Goal: Information Seeking & Learning: Learn about a topic

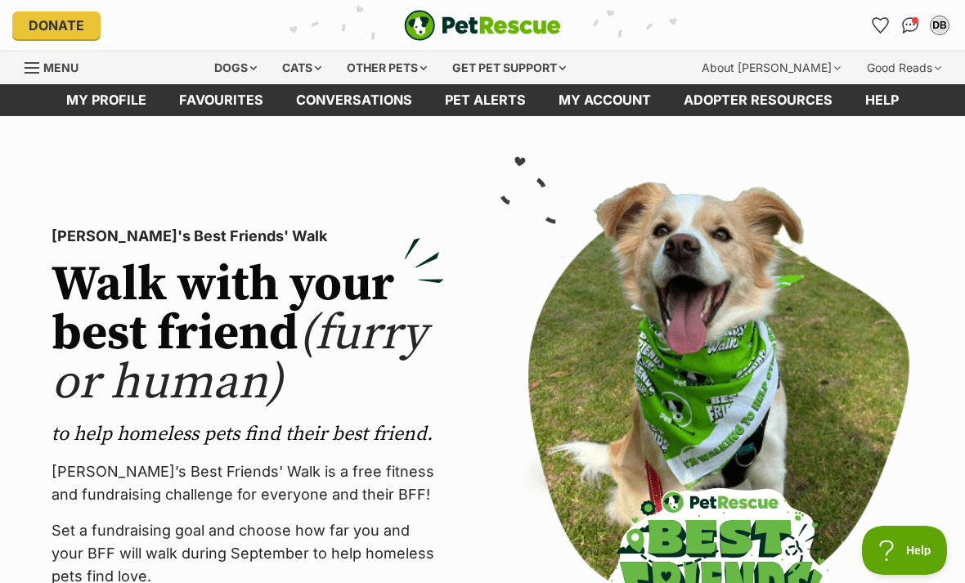
click at [27, 67] on span "Menu" at bounding box center [32, 68] width 15 height 2
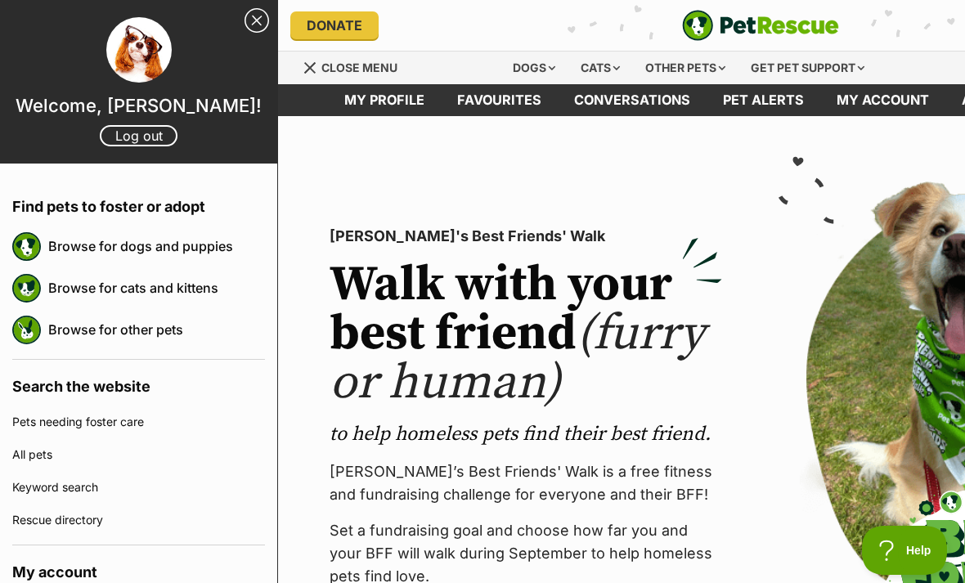
click at [113, 281] on link "Browse for cats and kittens" at bounding box center [156, 288] width 217 height 34
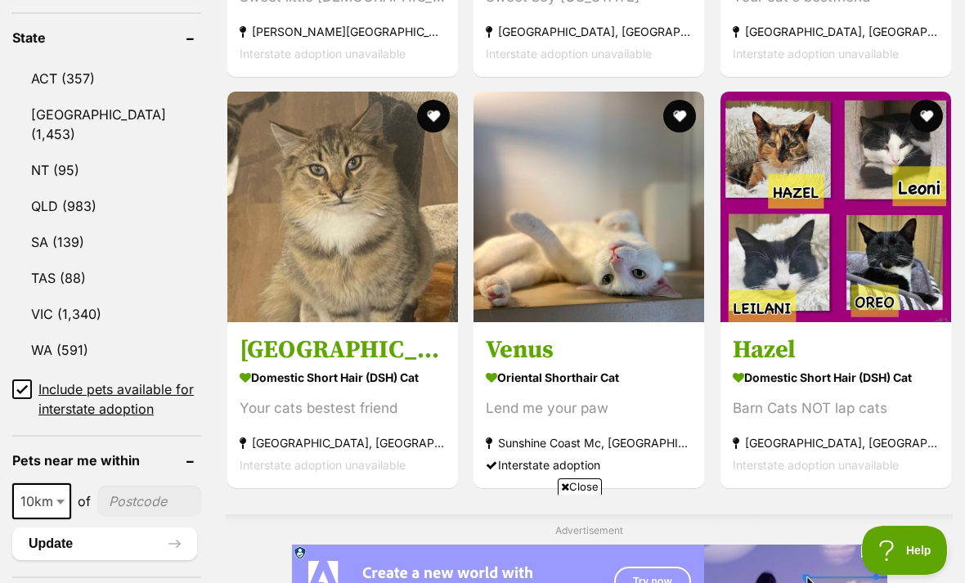
click at [47, 189] on link "QLD (983)" at bounding box center [106, 206] width 189 height 34
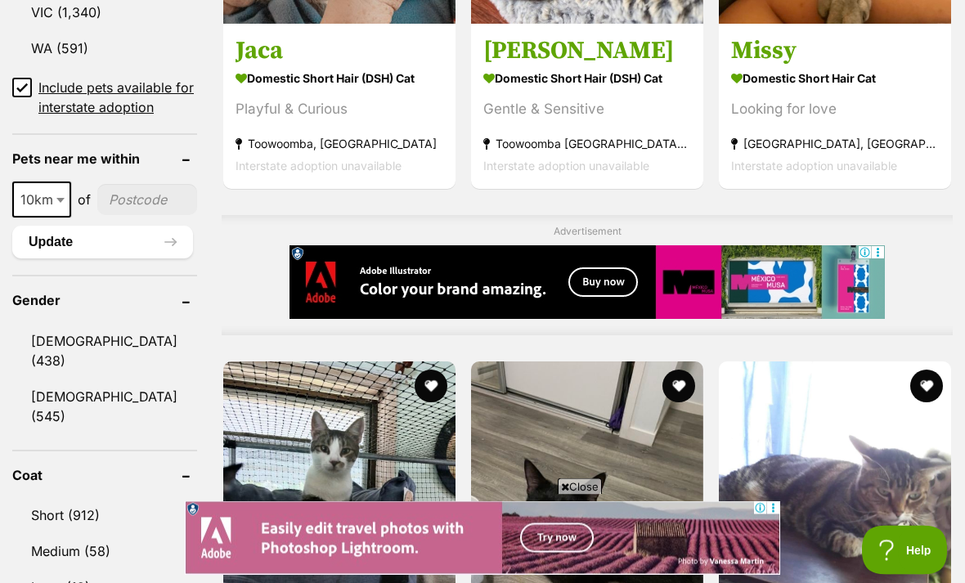
click at [29, 182] on span "10km" at bounding box center [41, 200] width 59 height 36
select select "25"
click at [112, 184] on input"] "postcode" at bounding box center [148, 199] width 97 height 31
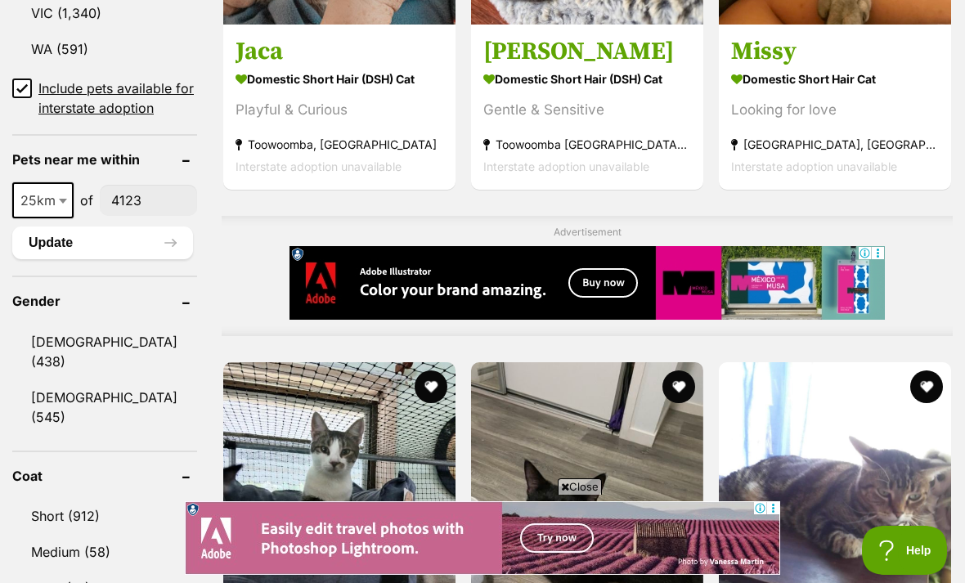
type input"] "4123"
click at [65, 227] on button "Update" at bounding box center [102, 243] width 181 height 33
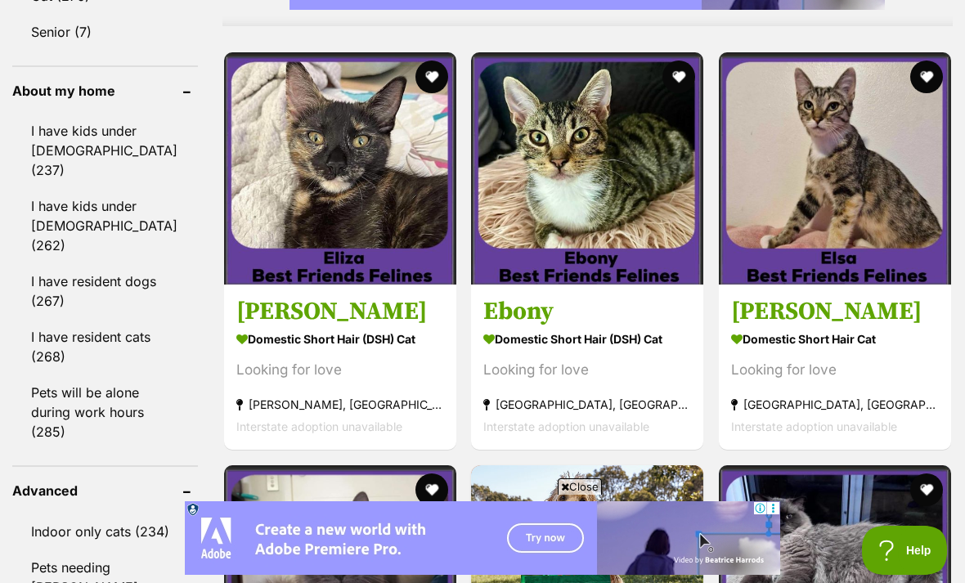
click at [858, 242] on img at bounding box center [835, 168] width 232 height 232
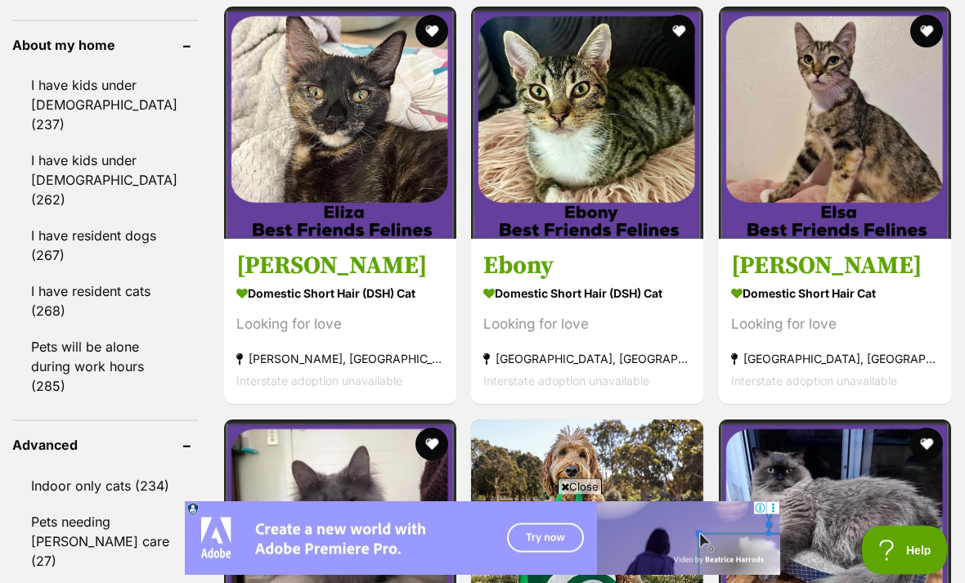
scroll to position [1511, 0]
click at [844, 196] on img at bounding box center [835, 123] width 232 height 232
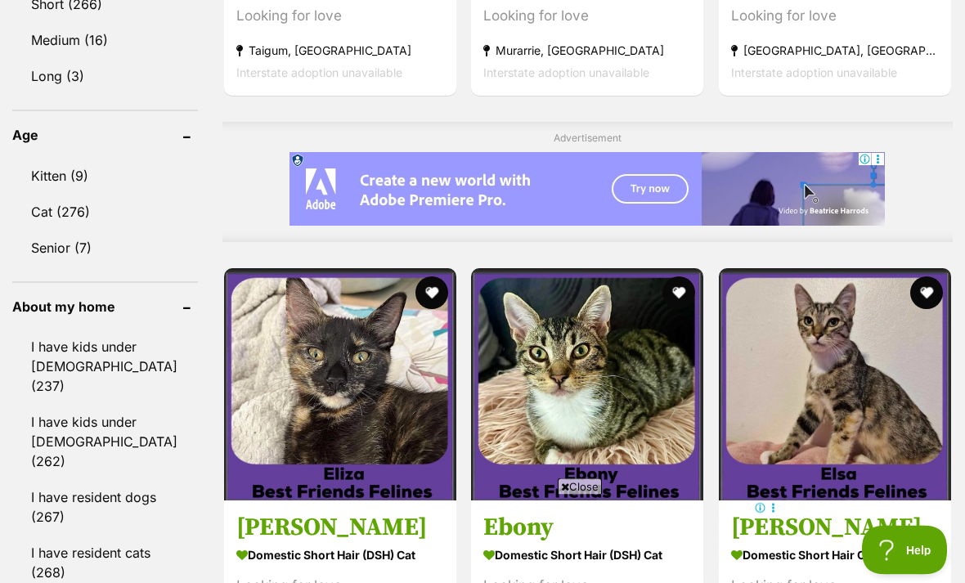
scroll to position [1249, 0]
click at [51, 159] on link "Kitten (9)" at bounding box center [105, 176] width 186 height 34
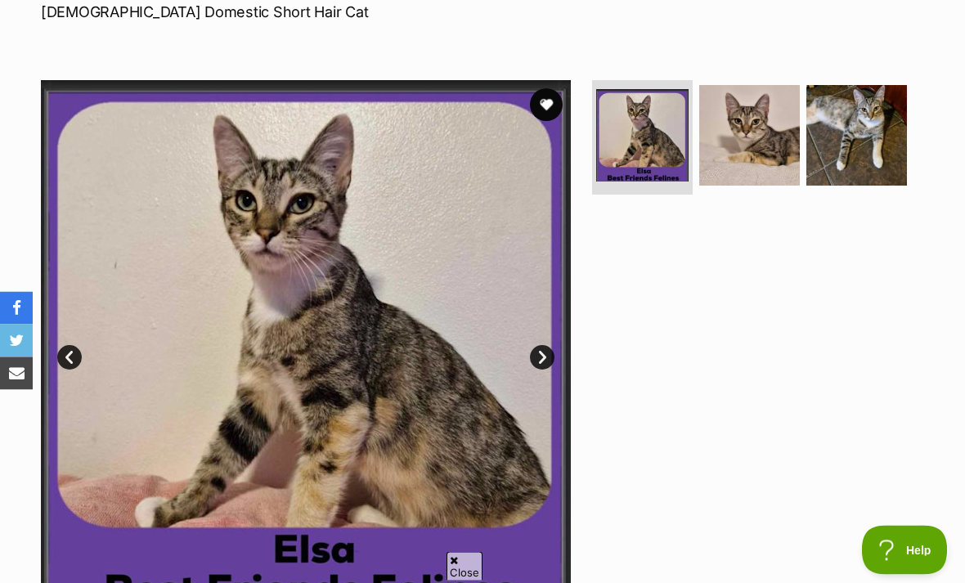
scroll to position [272, 0]
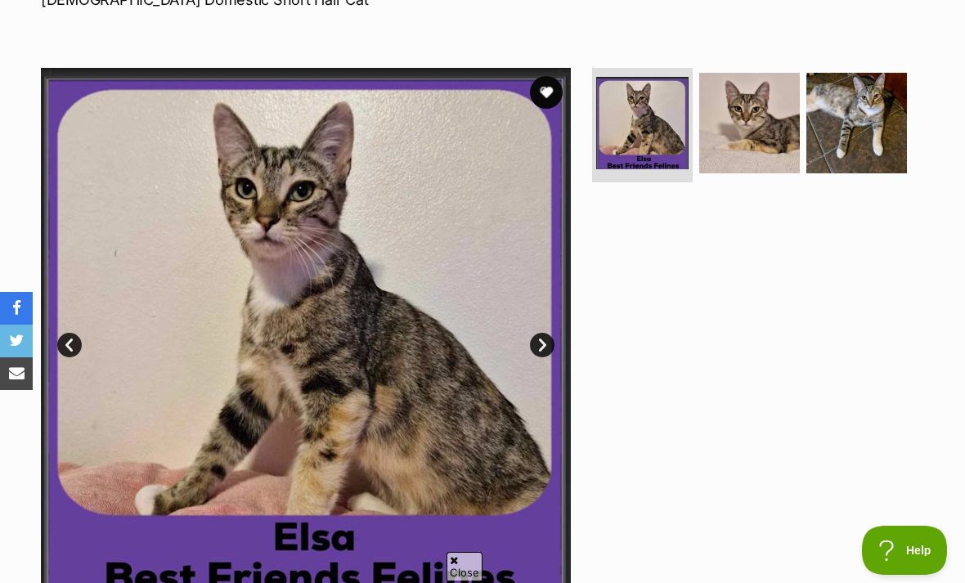
click at [771, 134] on img at bounding box center [749, 123] width 101 height 101
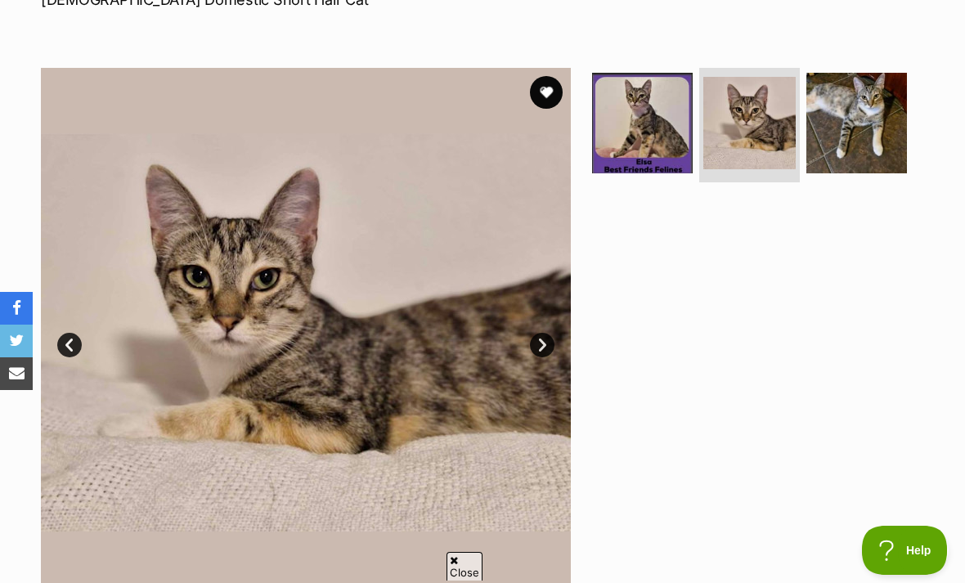
scroll to position [0, 0]
click at [871, 143] on img at bounding box center [857, 123] width 101 height 101
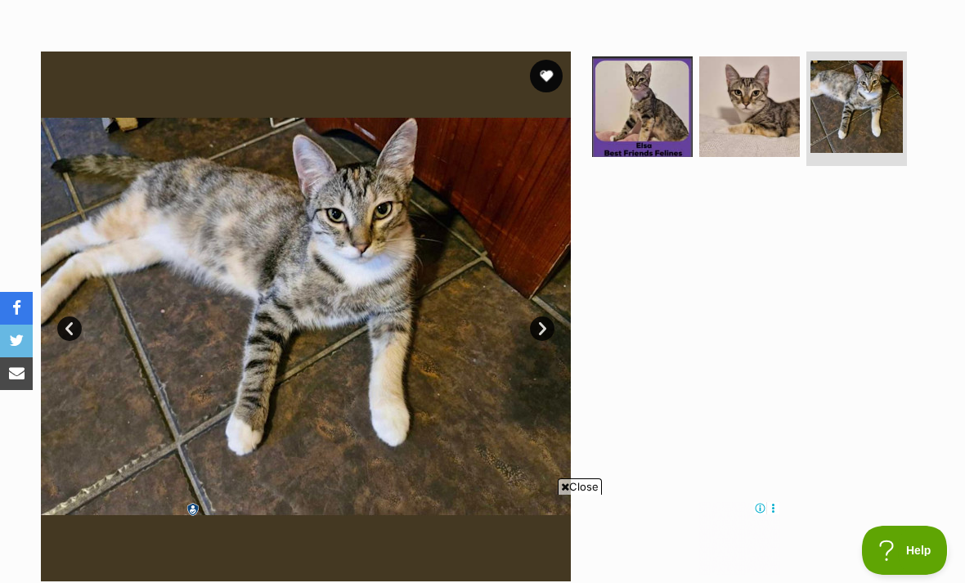
click at [768, 123] on img at bounding box center [749, 106] width 101 height 101
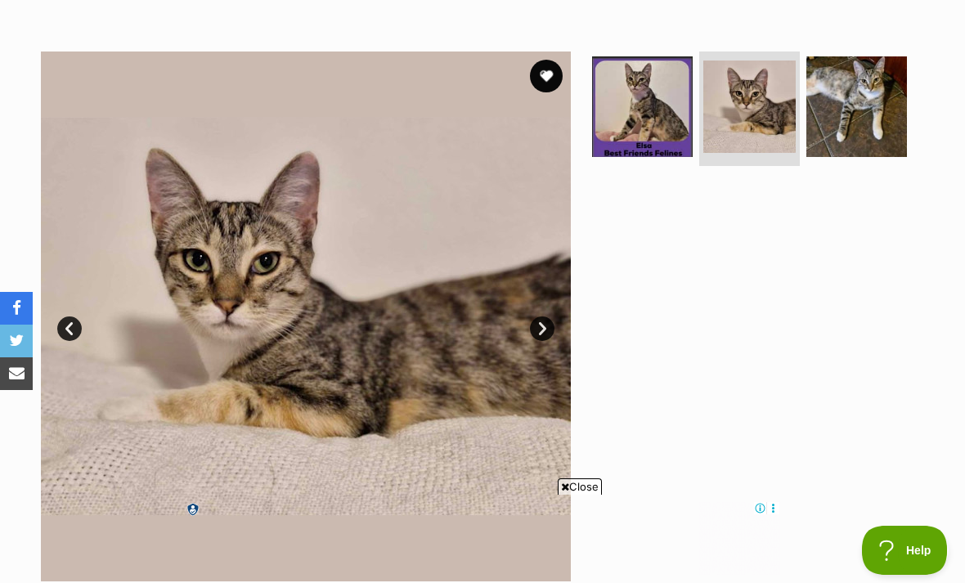
click at [660, 100] on img at bounding box center [642, 106] width 101 height 101
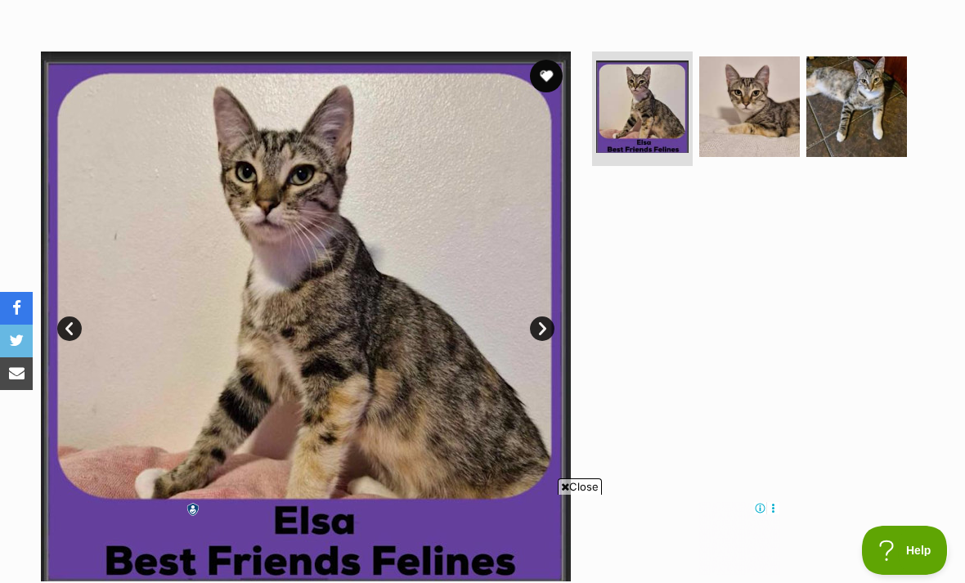
click at [740, 89] on img at bounding box center [749, 106] width 101 height 101
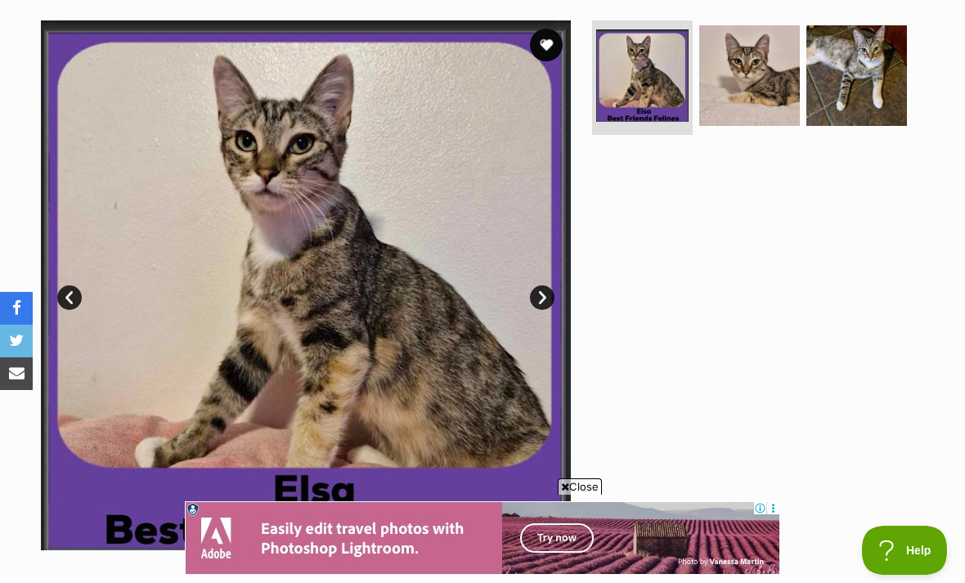
scroll to position [308, 0]
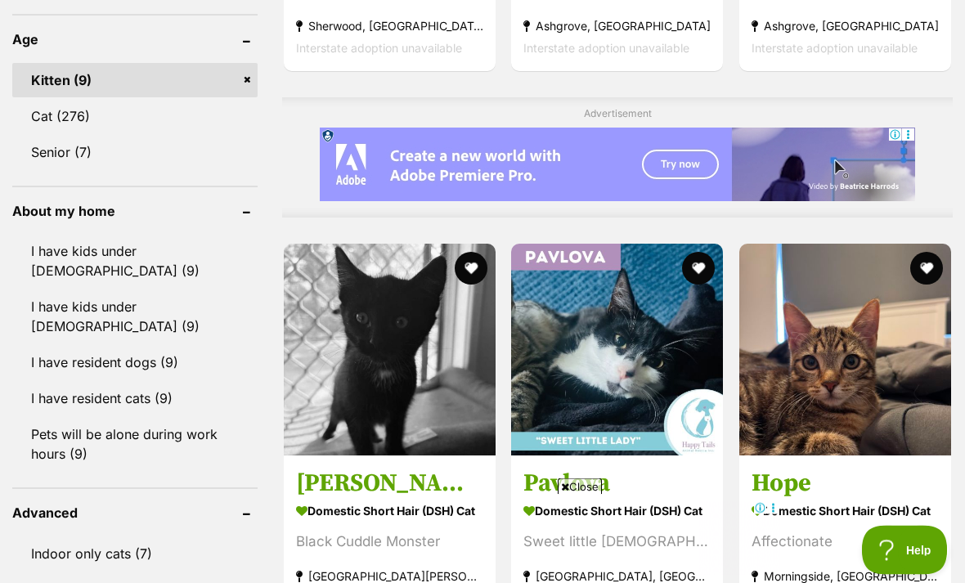
scroll to position [1274, 0]
click at [28, 122] on link "Cat (276)" at bounding box center [134, 116] width 245 height 34
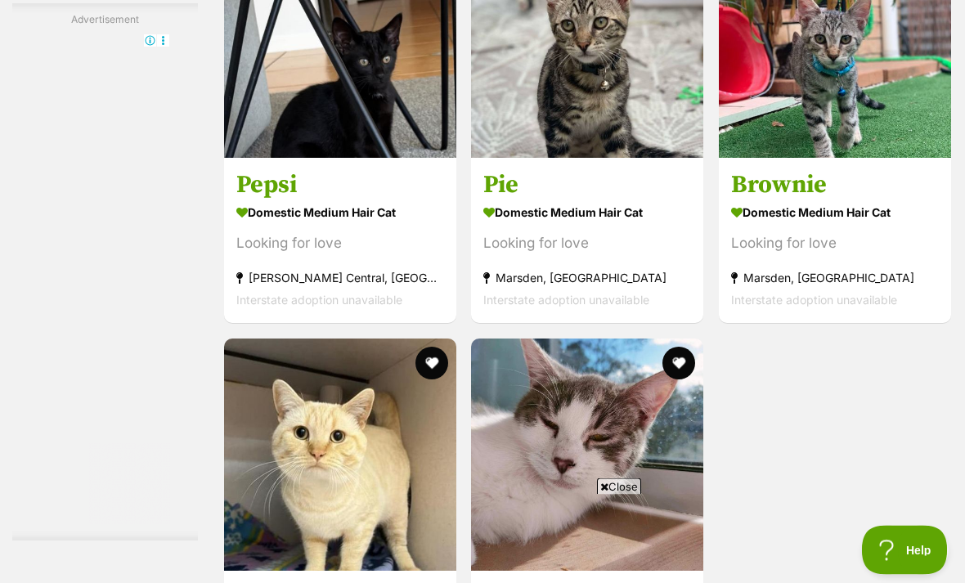
scroll to position [3022, 0]
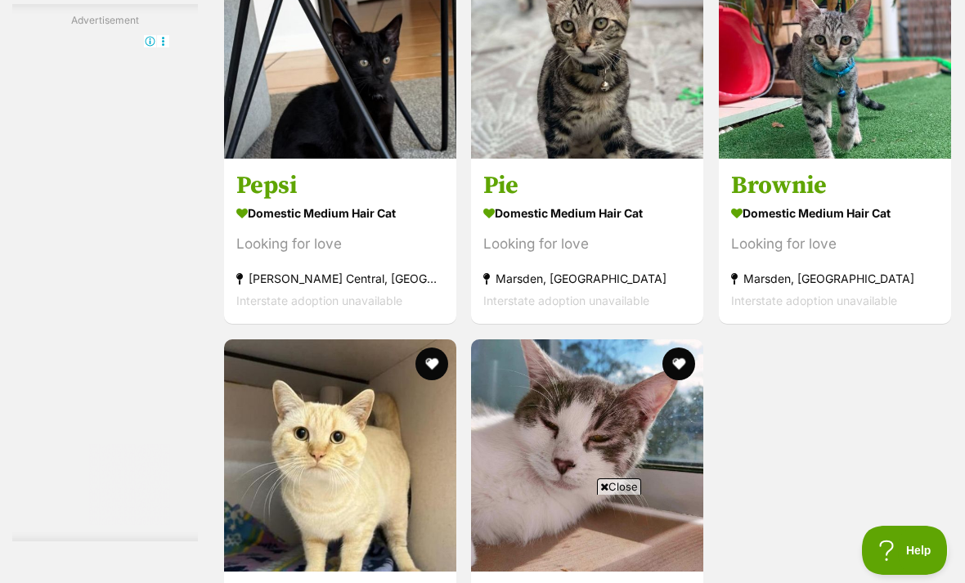
click at [551, 97] on img at bounding box center [587, 42] width 232 height 232
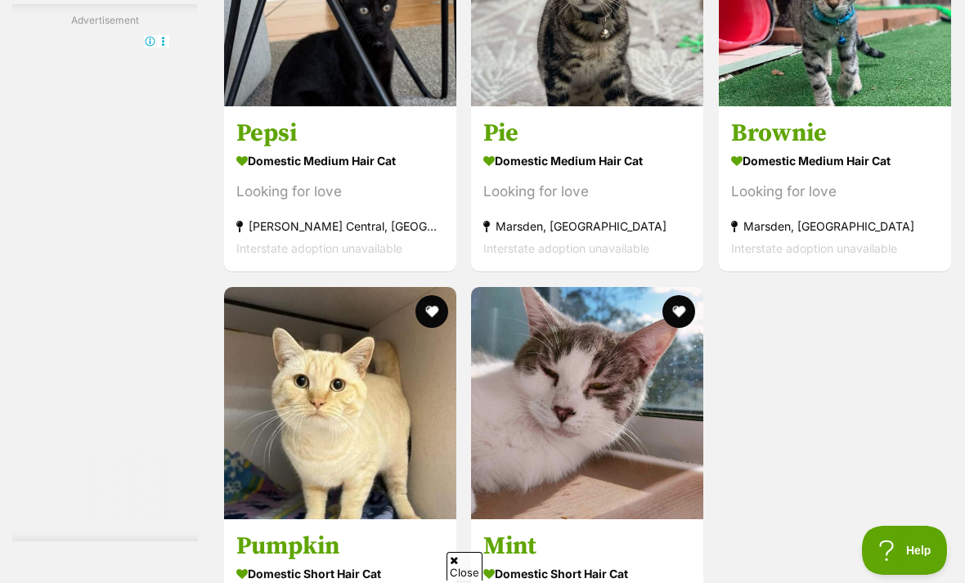
scroll to position [0, 0]
click at [18, 303] on div at bounding box center [105, 279] width 186 height 491
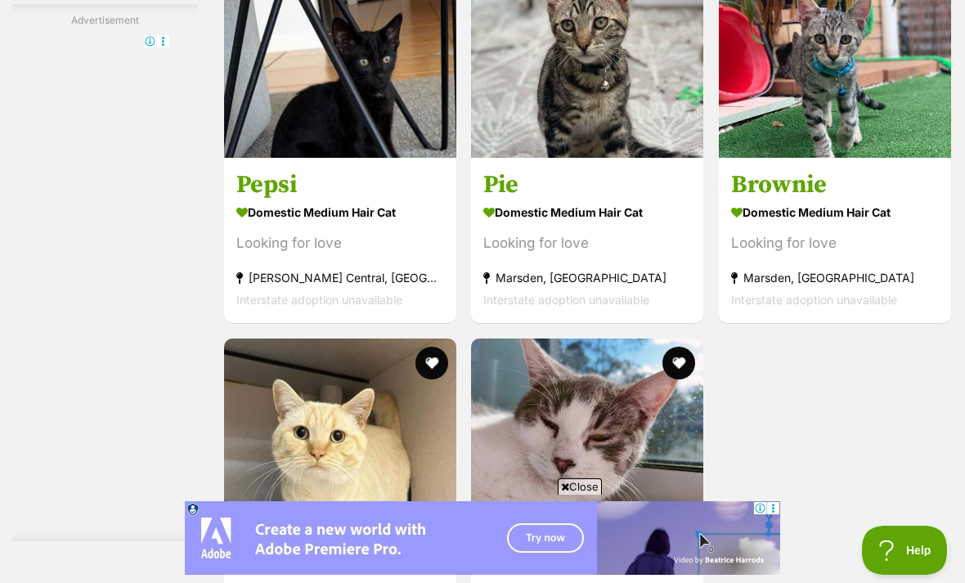
scroll to position [2998, 0]
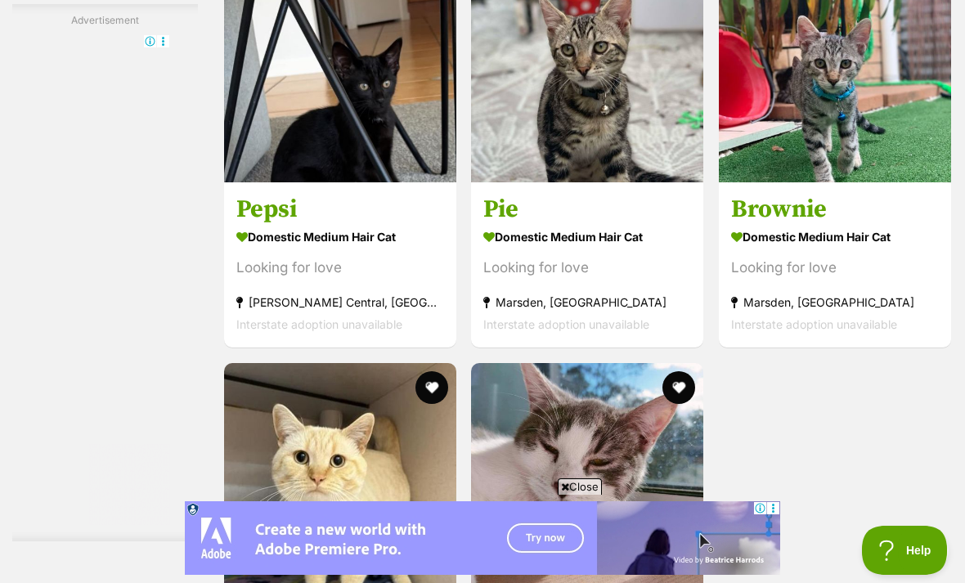
click at [798, 120] on img at bounding box center [835, 66] width 232 height 232
click at [528, 148] on img at bounding box center [587, 66] width 232 height 232
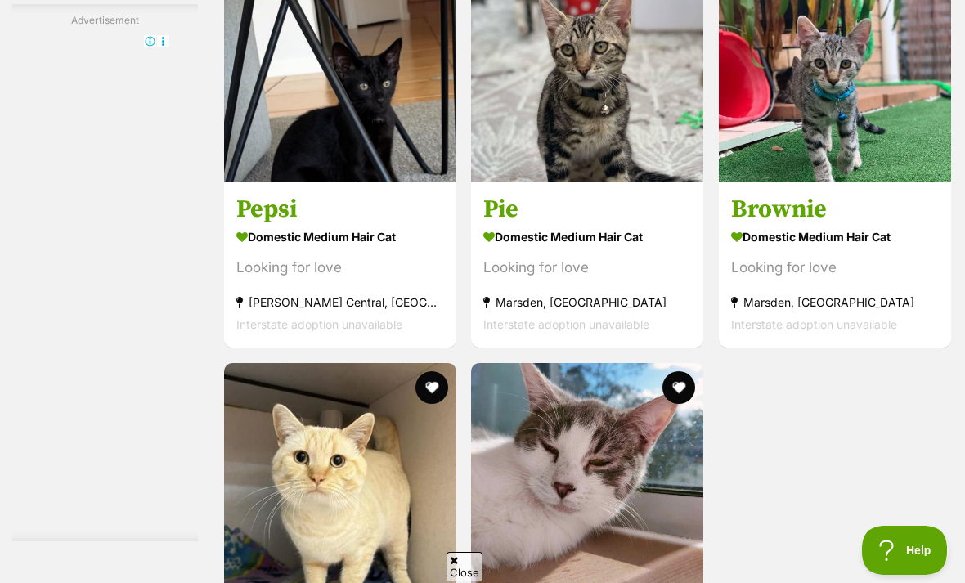
click at [825, 169] on img at bounding box center [835, 66] width 232 height 232
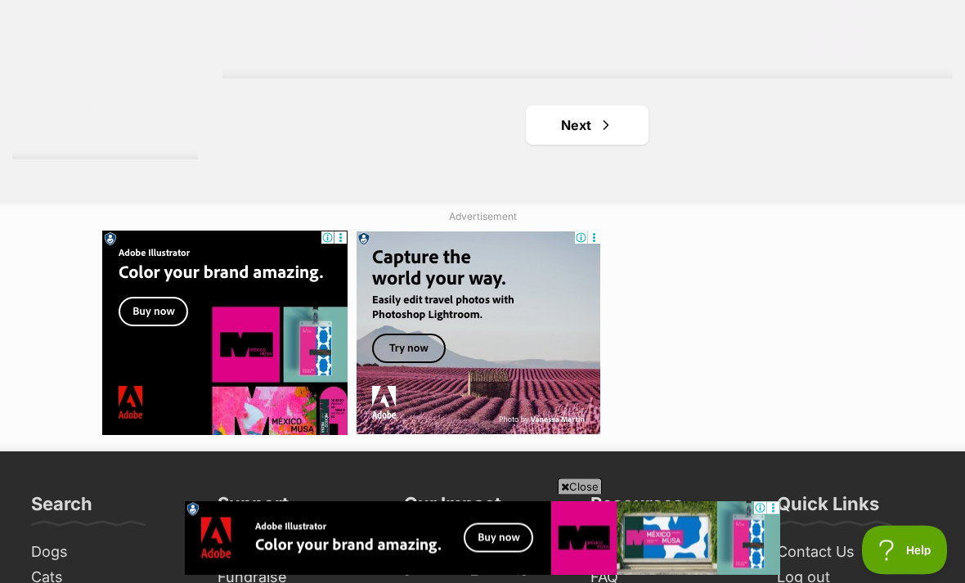
scroll to position [3828, 0]
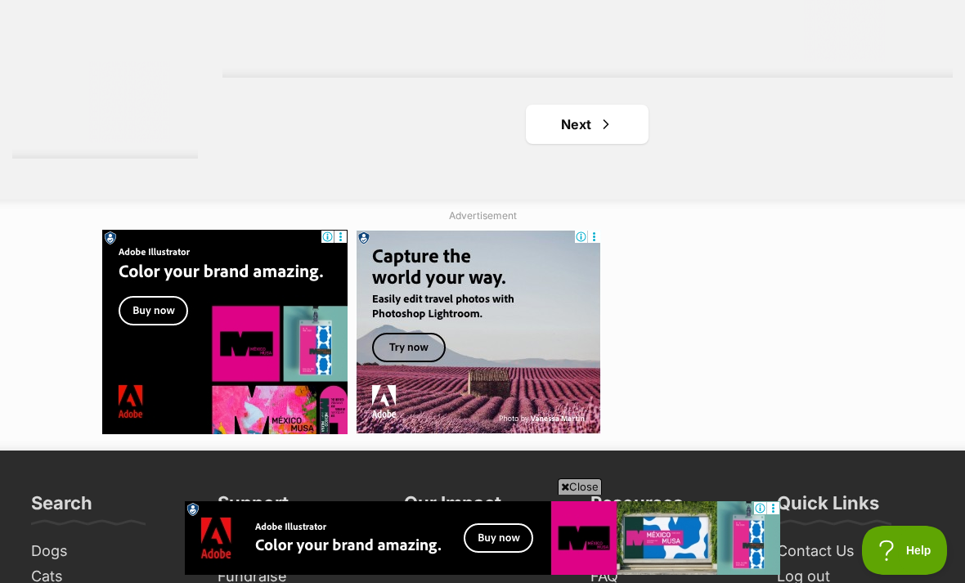
click at [564, 144] on link "Next" at bounding box center [587, 124] width 123 height 39
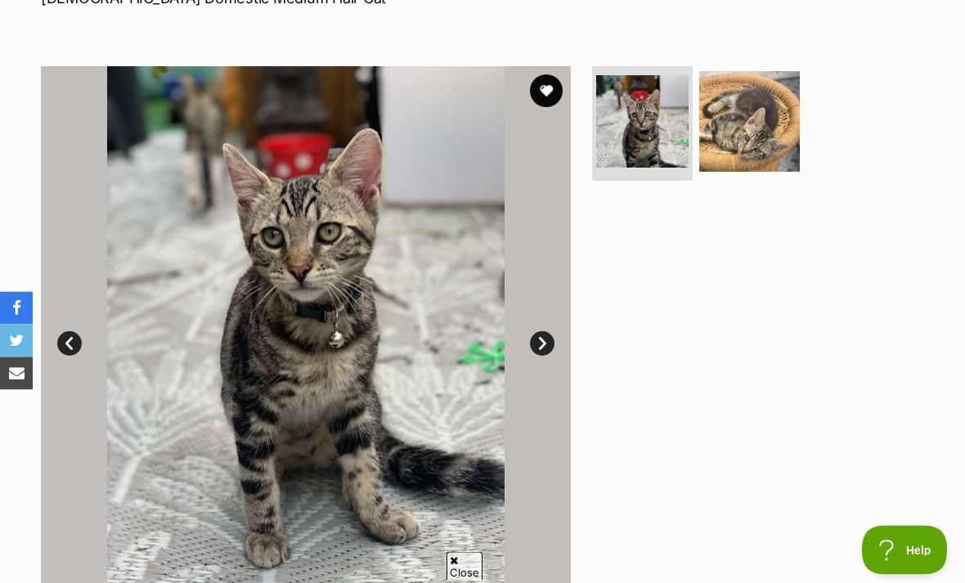
scroll to position [274, 0]
click at [748, 127] on img at bounding box center [749, 121] width 101 height 101
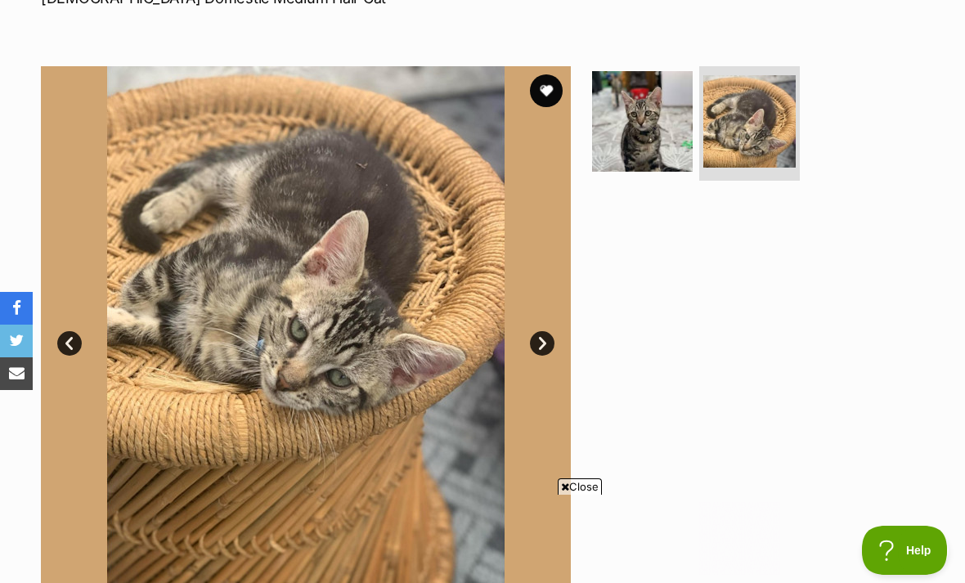
scroll to position [0, 0]
click at [686, 138] on img at bounding box center [642, 121] width 101 height 101
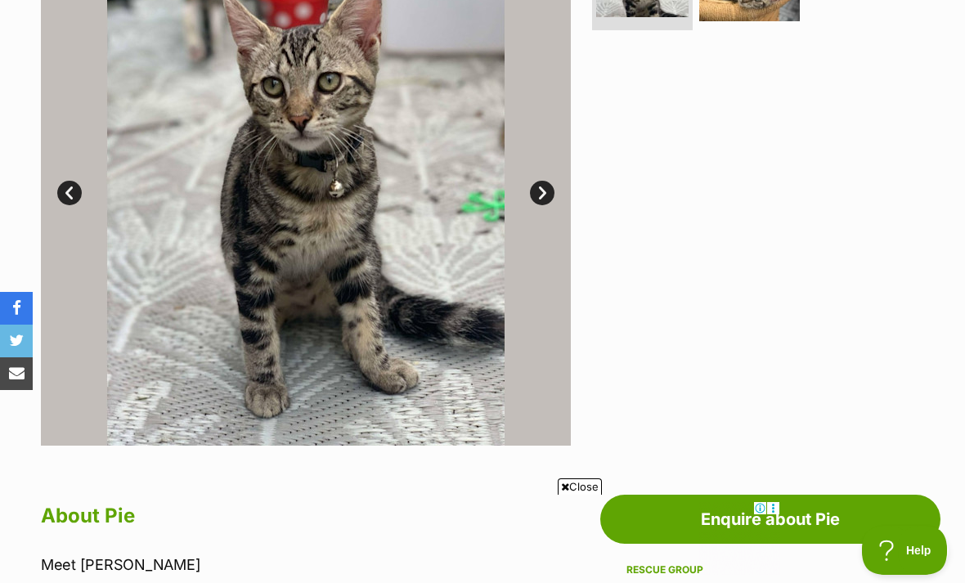
scroll to position [424, 0]
click at [542, 173] on img at bounding box center [306, 182] width 530 height 530
click at [547, 186] on link "Next" at bounding box center [542, 194] width 25 height 25
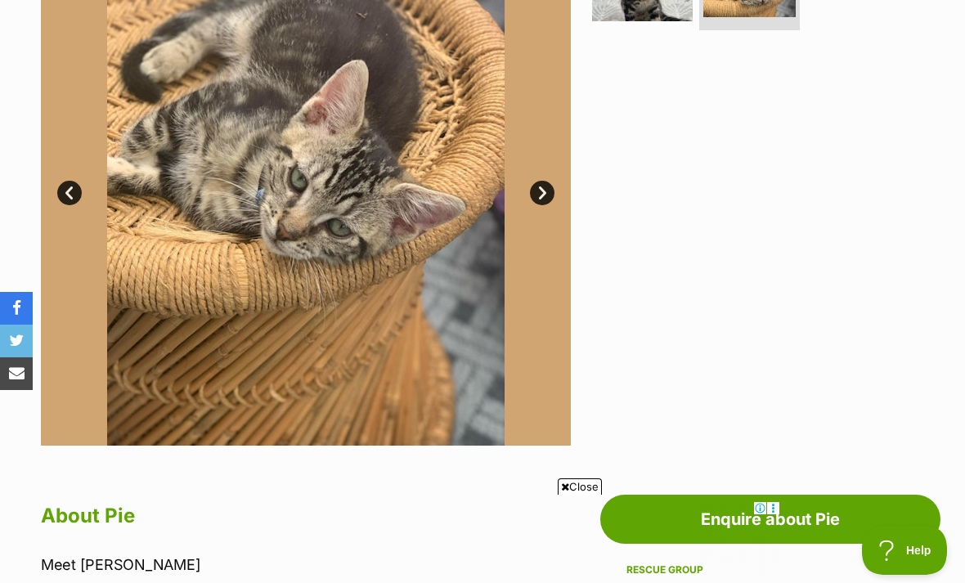
click at [545, 196] on link "Next" at bounding box center [542, 193] width 25 height 25
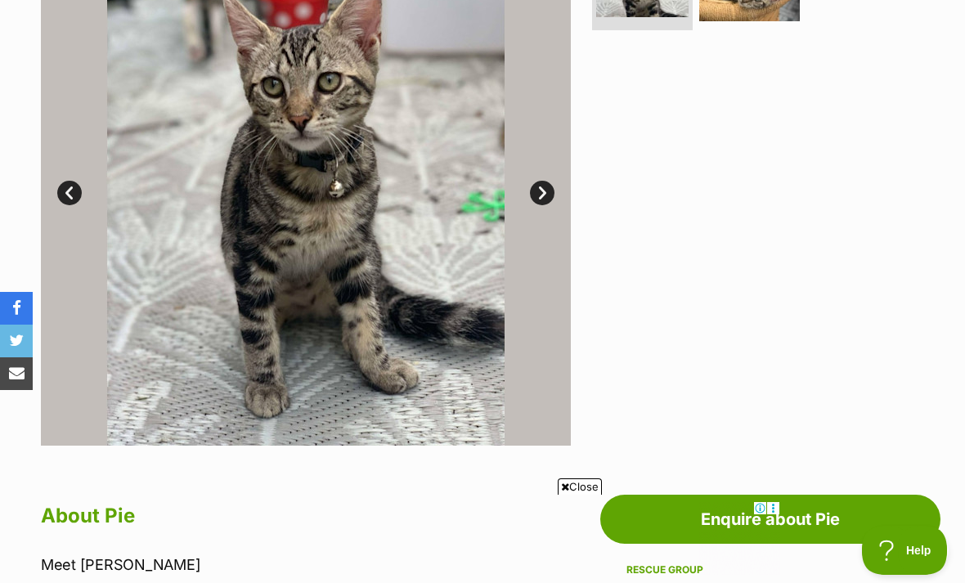
click at [551, 199] on link "Next" at bounding box center [542, 193] width 25 height 25
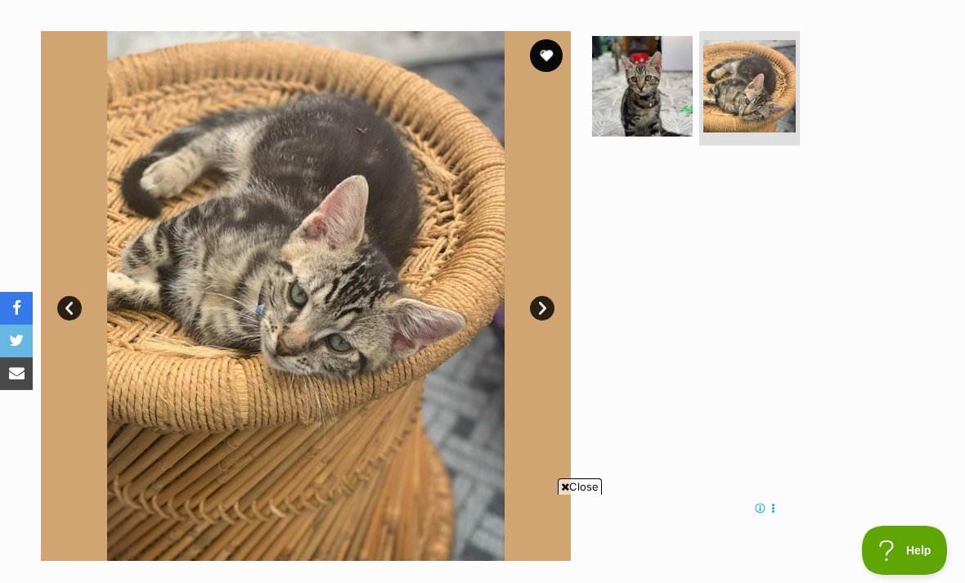
scroll to position [308, 0]
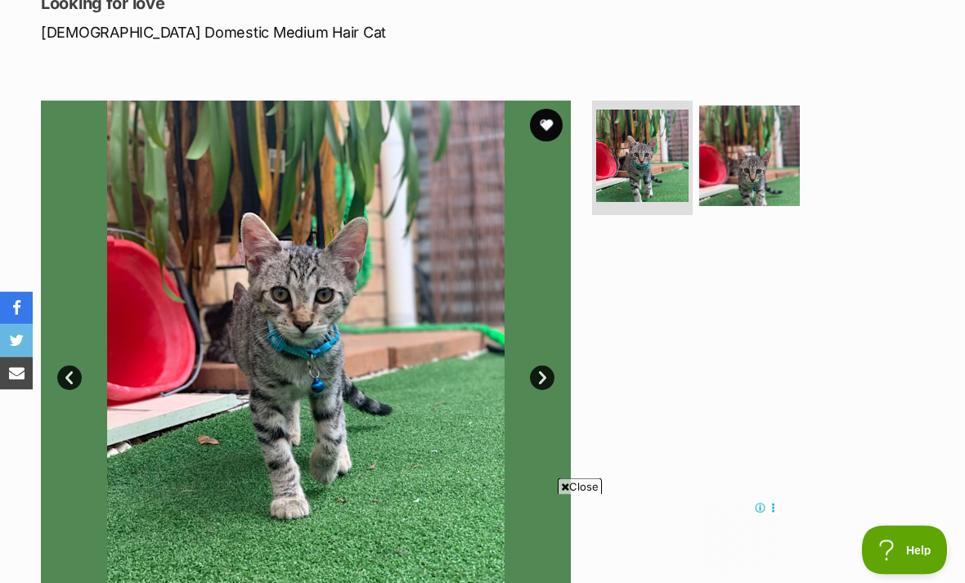
scroll to position [240, 0]
click at [734, 165] on img at bounding box center [749, 156] width 101 height 101
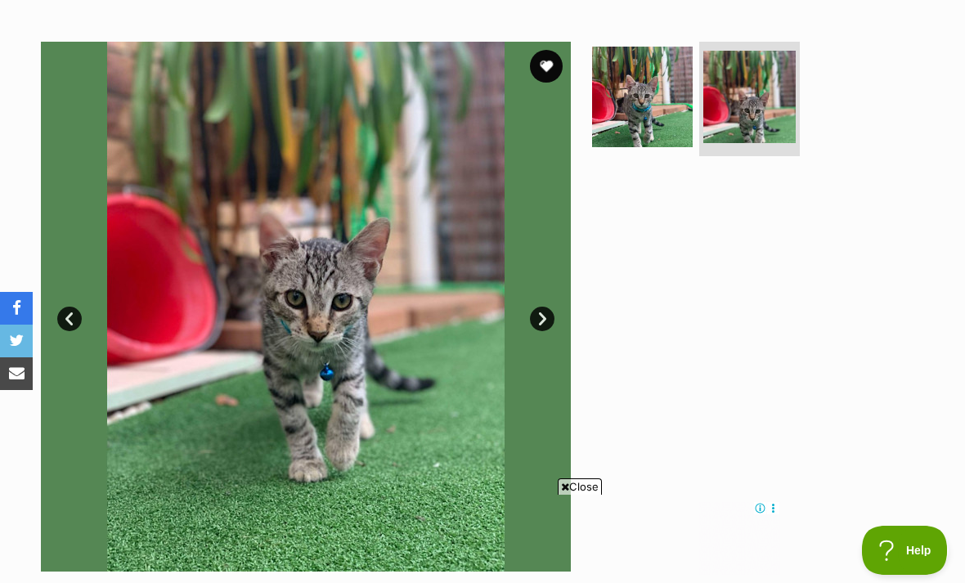
scroll to position [298, 0]
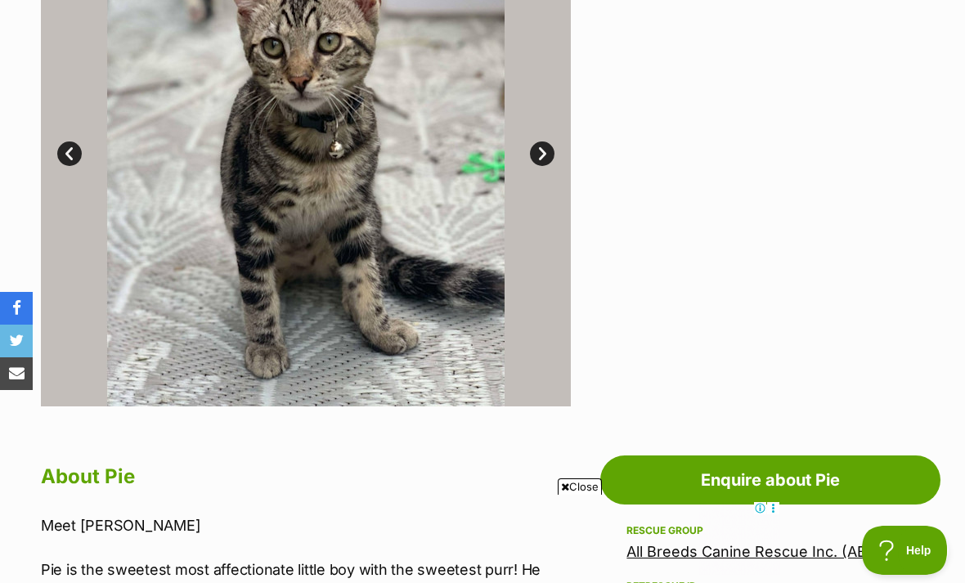
scroll to position [455, 0]
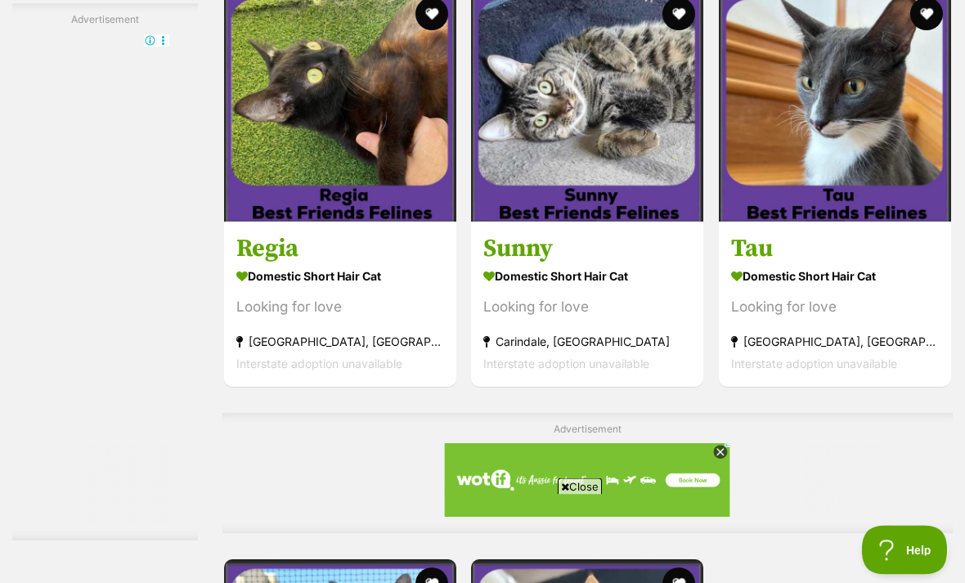
scroll to position [2959, 0]
click at [596, 136] on img at bounding box center [587, 105] width 232 height 232
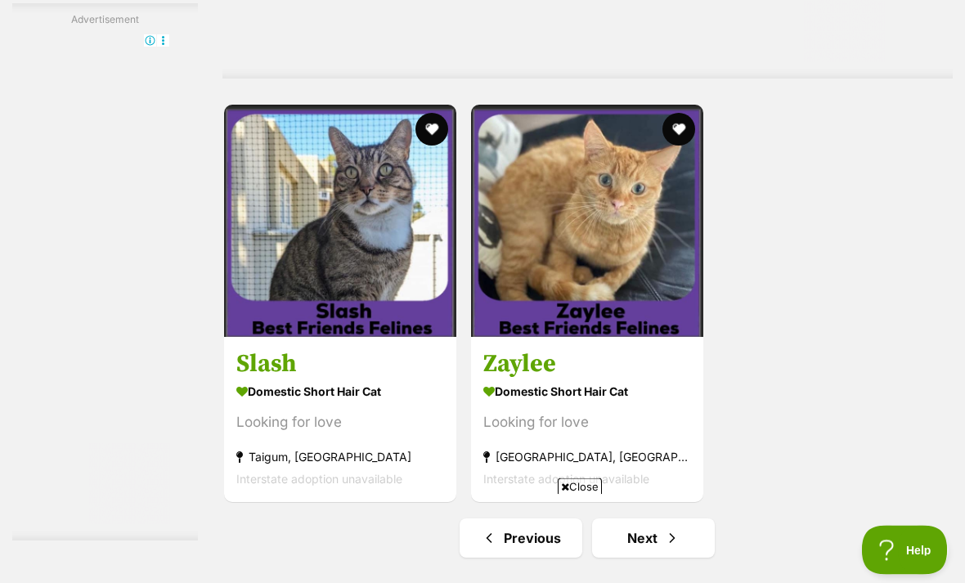
scroll to position [3415, 0]
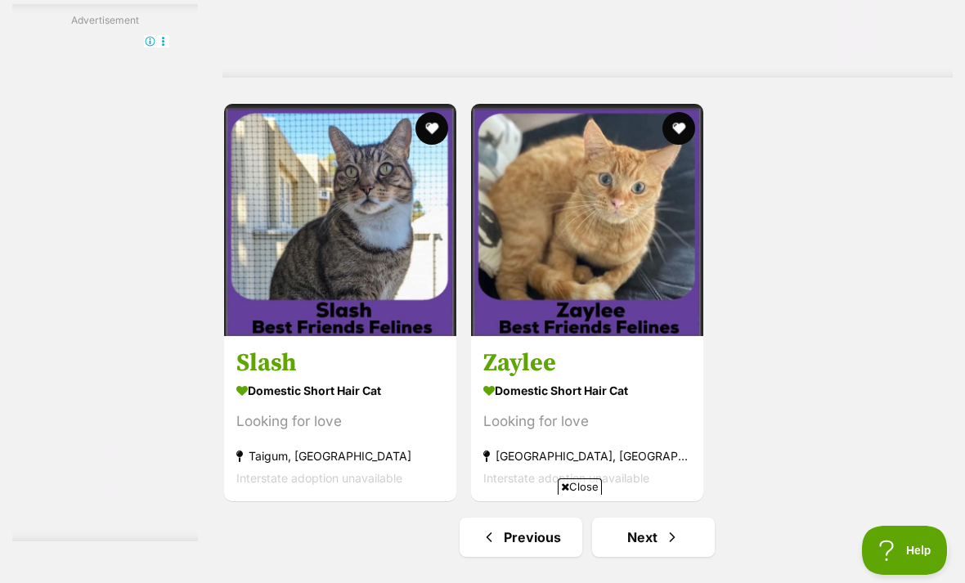
click at [278, 271] on img at bounding box center [340, 220] width 232 height 232
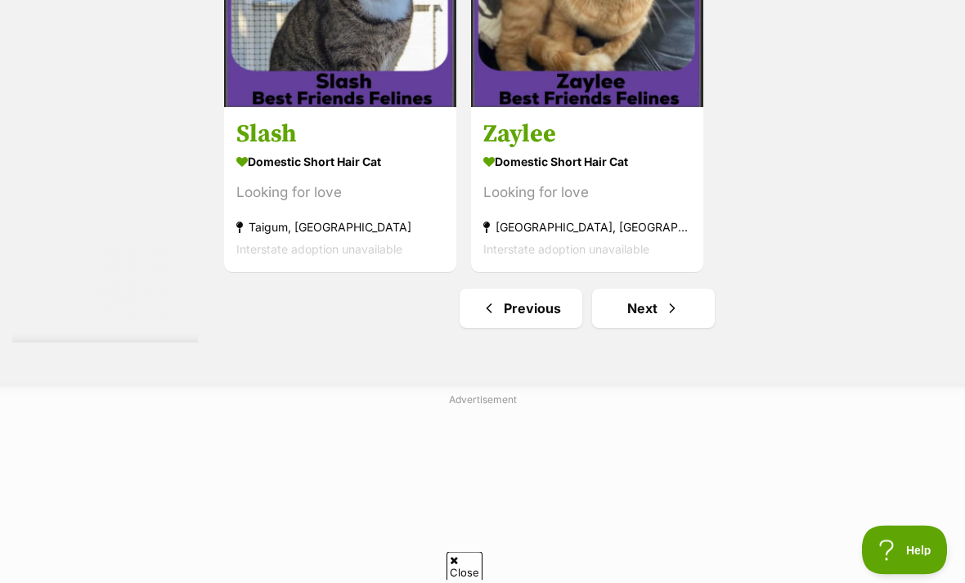
scroll to position [3644, 0]
click at [626, 328] on link "Next" at bounding box center [653, 308] width 123 height 39
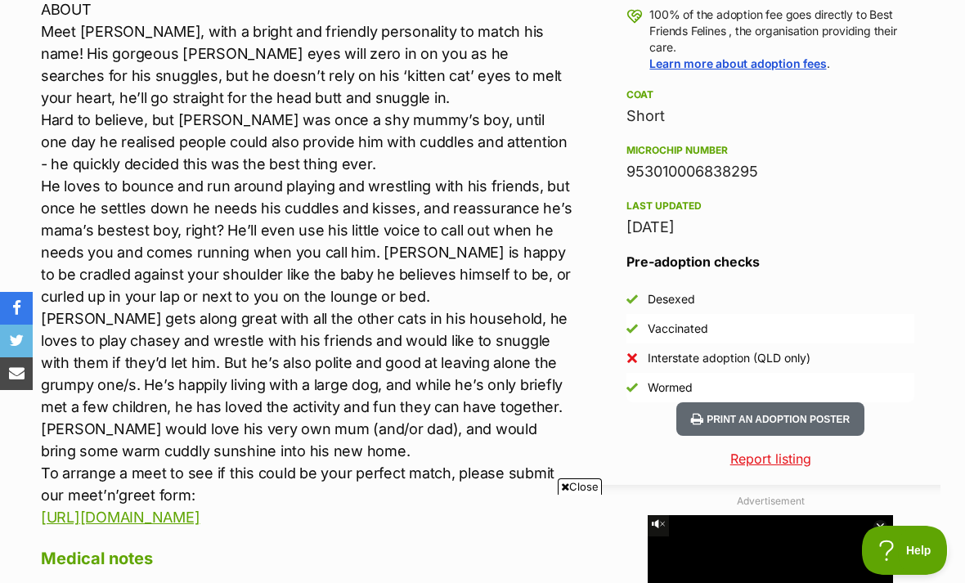
scroll to position [1229, 0]
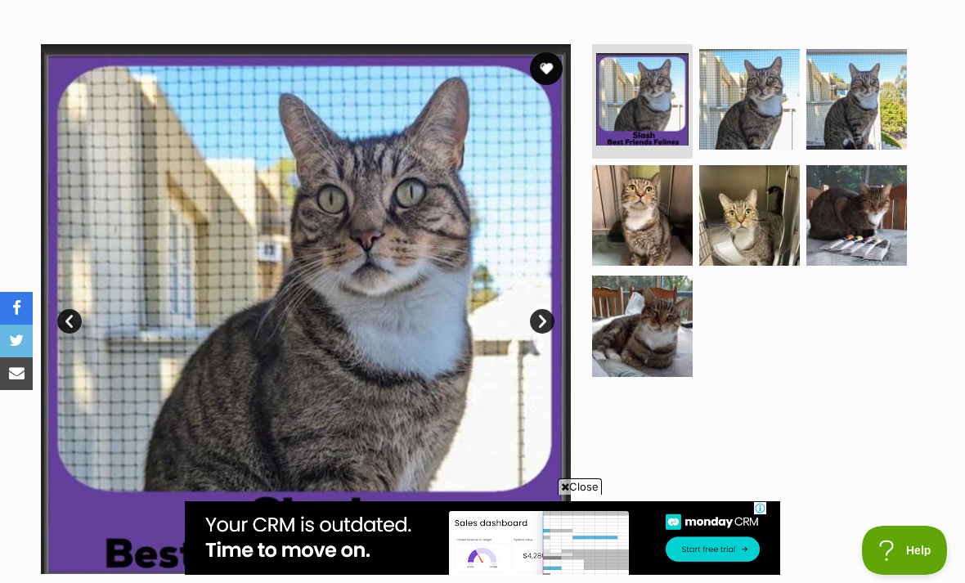
click at [657, 215] on img at bounding box center [642, 215] width 101 height 101
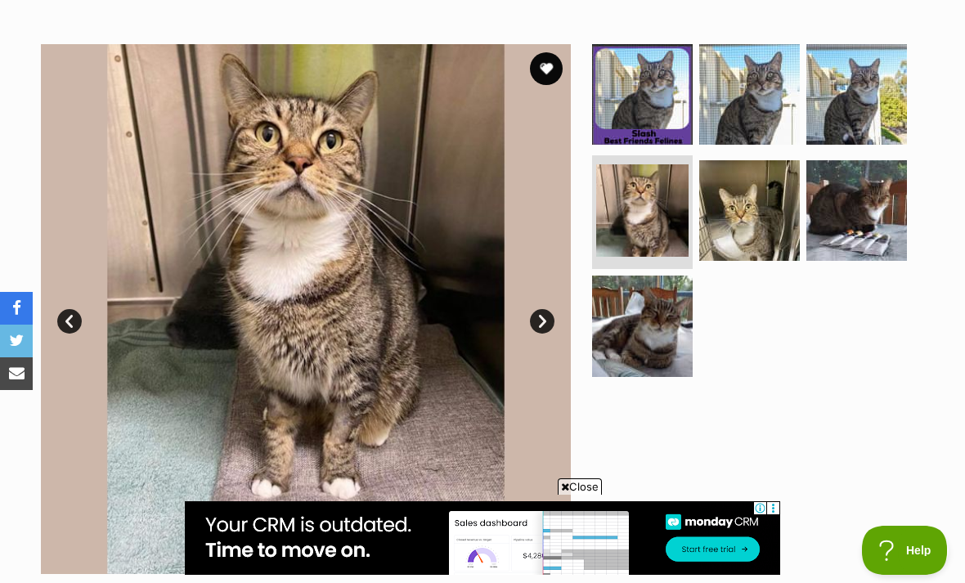
click at [758, 201] on img at bounding box center [749, 210] width 101 height 101
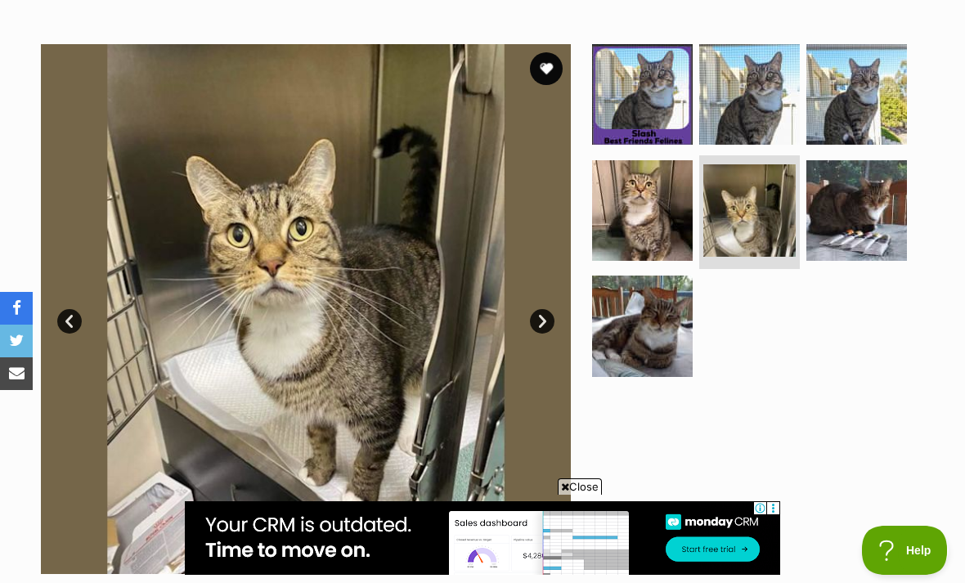
click at [736, 93] on img at bounding box center [749, 94] width 101 height 101
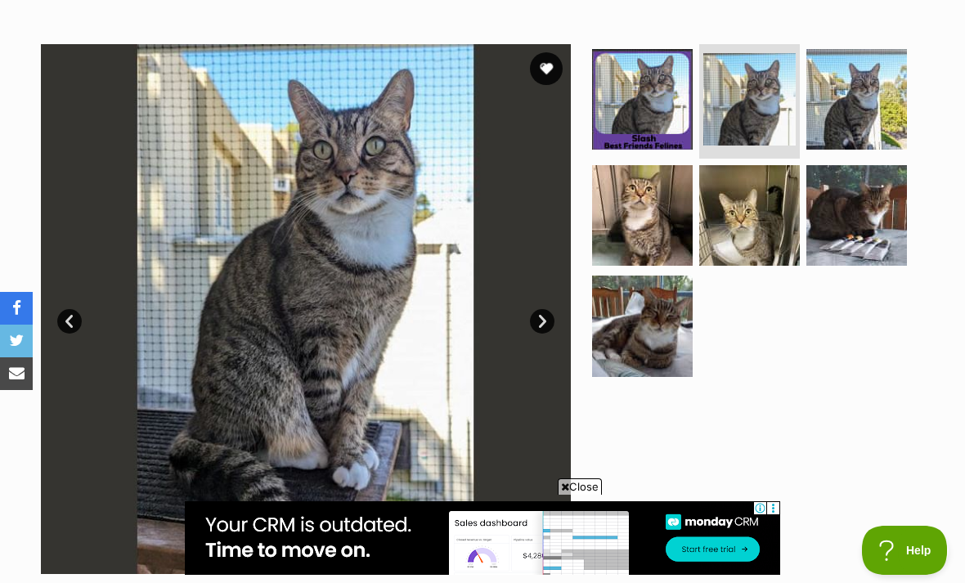
click at [848, 101] on img at bounding box center [857, 99] width 101 height 101
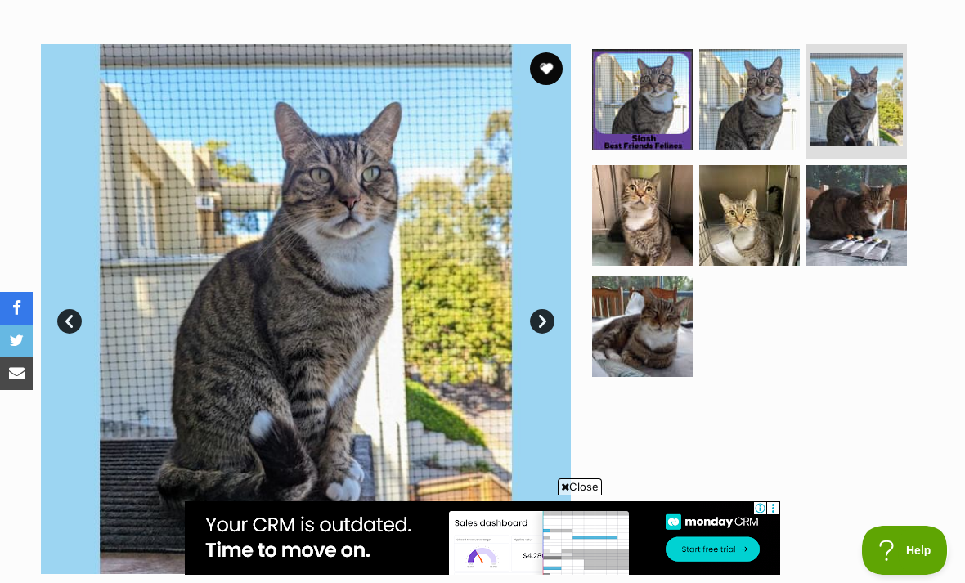
click at [862, 227] on img at bounding box center [857, 215] width 101 height 101
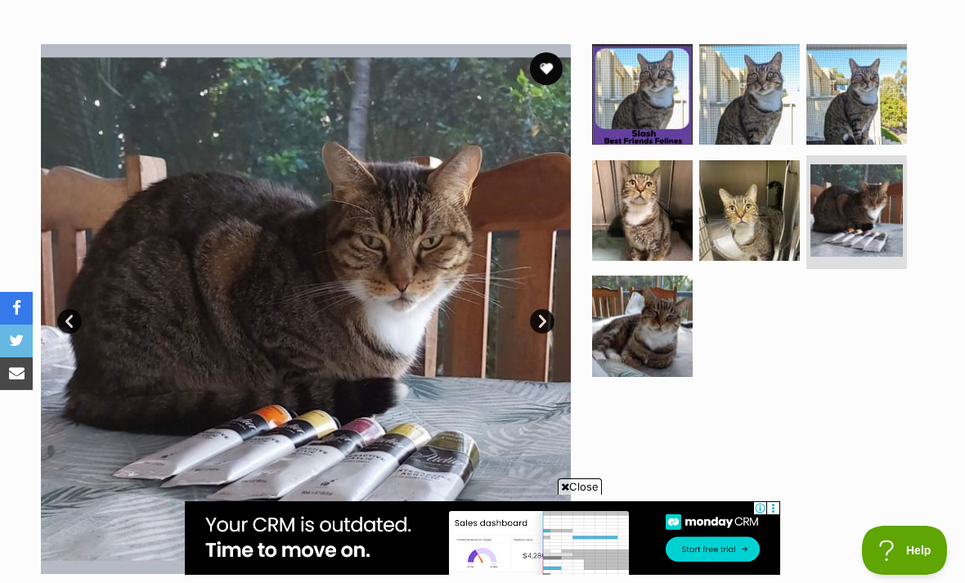
click at [633, 344] on img at bounding box center [642, 326] width 101 height 101
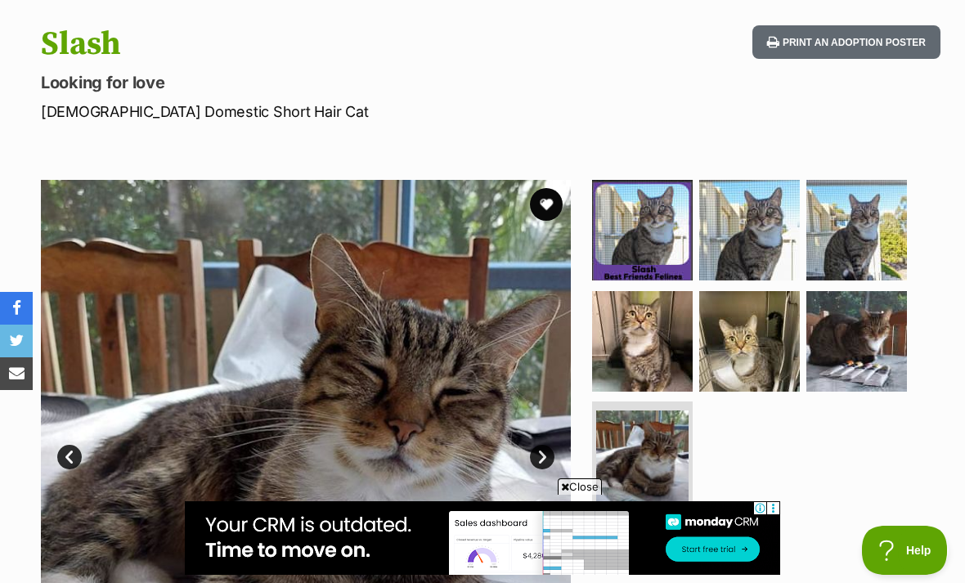
scroll to position [118, 0]
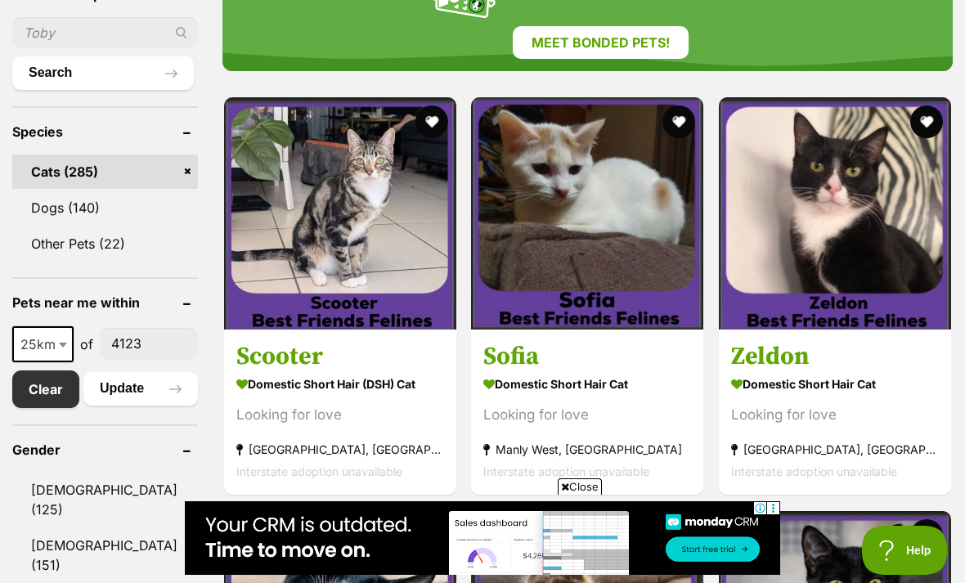
click at [320, 255] on img at bounding box center [340, 213] width 232 height 232
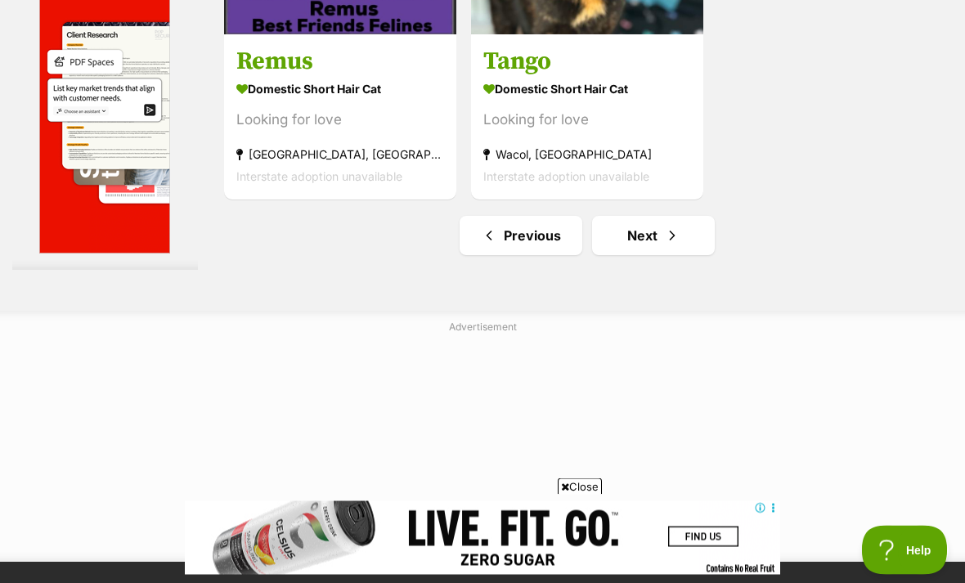
scroll to position [3870, 0]
click at [617, 255] on link "Next" at bounding box center [653, 235] width 123 height 39
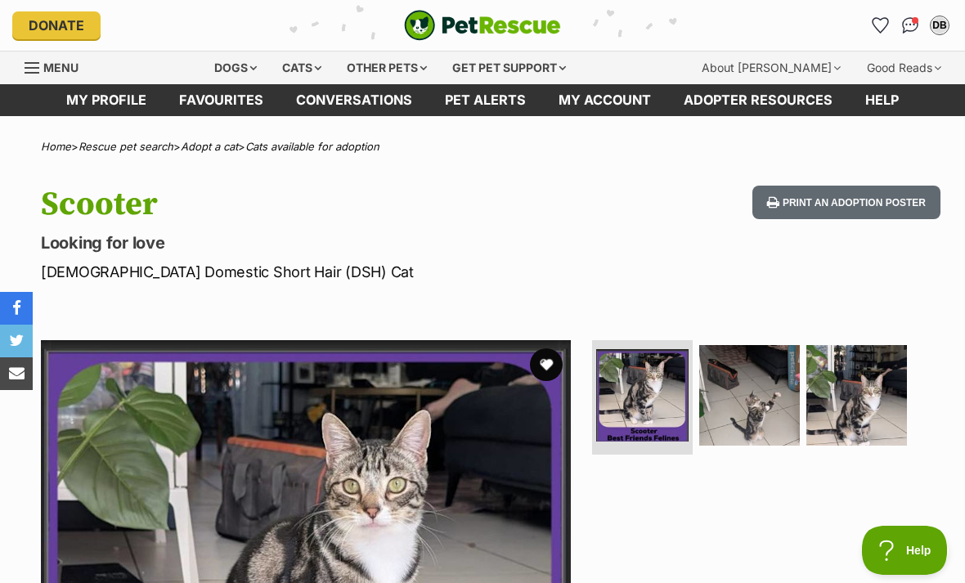
click at [753, 406] on img at bounding box center [749, 395] width 101 height 101
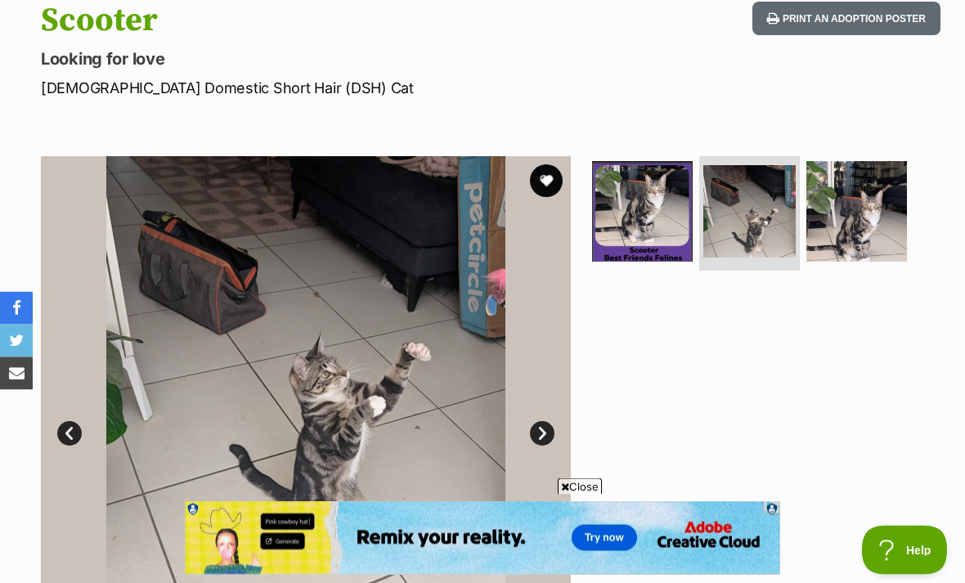
scroll to position [184, 0]
click at [857, 236] on img at bounding box center [857, 211] width 101 height 101
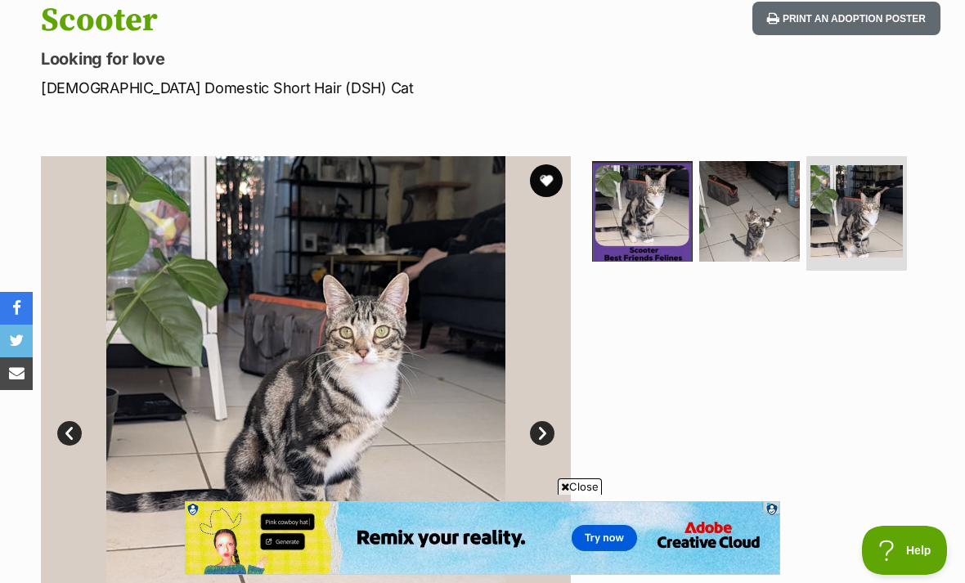
click at [748, 223] on img at bounding box center [749, 211] width 101 height 101
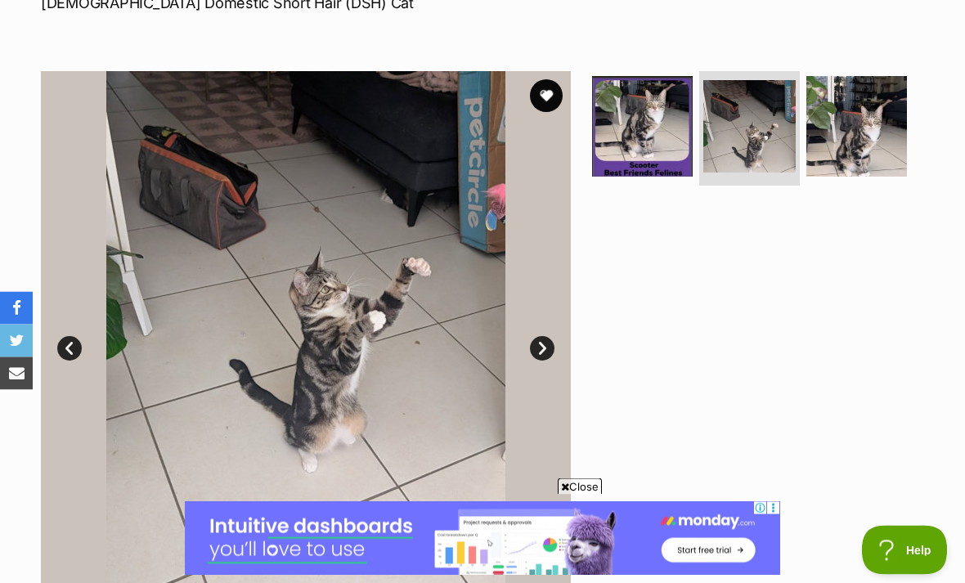
scroll to position [267, 0]
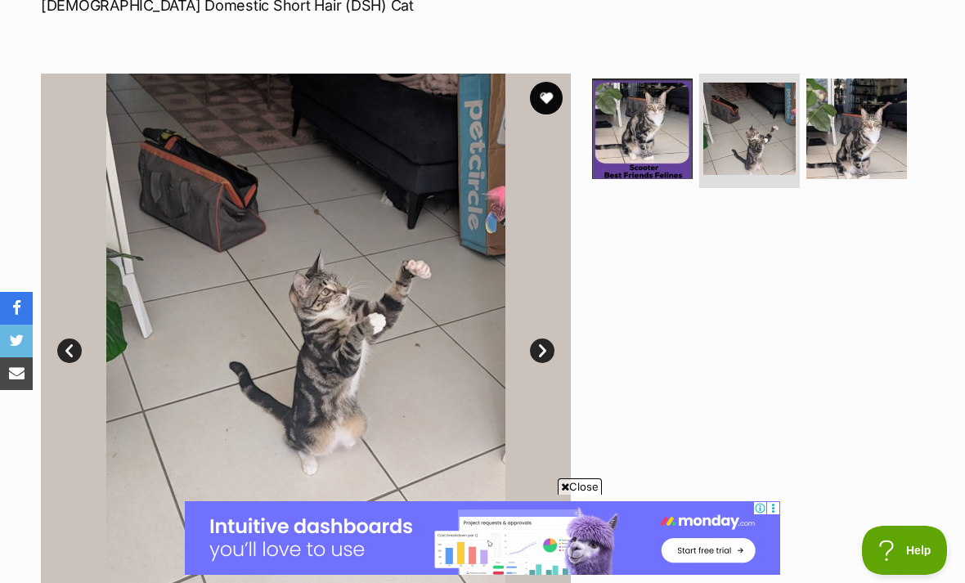
click at [627, 127] on img at bounding box center [642, 129] width 101 height 101
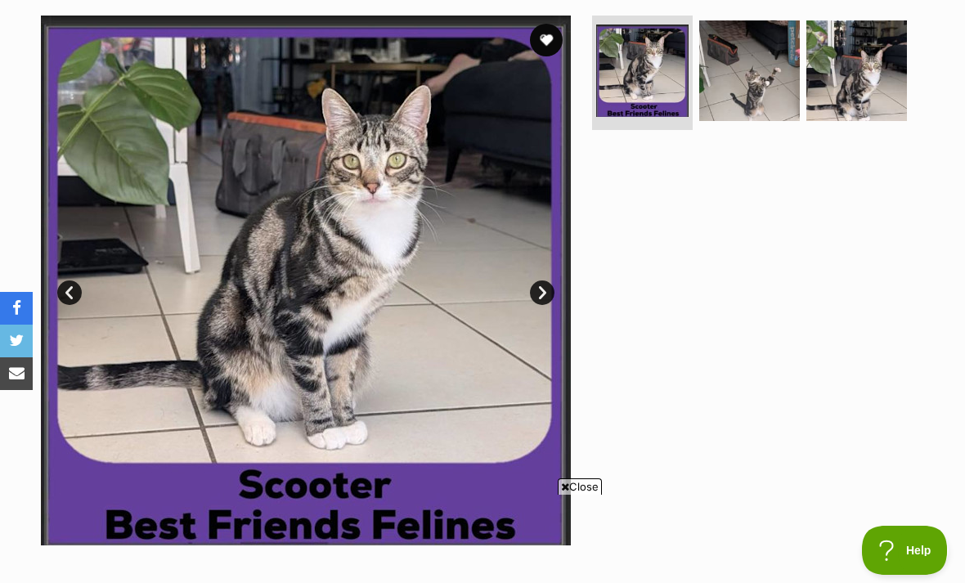
scroll to position [311, 0]
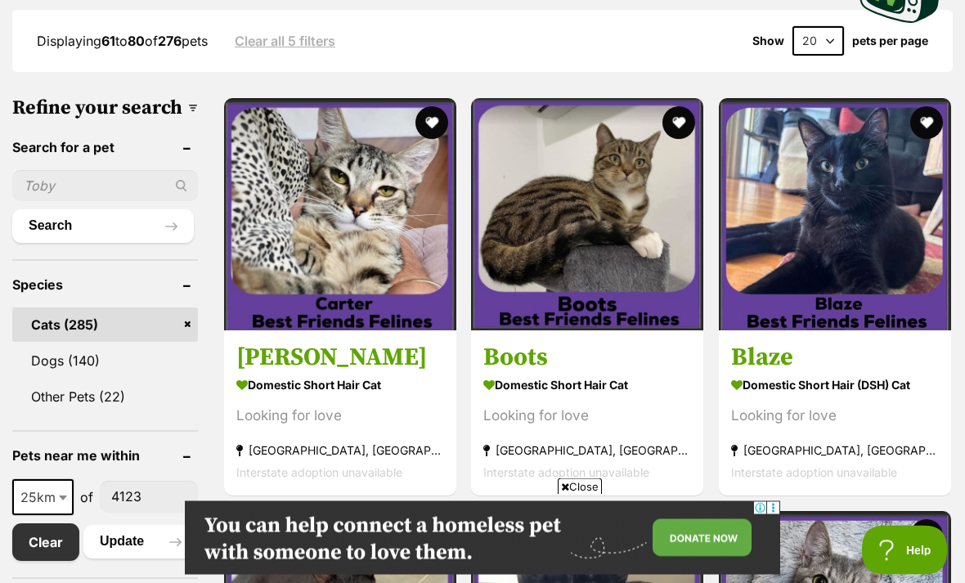
scroll to position [476, 0]
click at [340, 236] on img at bounding box center [340, 214] width 232 height 232
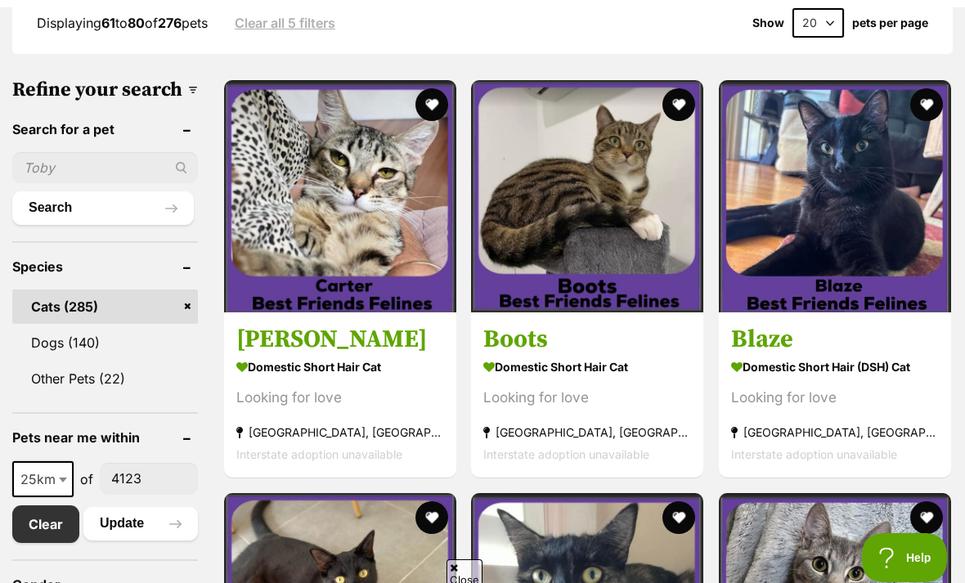
scroll to position [492, 0]
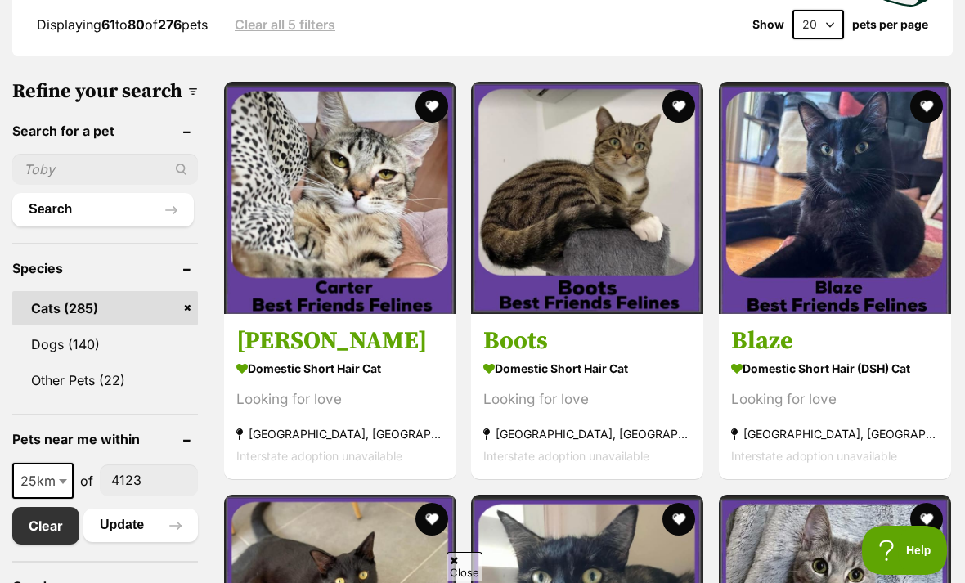
click at [567, 254] on img at bounding box center [587, 198] width 232 height 232
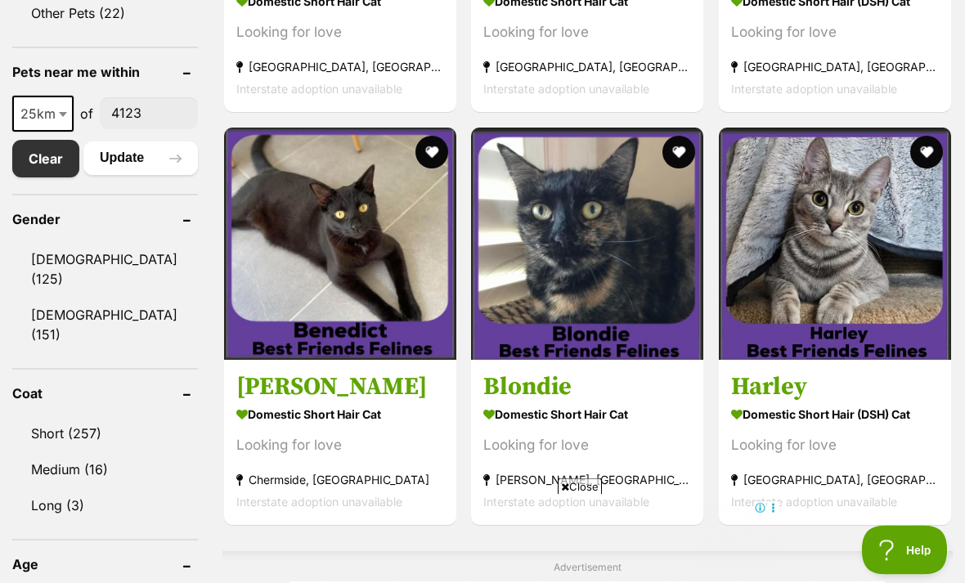
scroll to position [860, 0]
click at [863, 300] on img at bounding box center [835, 244] width 232 height 232
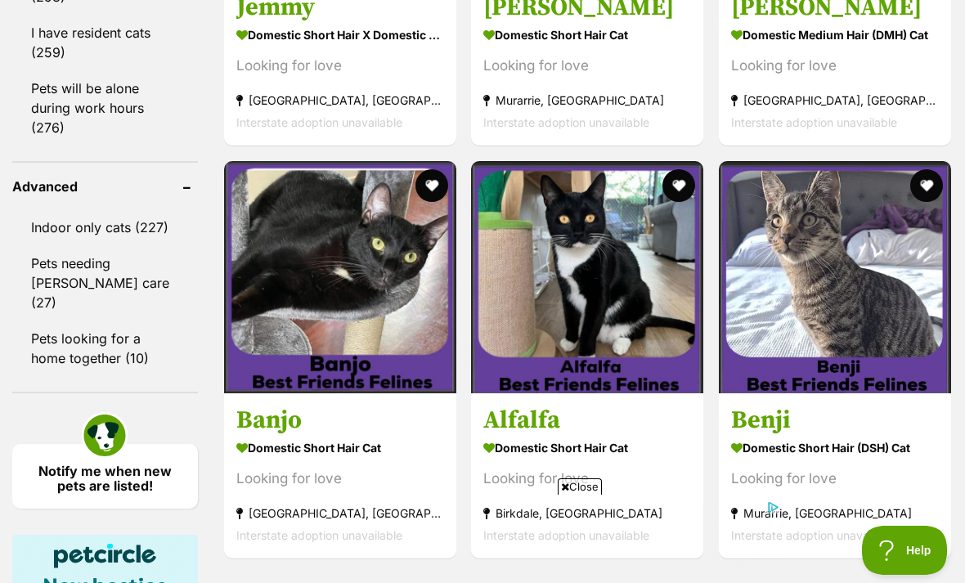
scroll to position [1781, 0]
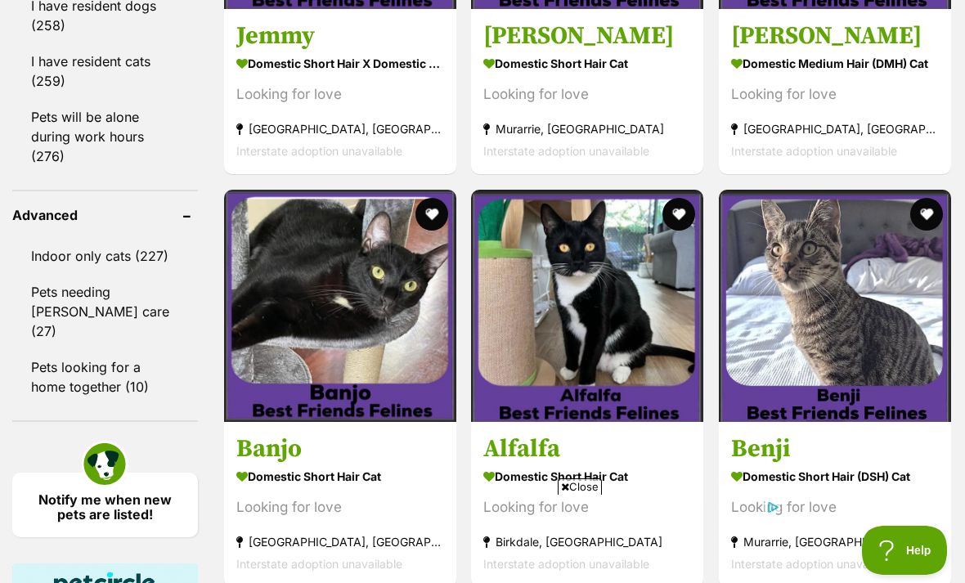
click at [815, 322] on img at bounding box center [835, 306] width 232 height 232
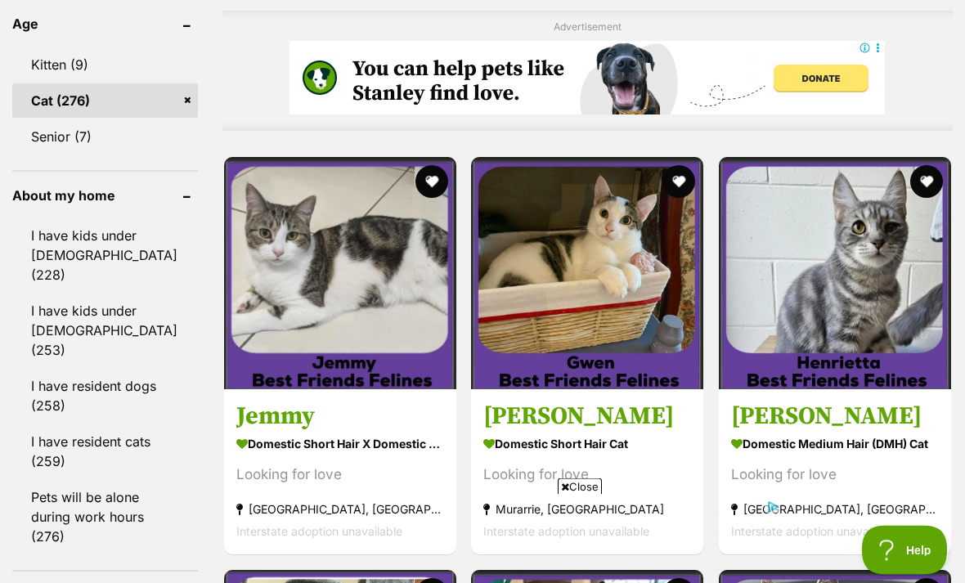
scroll to position [1401, 0]
click at [857, 335] on img at bounding box center [835, 273] width 232 height 232
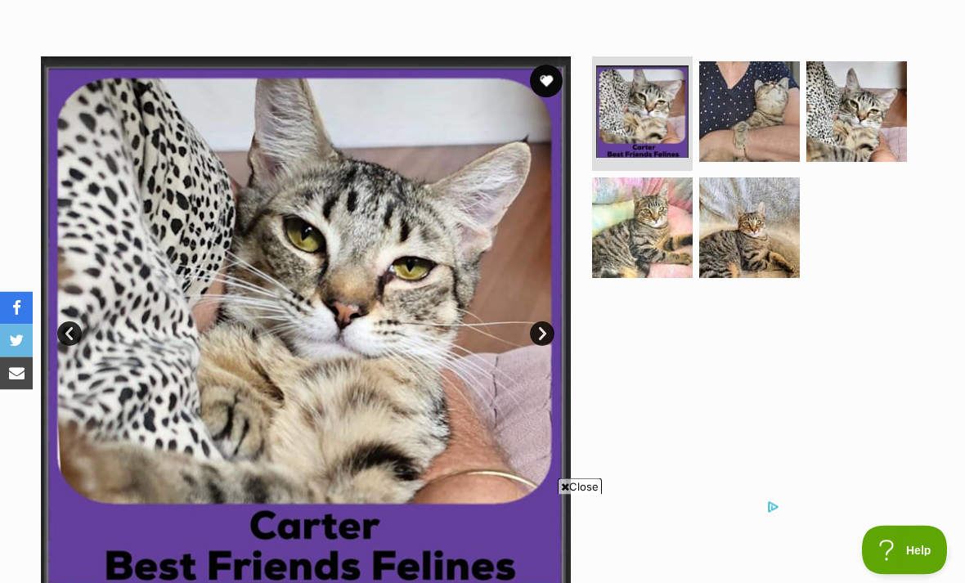
scroll to position [284, 0]
click at [765, 136] on img at bounding box center [749, 111] width 101 height 101
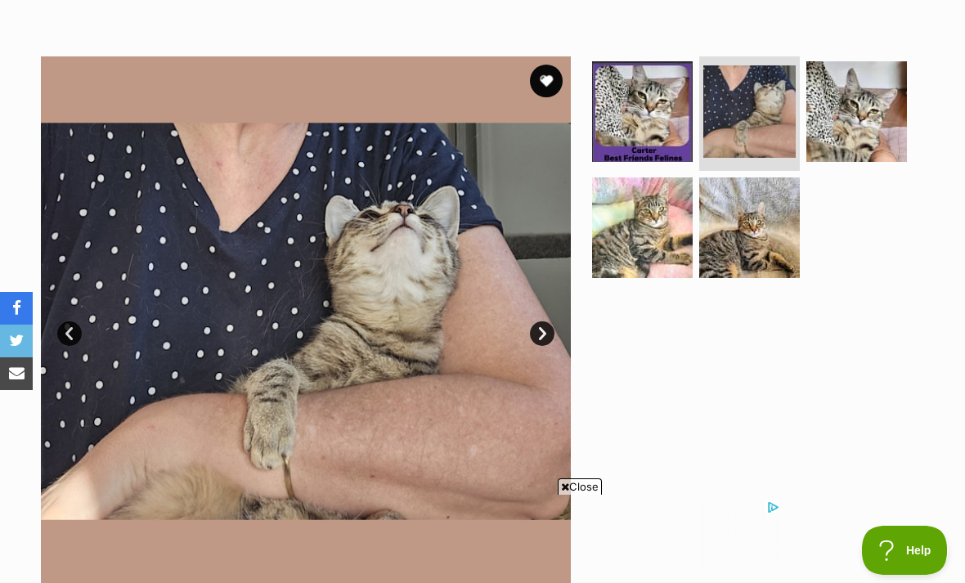
click at [831, 106] on img at bounding box center [857, 111] width 101 height 101
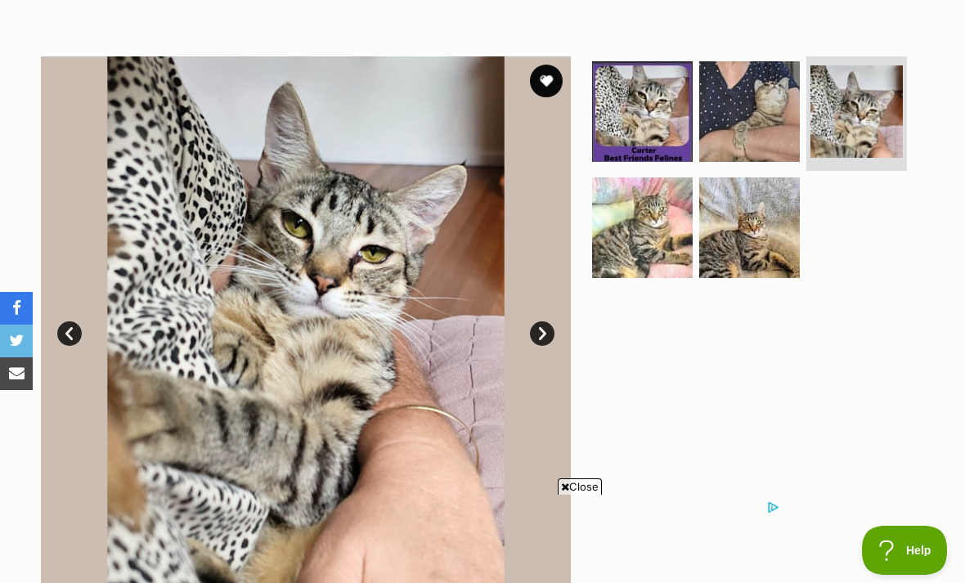
click at [659, 234] on img at bounding box center [642, 228] width 101 height 101
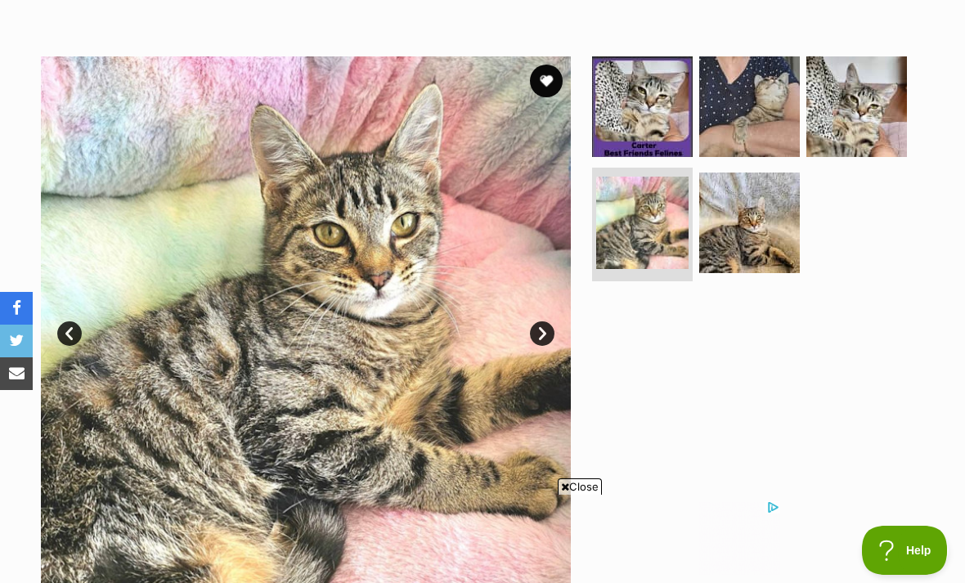
click at [730, 235] on img at bounding box center [749, 223] width 101 height 101
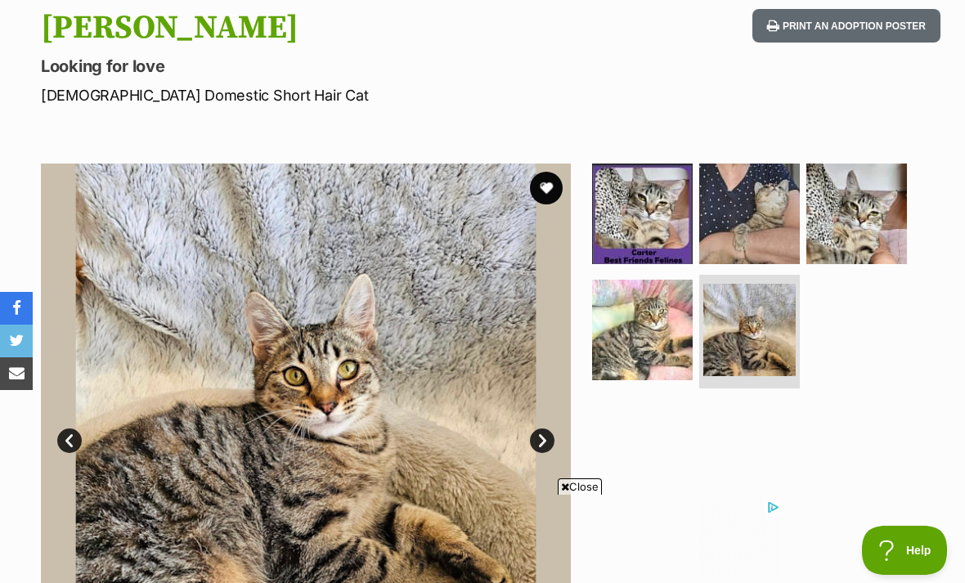
scroll to position [145, 0]
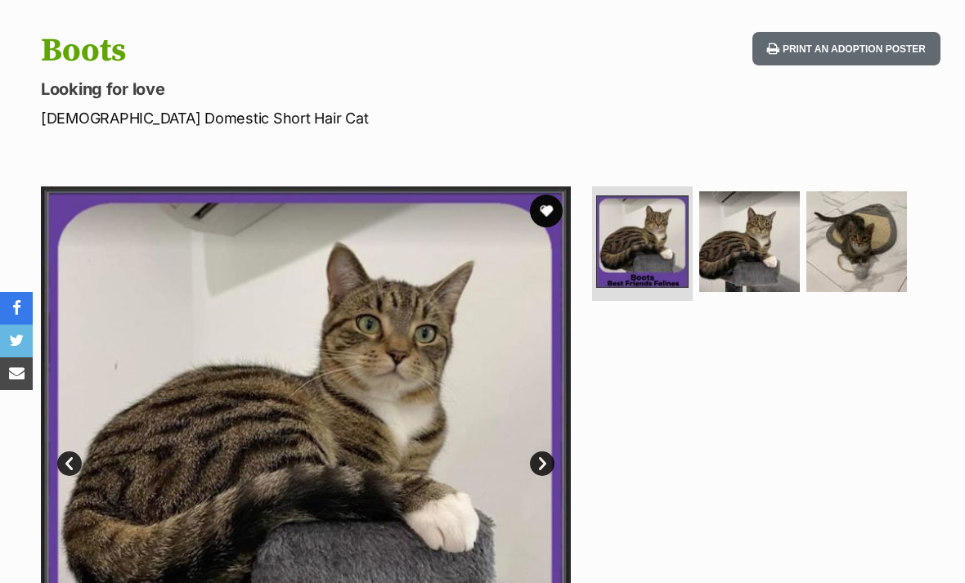
scroll to position [163, 0]
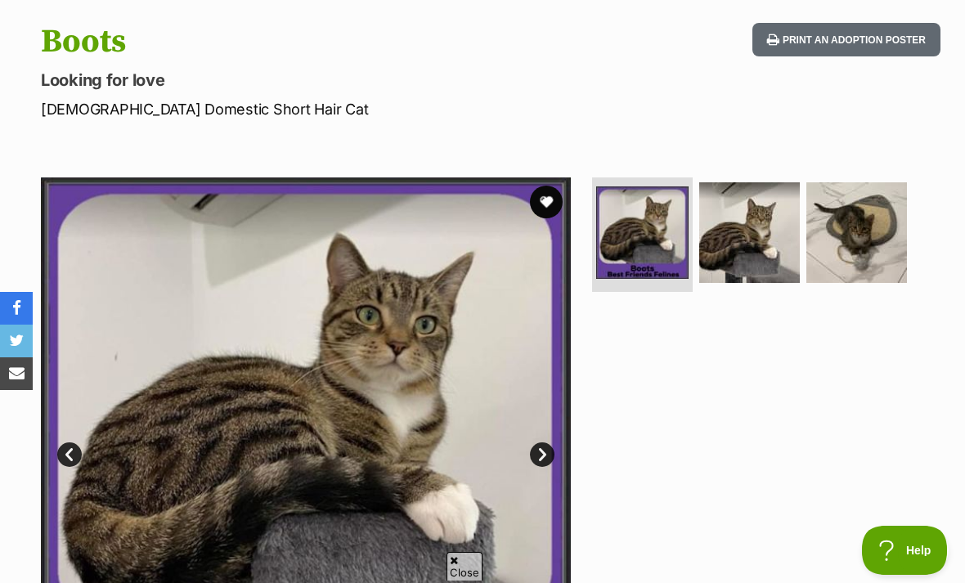
click at [758, 238] on img at bounding box center [749, 232] width 101 height 101
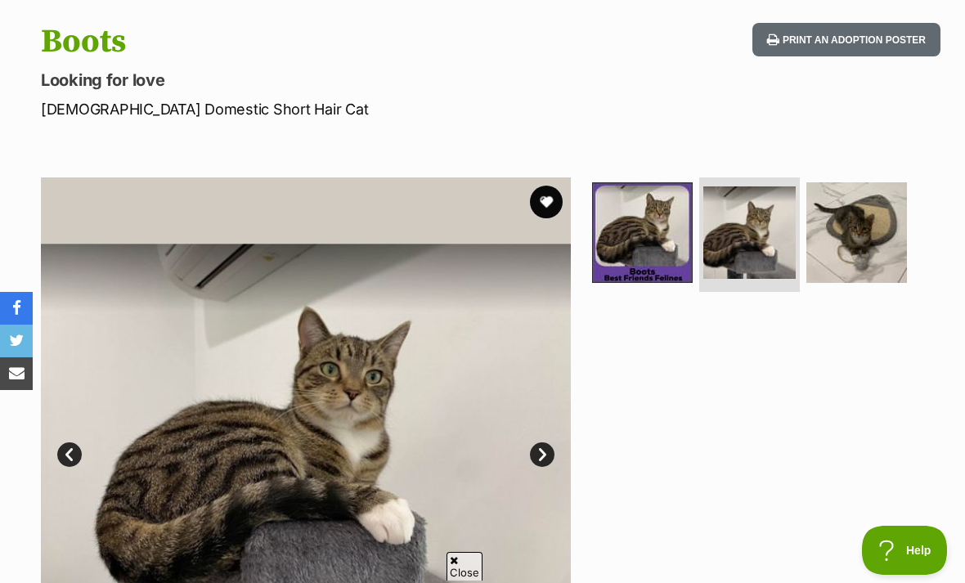
scroll to position [0, 0]
click at [853, 243] on img at bounding box center [857, 232] width 101 height 101
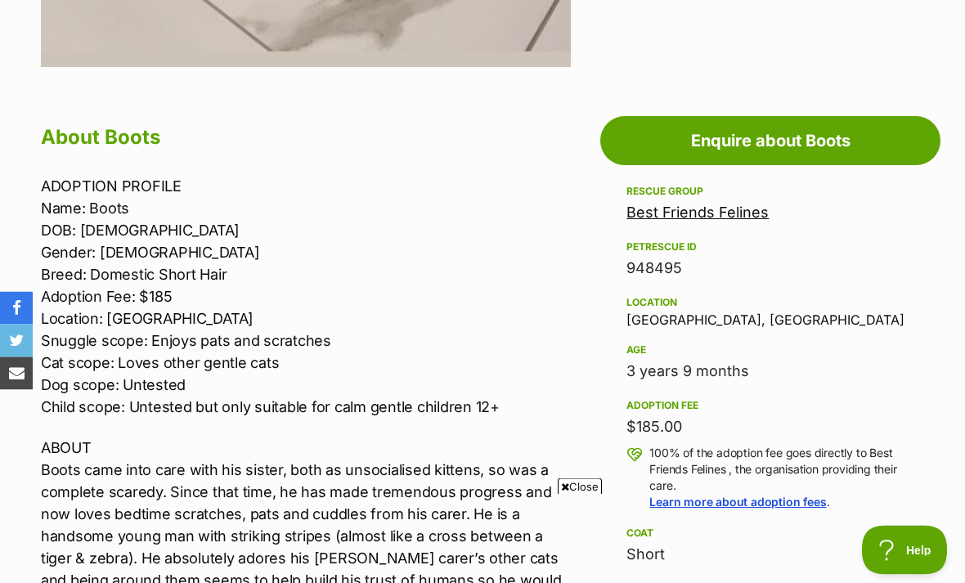
scroll to position [798, 0]
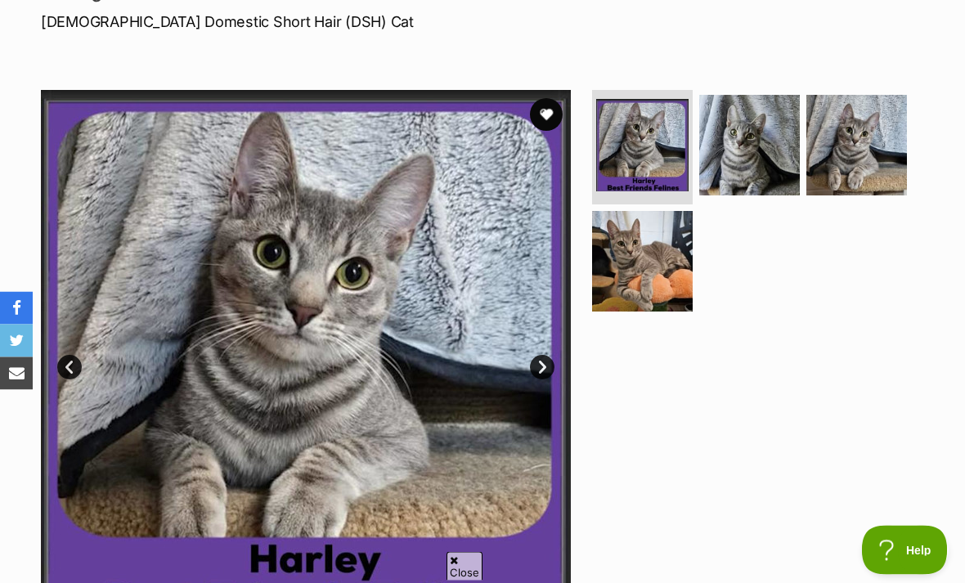
scroll to position [250, 0]
click at [636, 254] on img at bounding box center [642, 261] width 101 height 101
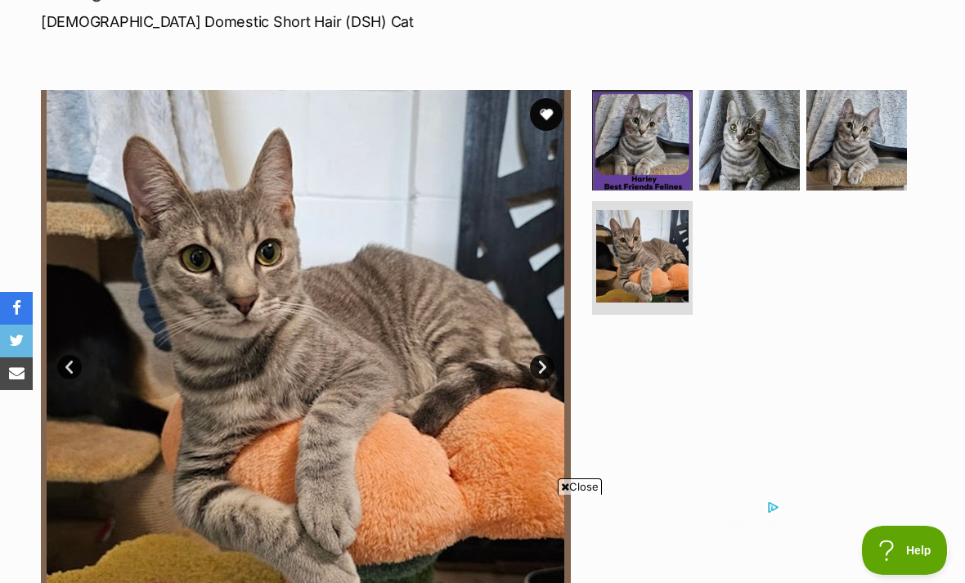
scroll to position [0, 0]
click at [761, 149] on img at bounding box center [749, 140] width 101 height 101
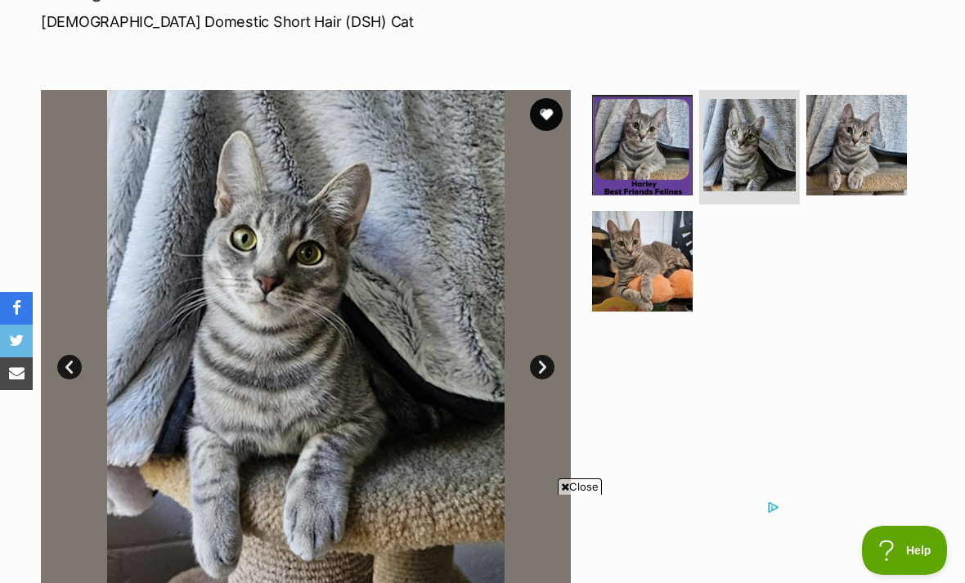
click at [627, 171] on img at bounding box center [642, 145] width 101 height 101
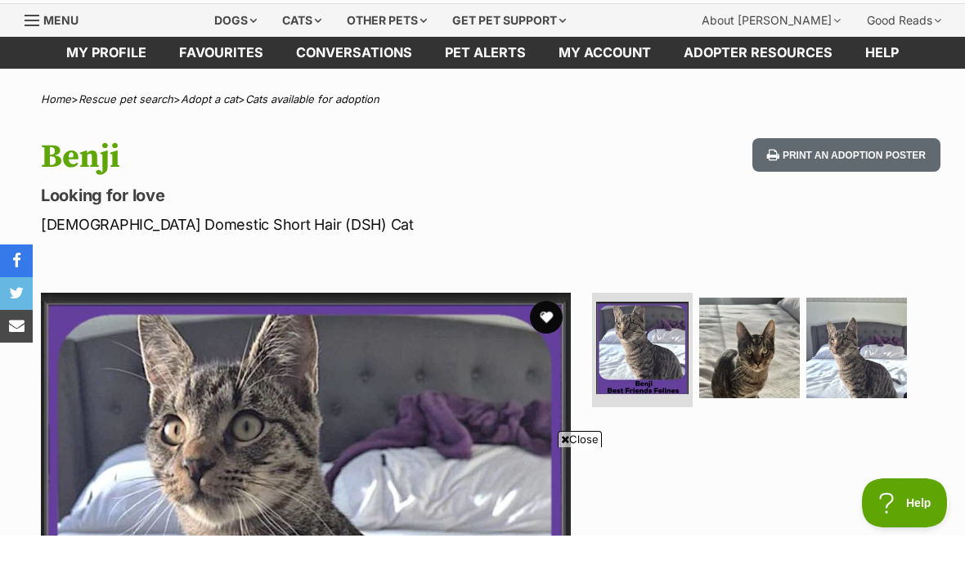
scroll to position [48, 0]
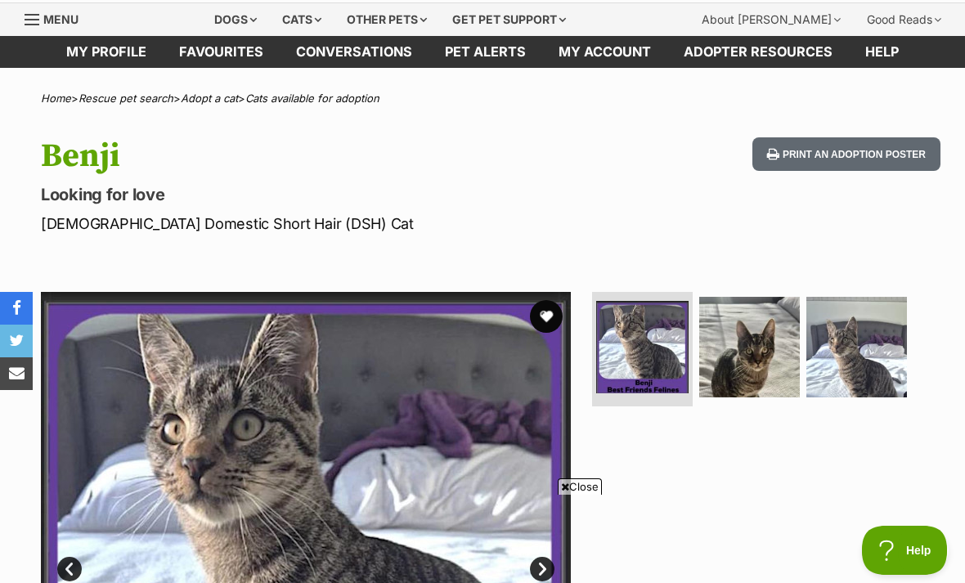
click at [742, 342] on img at bounding box center [749, 347] width 101 height 101
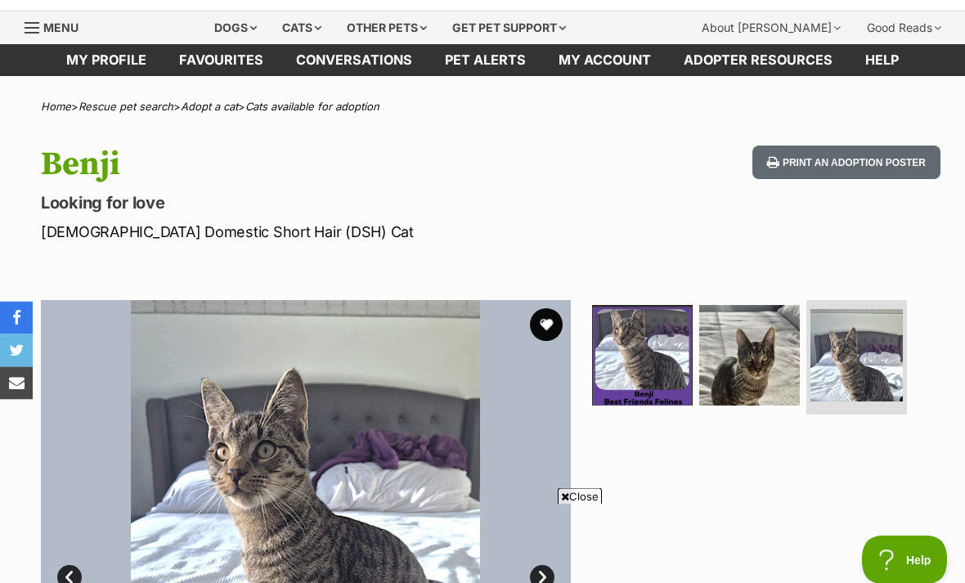
scroll to position [0, 0]
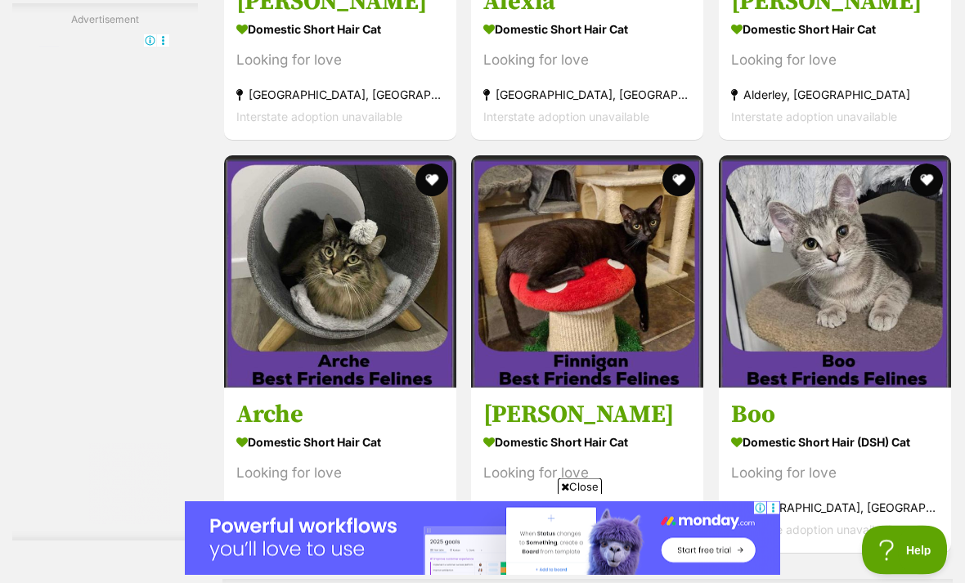
scroll to position [2793, 0]
click at [271, 304] on img at bounding box center [340, 271] width 232 height 232
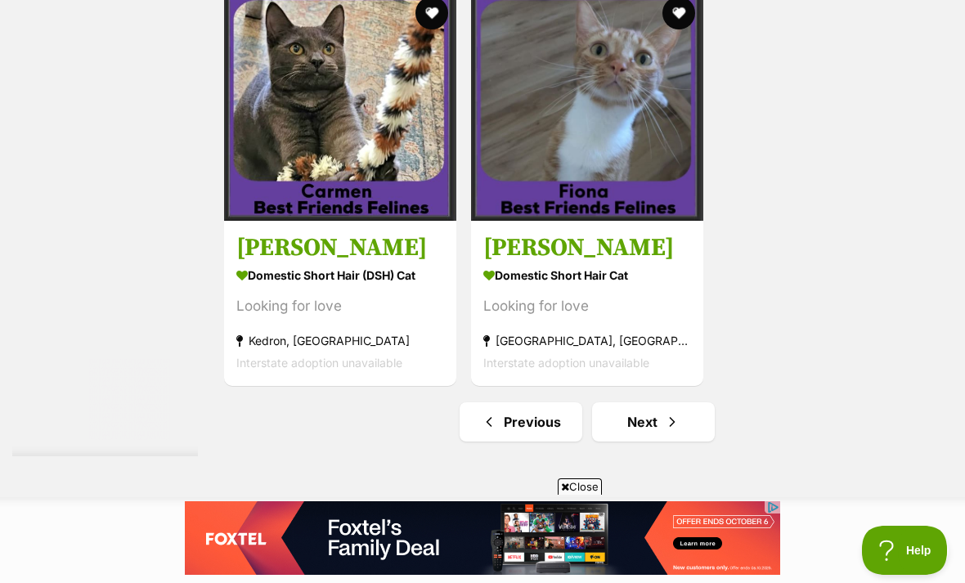
scroll to position [0, 0]
click at [672, 432] on span "Next page" at bounding box center [672, 422] width 16 height 20
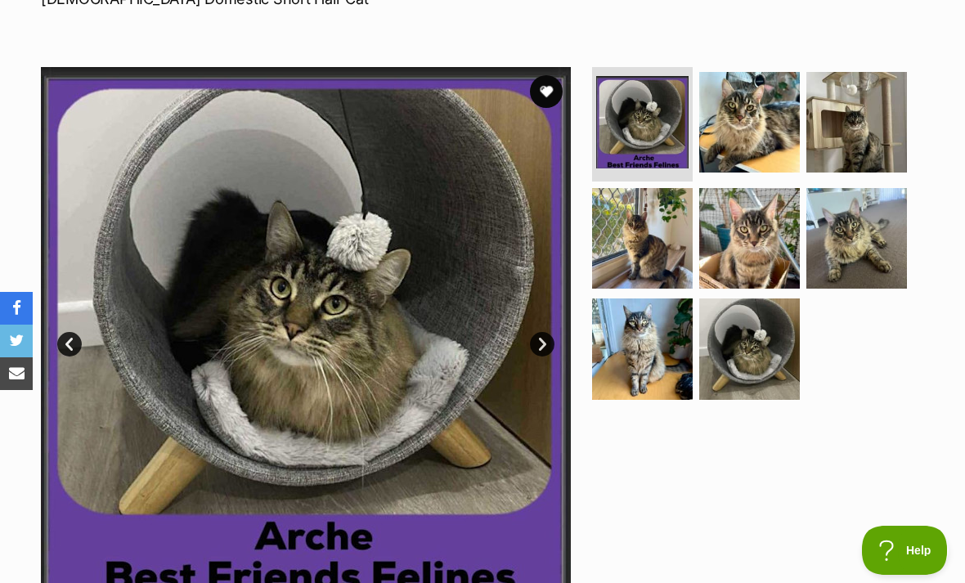
scroll to position [277, 0]
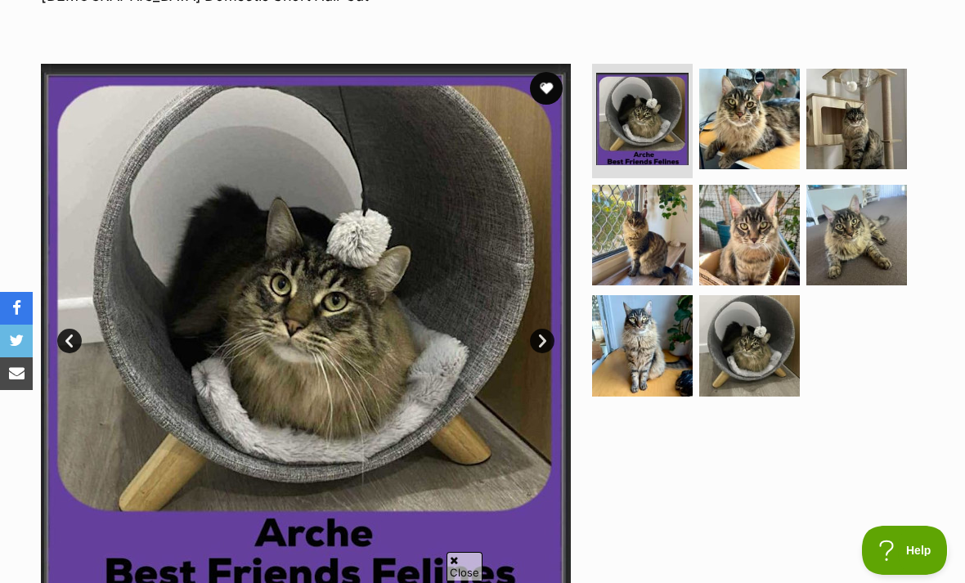
click at [750, 142] on img at bounding box center [749, 119] width 101 height 101
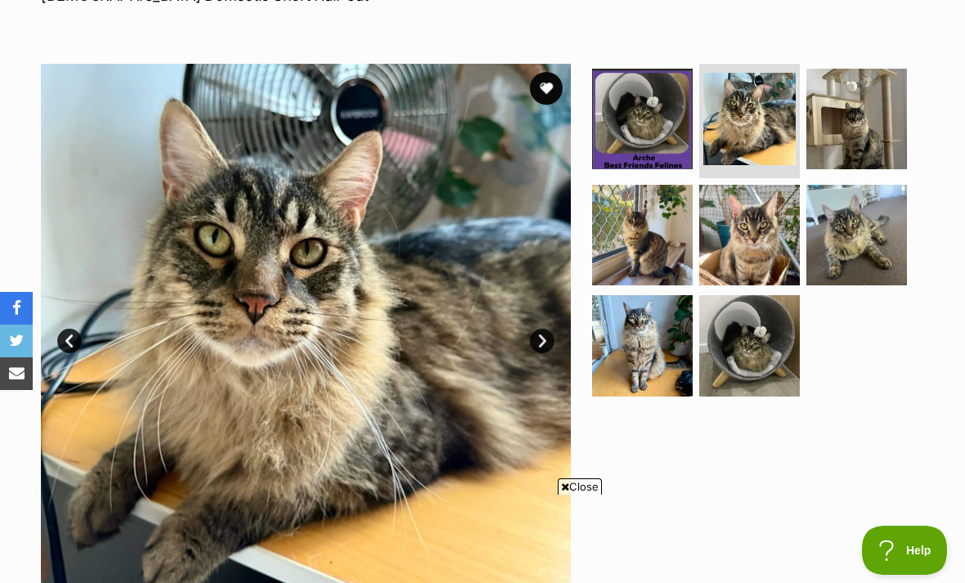
scroll to position [0, 0]
click at [852, 139] on img at bounding box center [857, 119] width 101 height 101
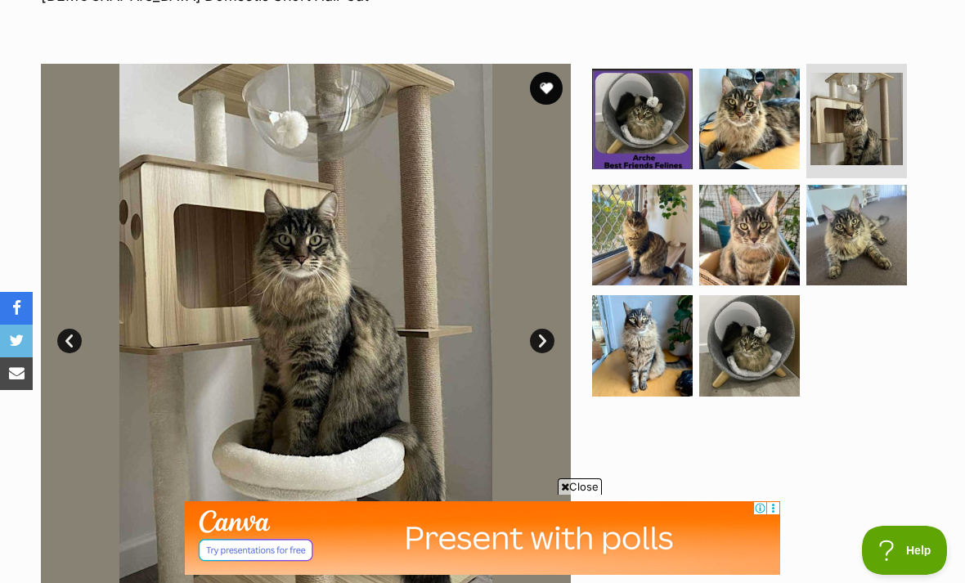
click at [667, 223] on img at bounding box center [642, 235] width 101 height 101
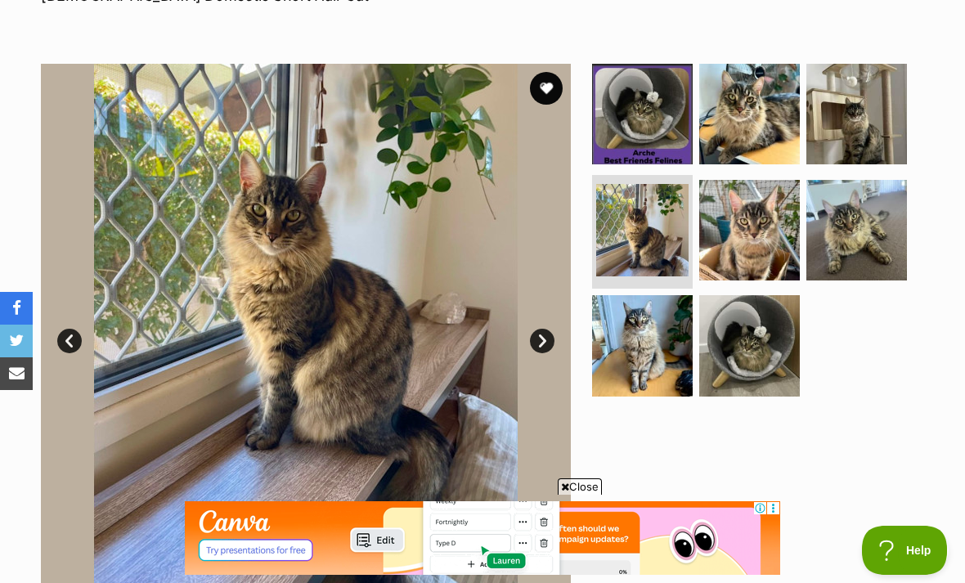
click at [757, 223] on img at bounding box center [749, 230] width 101 height 101
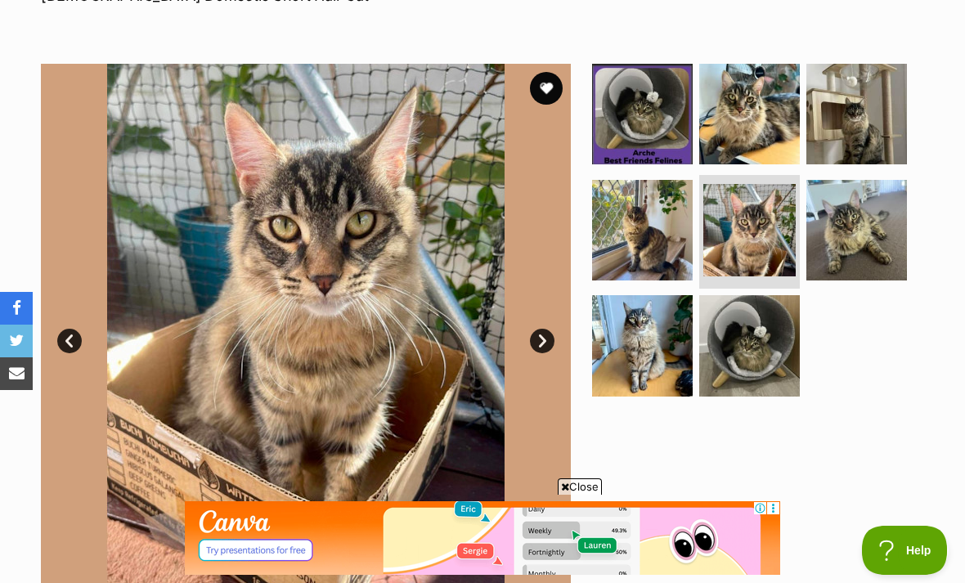
click at [837, 228] on img at bounding box center [857, 230] width 101 height 101
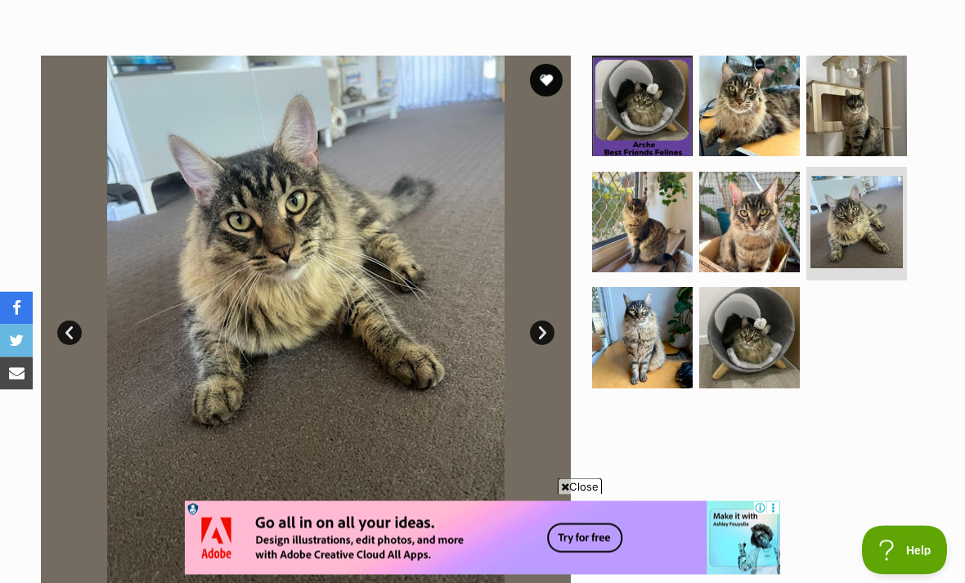
scroll to position [285, 0]
click at [688, 100] on img at bounding box center [642, 106] width 101 height 101
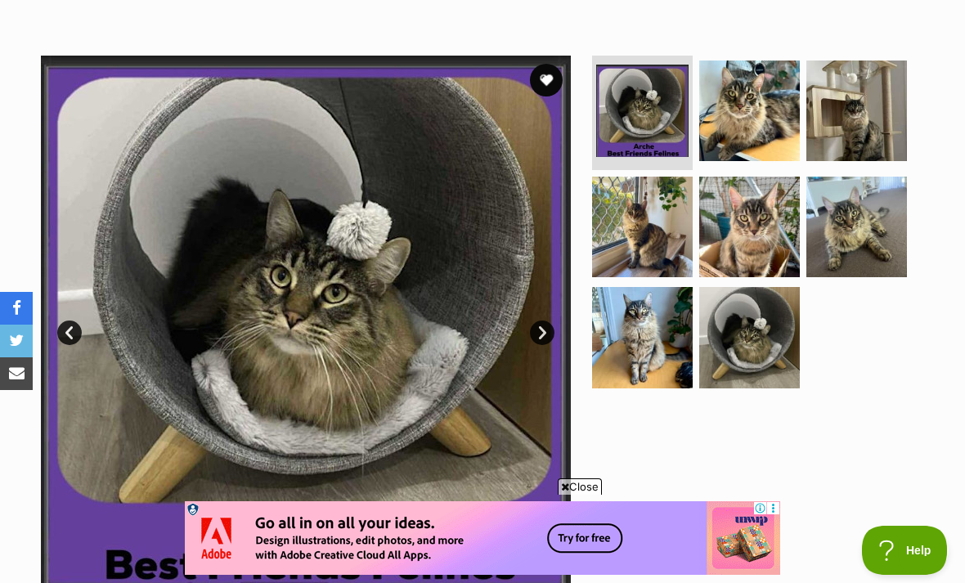
click at [740, 93] on img at bounding box center [749, 111] width 101 height 101
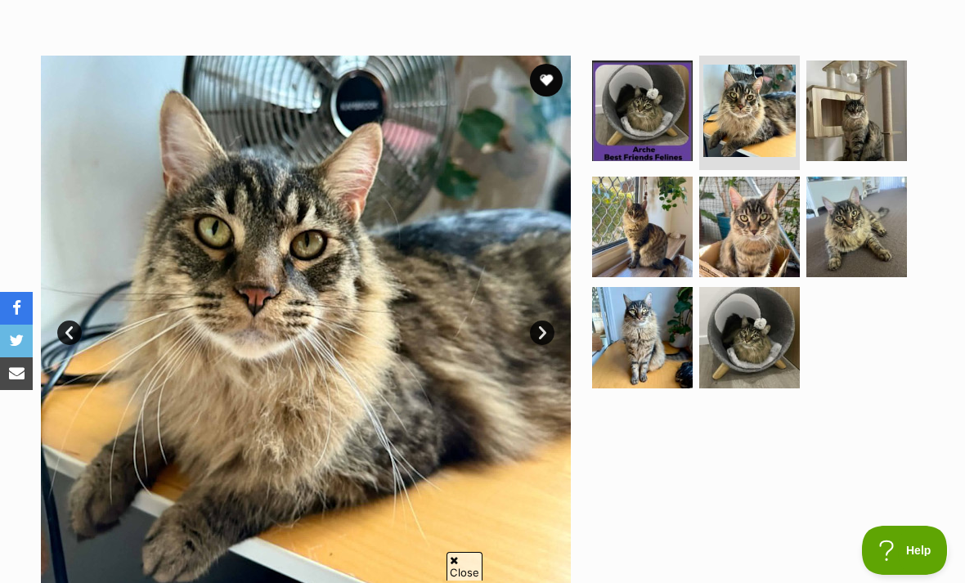
click at [843, 114] on img at bounding box center [857, 111] width 101 height 101
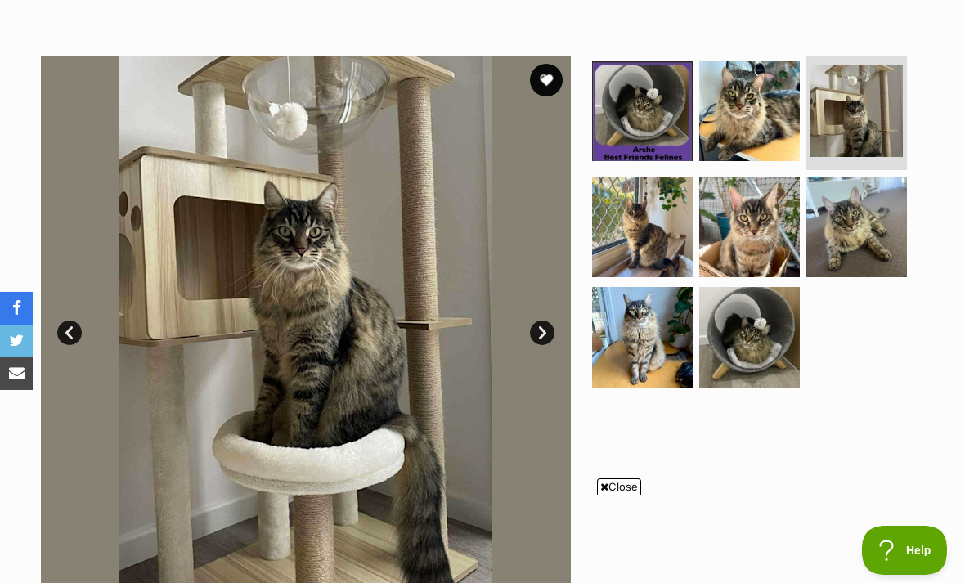
scroll to position [0, 0]
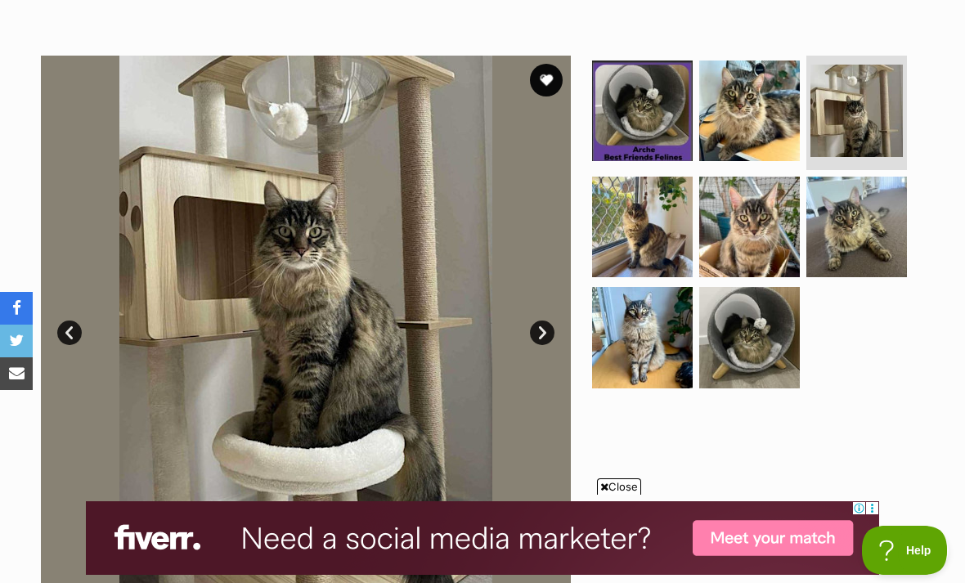
click at [654, 216] on img at bounding box center [642, 227] width 101 height 101
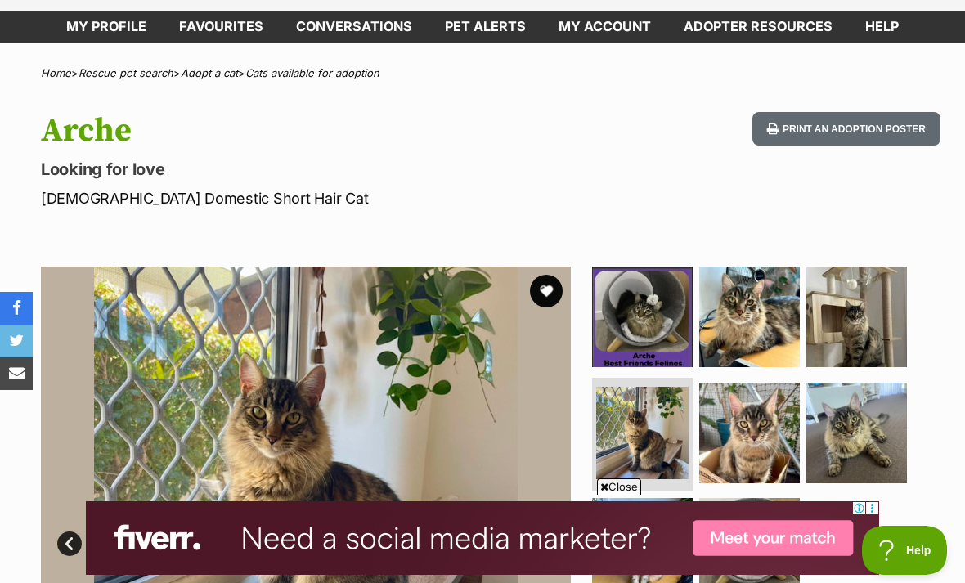
scroll to position [48, 0]
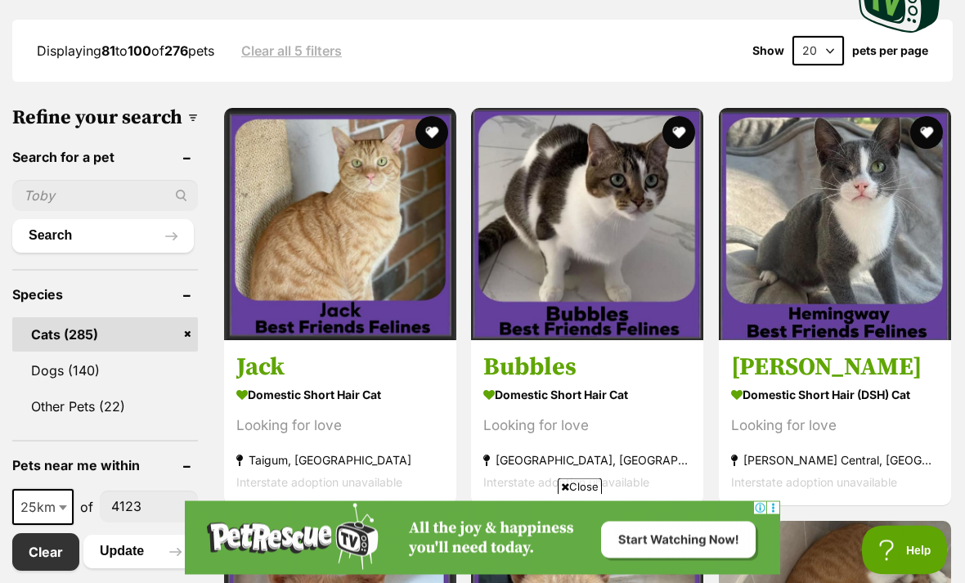
scroll to position [468, 0]
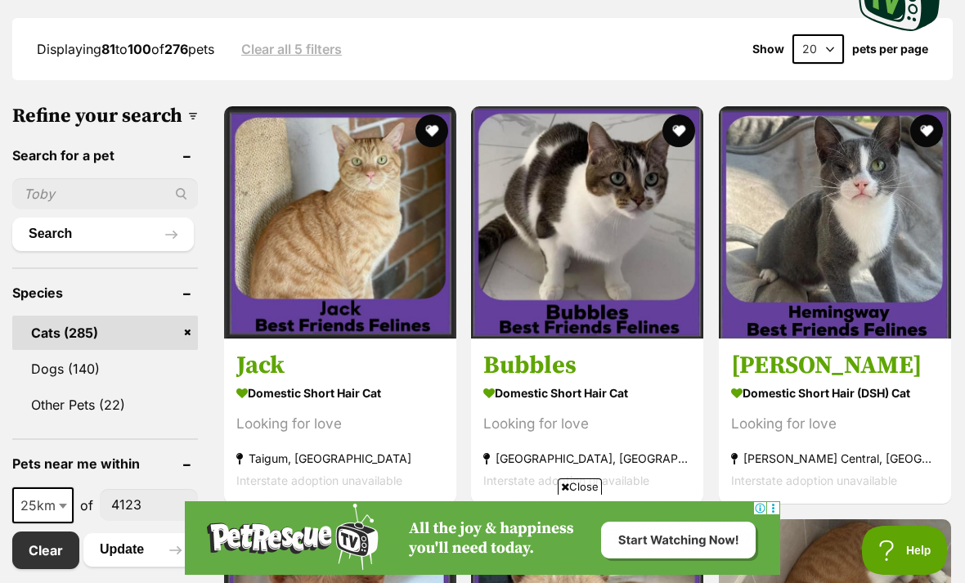
click at [278, 245] on img at bounding box center [340, 222] width 232 height 232
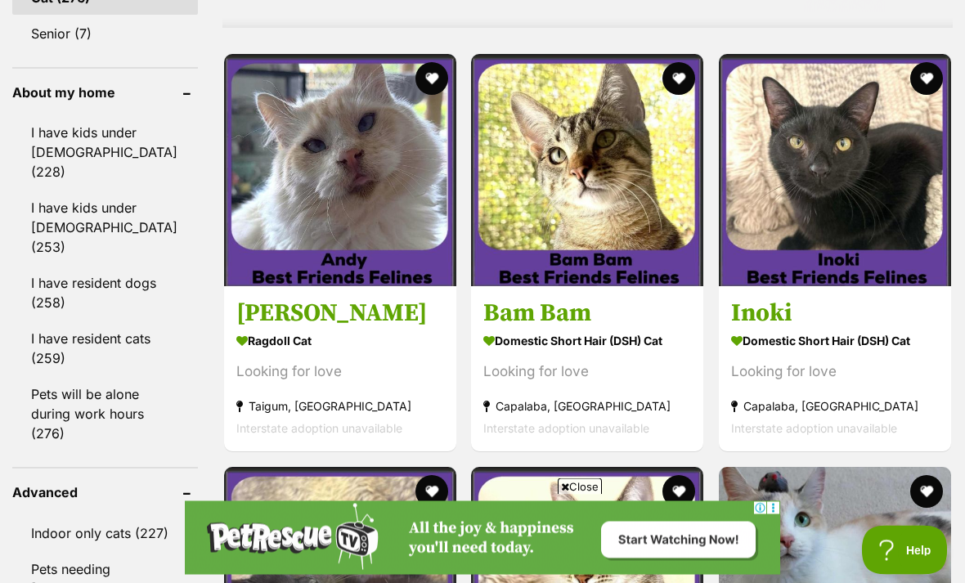
scroll to position [1504, 0]
click at [616, 220] on img at bounding box center [587, 170] width 232 height 232
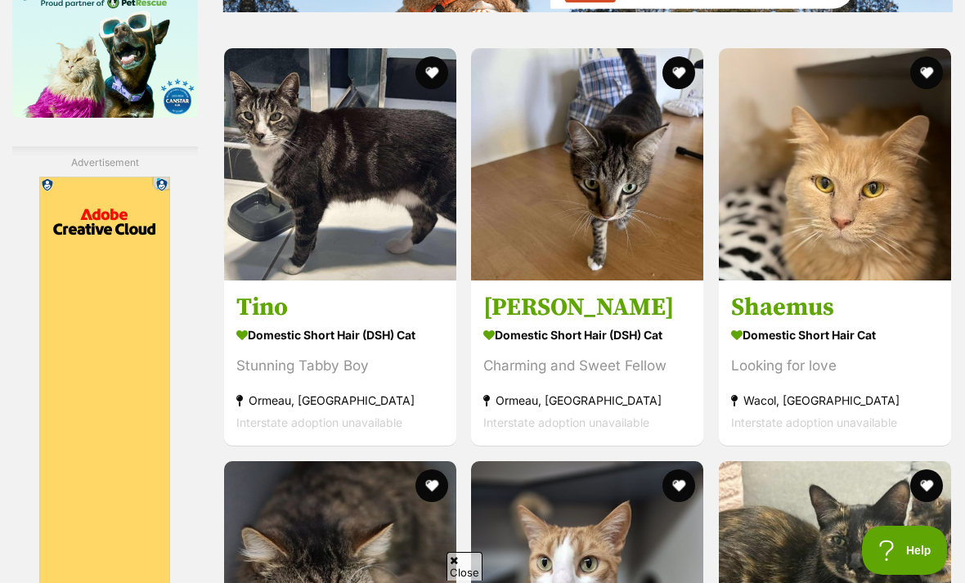
scroll to position [2486, 0]
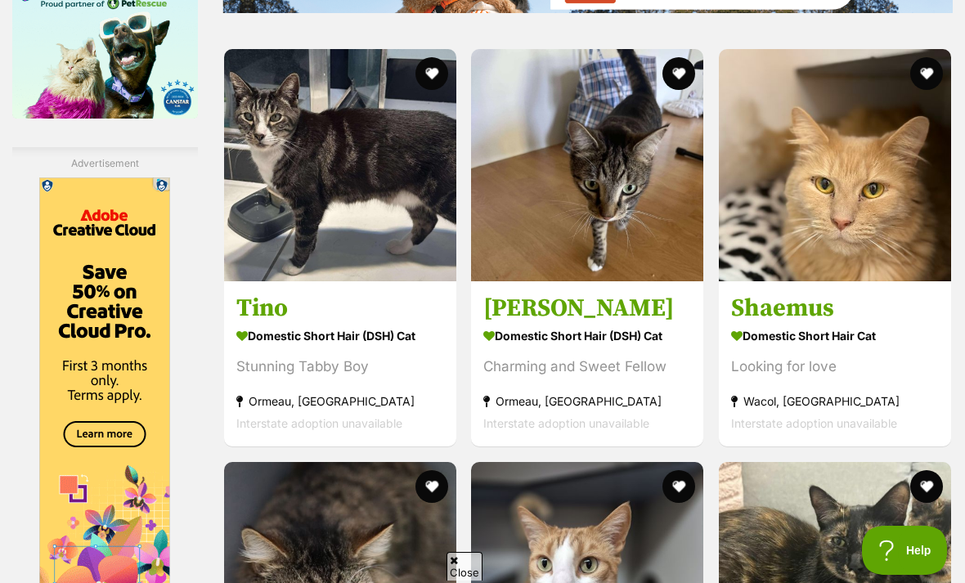
click at [270, 231] on img at bounding box center [340, 165] width 232 height 232
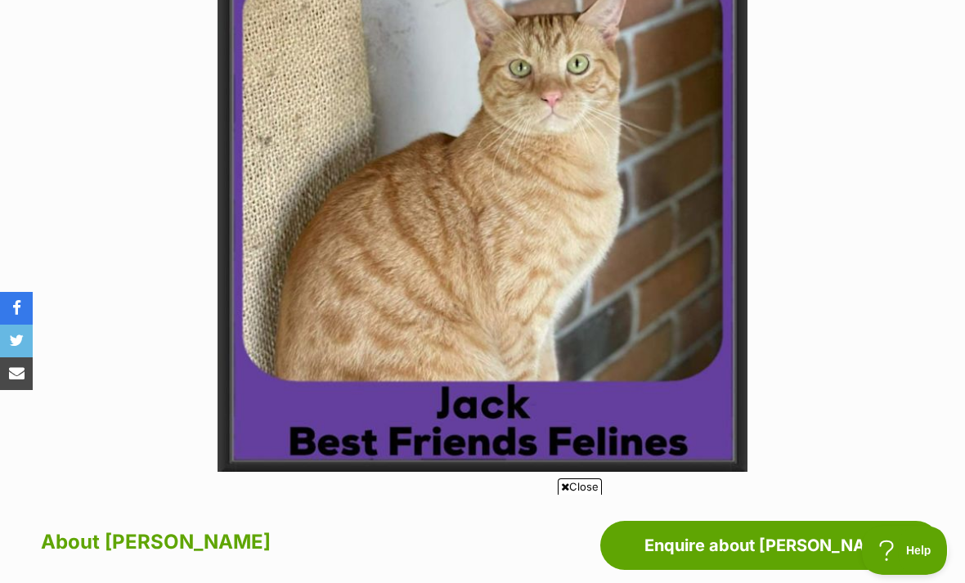
scroll to position [397, 0]
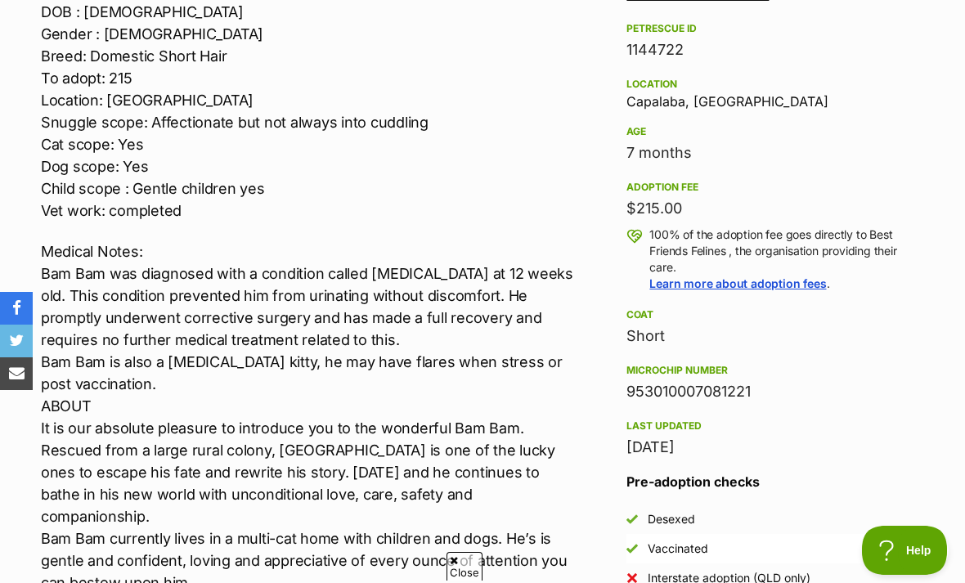
scroll to position [947, 0]
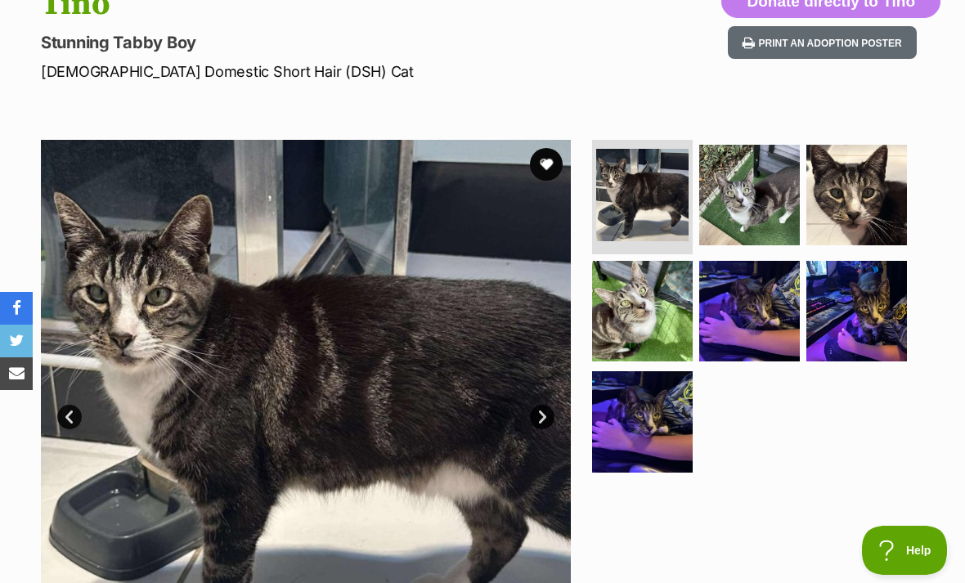
scroll to position [201, 0]
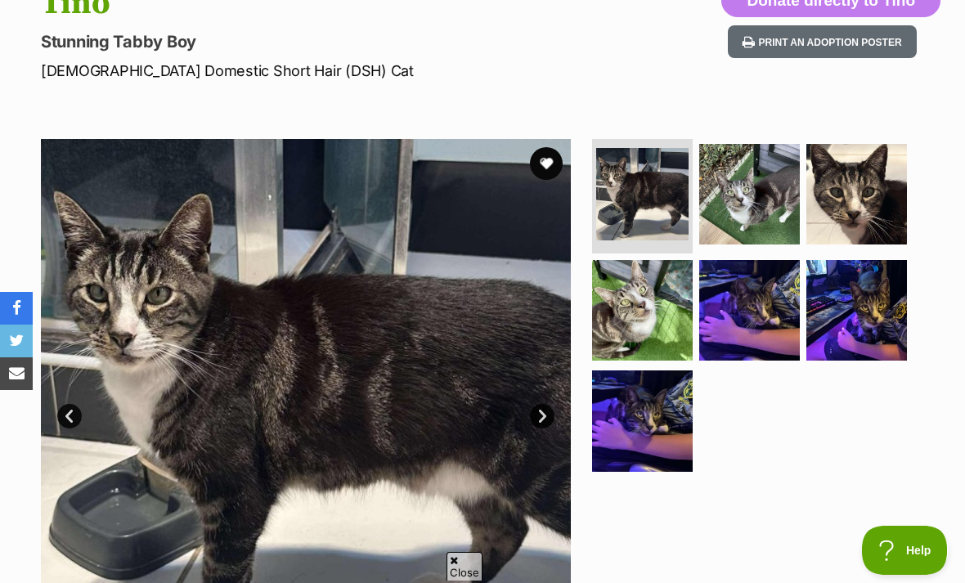
click at [759, 185] on img at bounding box center [749, 194] width 101 height 101
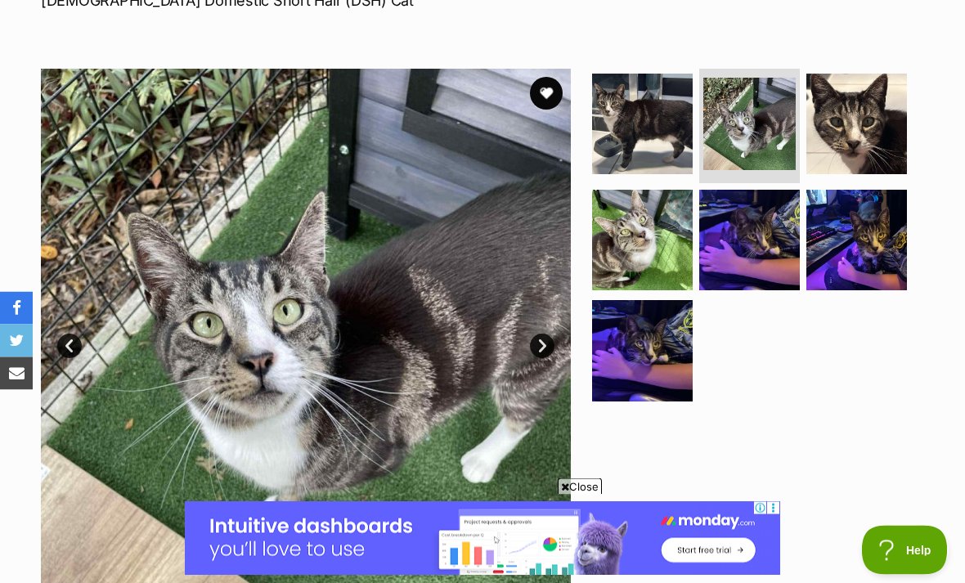
scroll to position [274, 0]
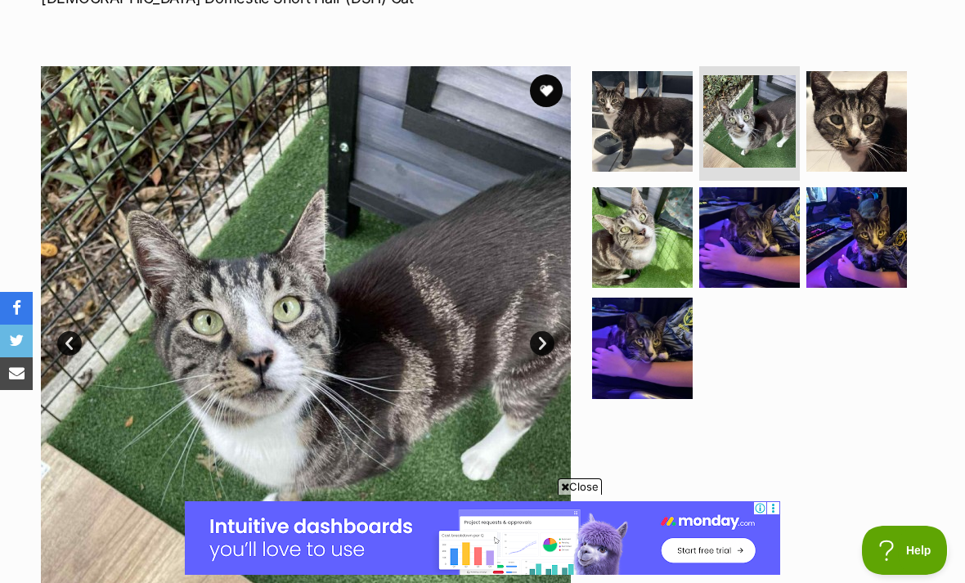
click at [875, 113] on img at bounding box center [857, 121] width 101 height 101
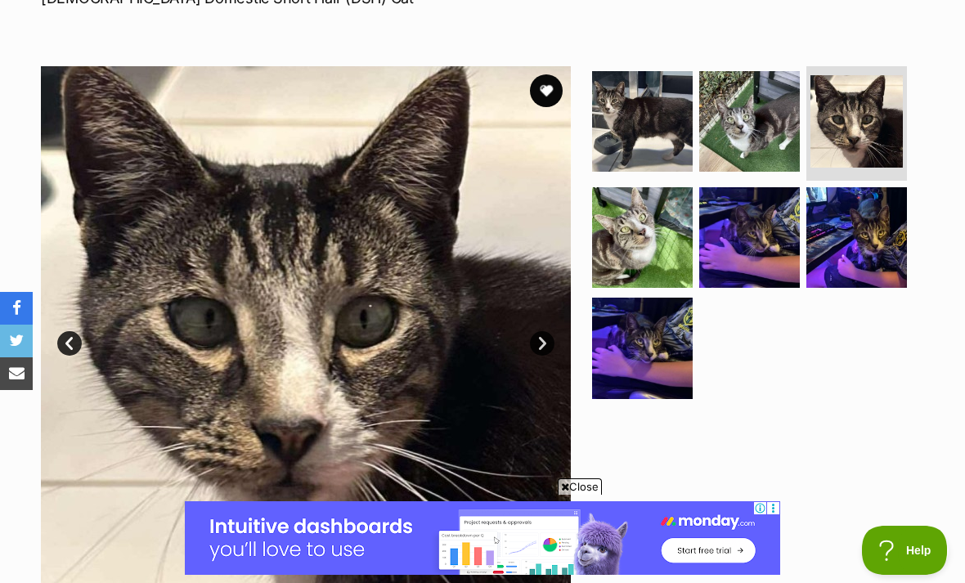
click at [650, 236] on img at bounding box center [642, 237] width 101 height 101
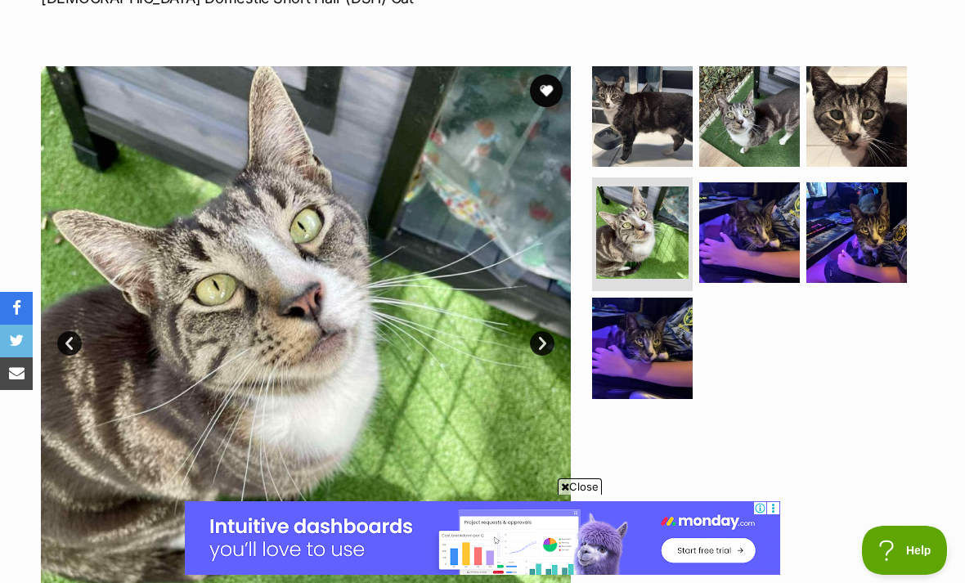
click at [758, 213] on img at bounding box center [749, 232] width 101 height 101
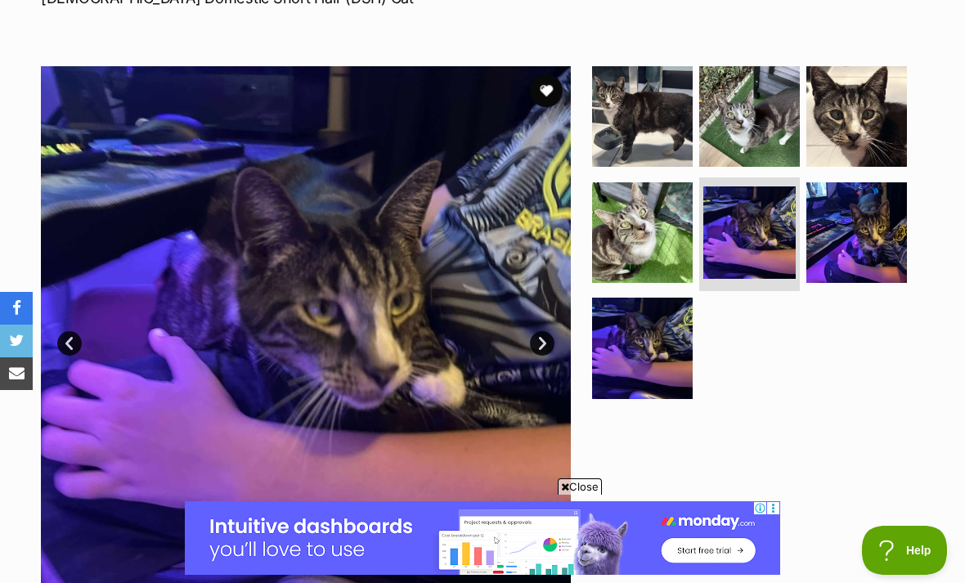
click at [853, 225] on img at bounding box center [857, 232] width 101 height 101
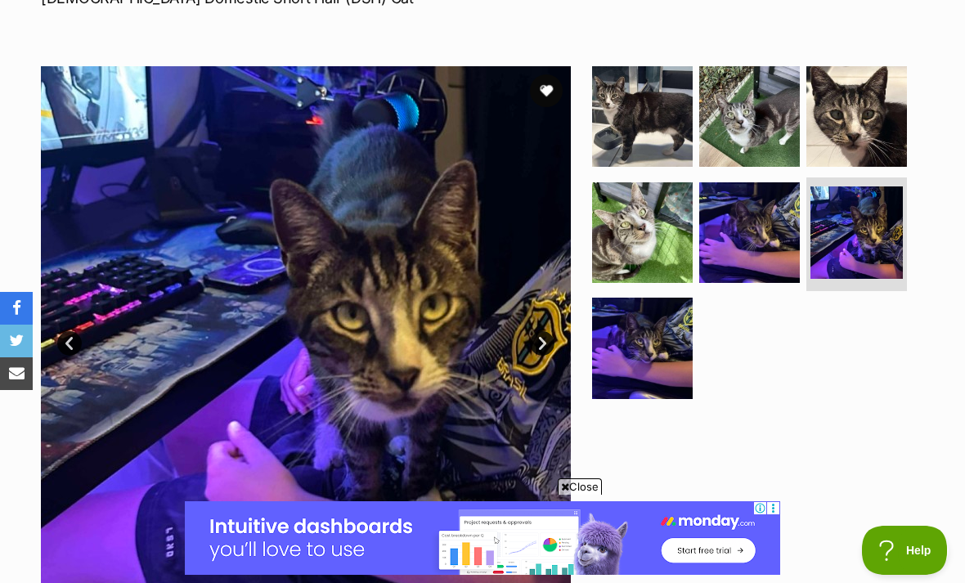
click at [668, 319] on img at bounding box center [642, 348] width 101 height 101
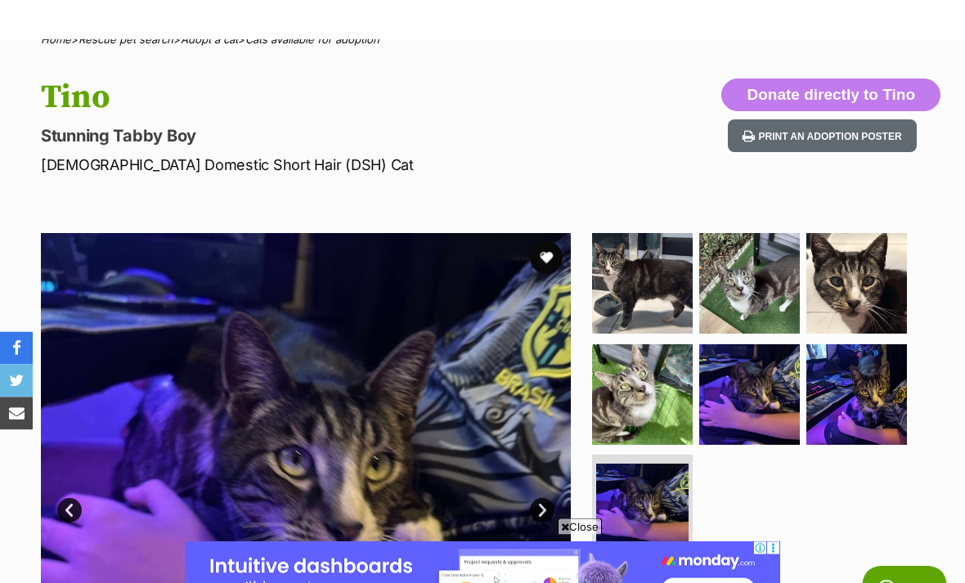
scroll to position [0, 0]
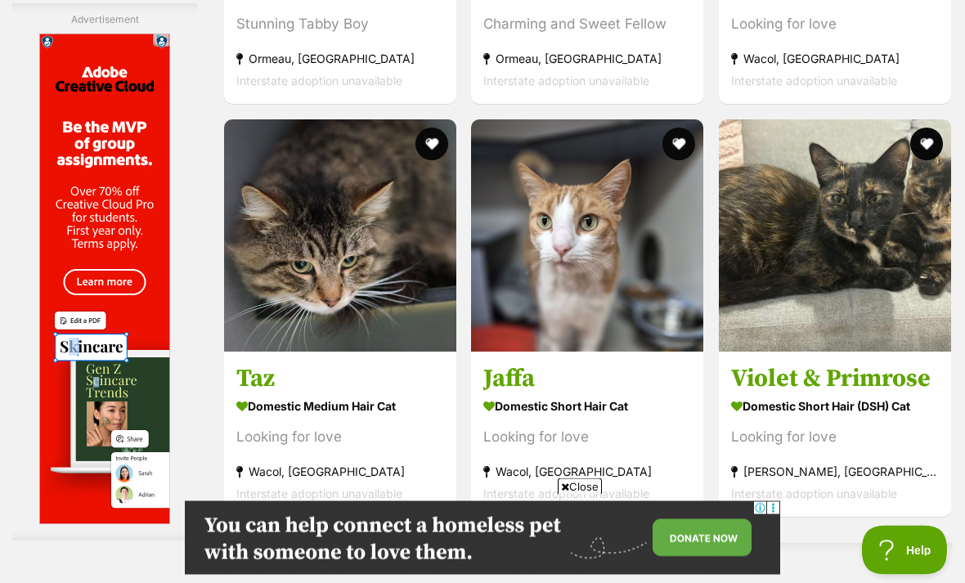
scroll to position [2829, 0]
click at [254, 280] on img at bounding box center [340, 235] width 232 height 232
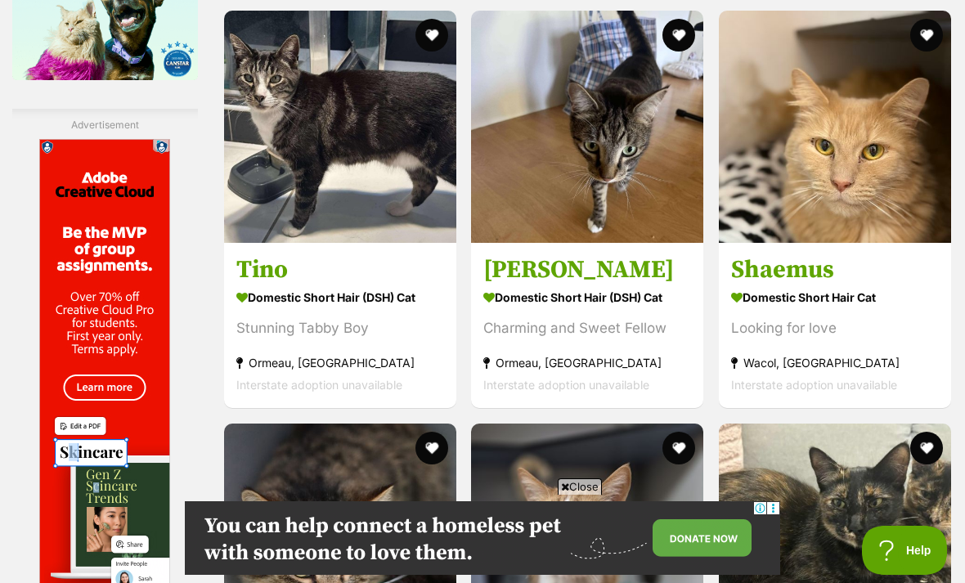
scroll to position [2524, 0]
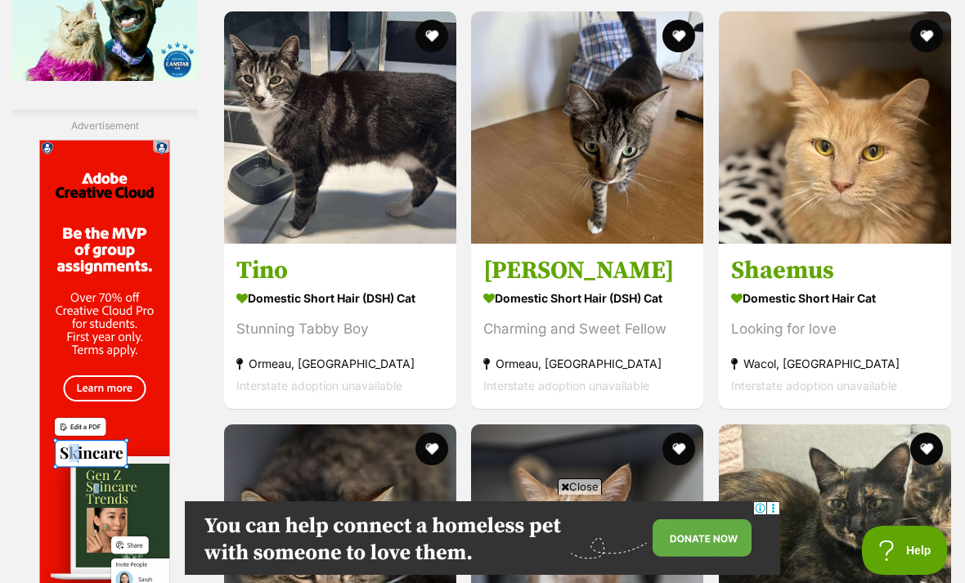
click at [623, 196] on img at bounding box center [587, 127] width 232 height 232
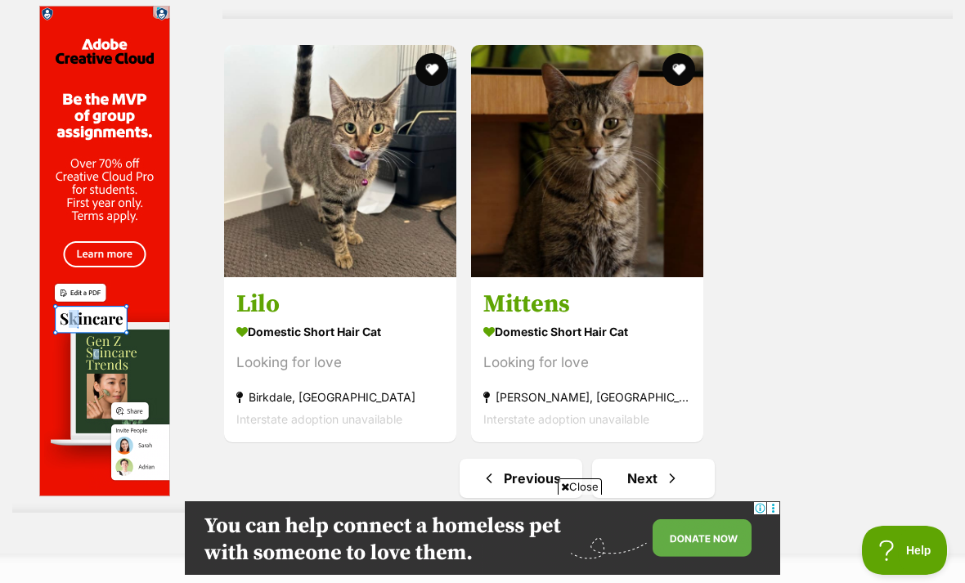
scroll to position [3481, 0]
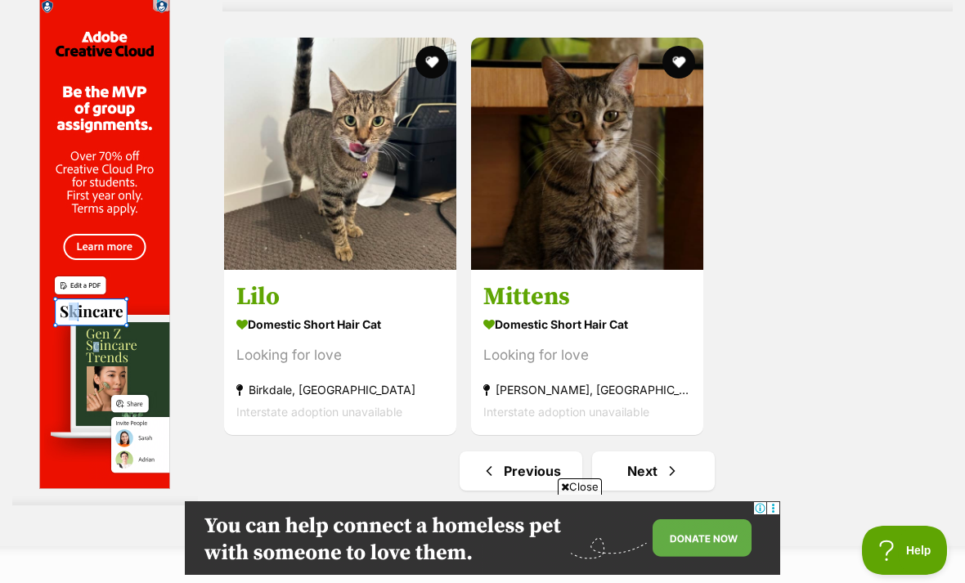
click at [259, 228] on img at bounding box center [340, 154] width 232 height 232
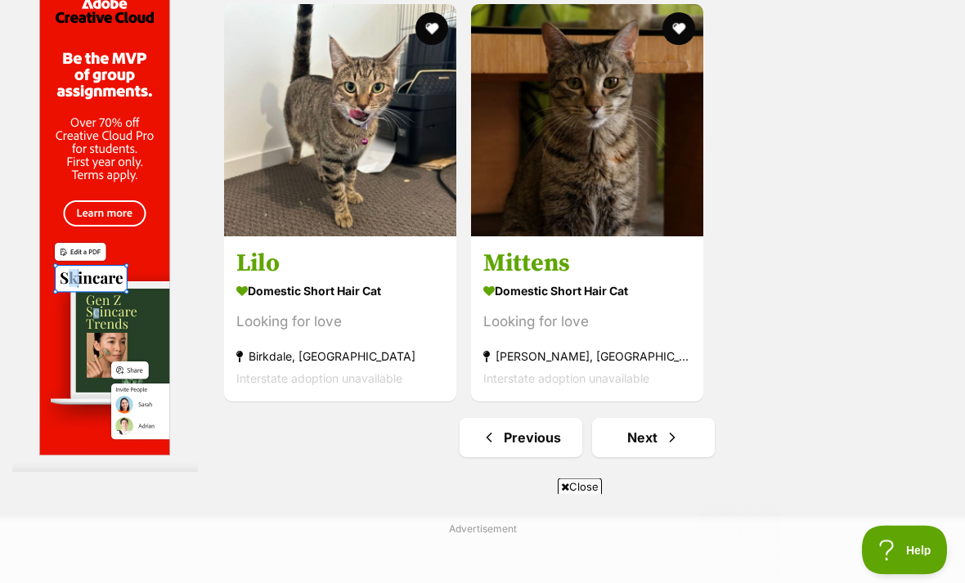
scroll to position [3515, 0]
click at [622, 224] on img at bounding box center [587, 120] width 232 height 232
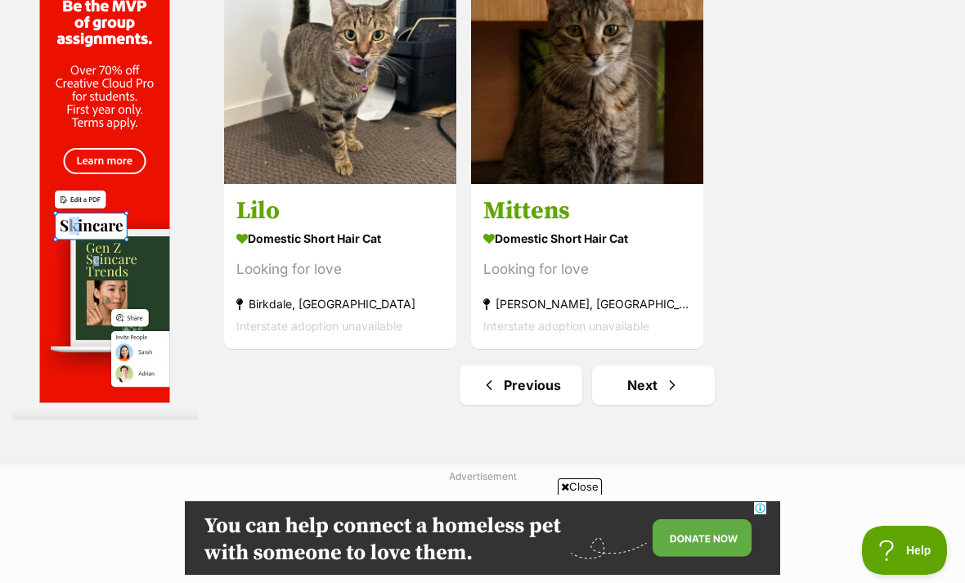
scroll to position [0, 0]
click at [645, 405] on link "Next" at bounding box center [653, 385] width 123 height 39
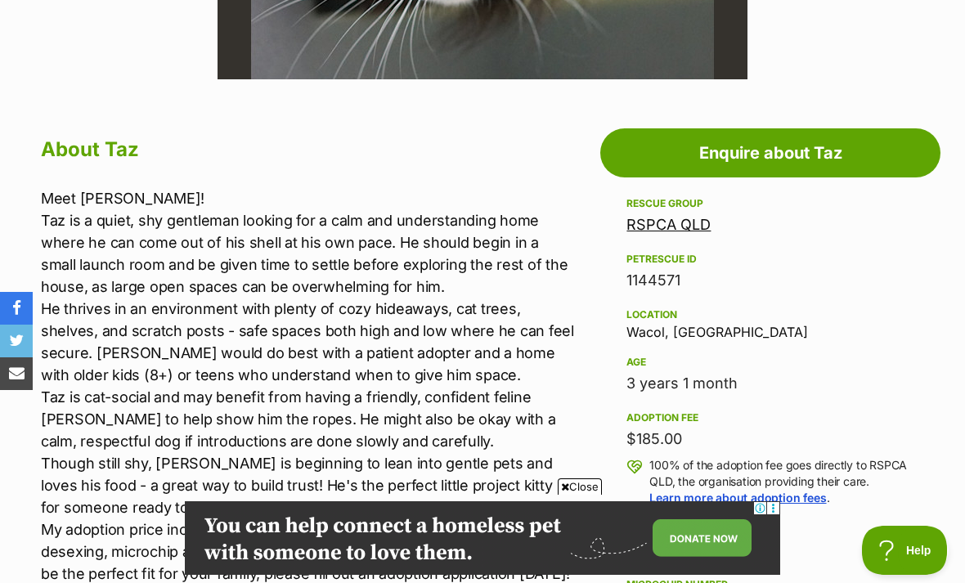
scroll to position [779, 0]
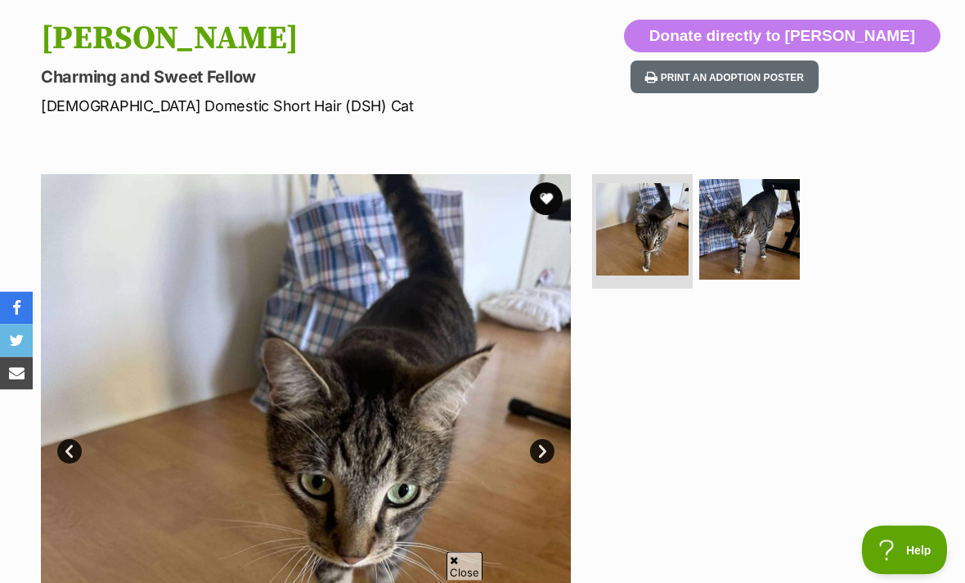
scroll to position [166, 0]
click at [764, 212] on img at bounding box center [749, 229] width 101 height 101
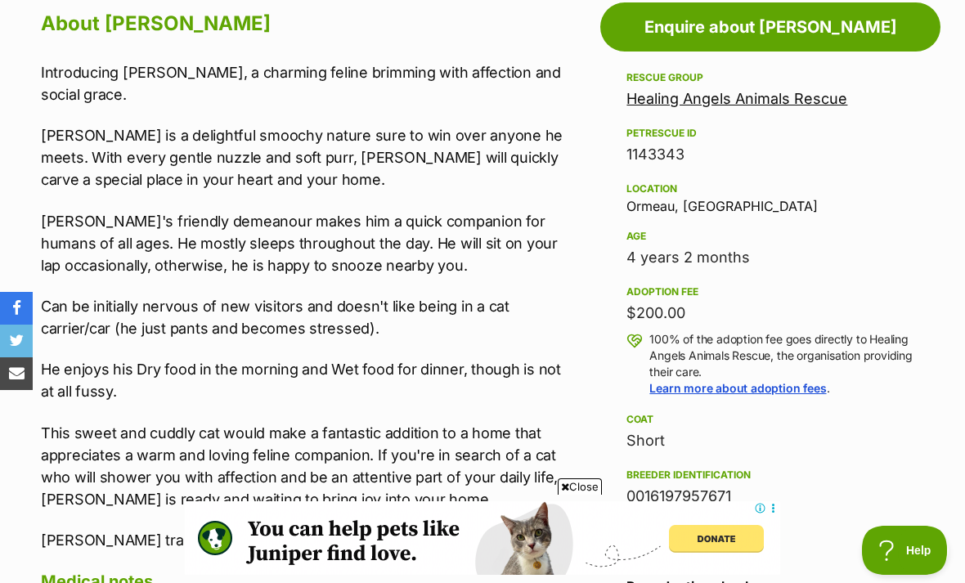
scroll to position [916, 0]
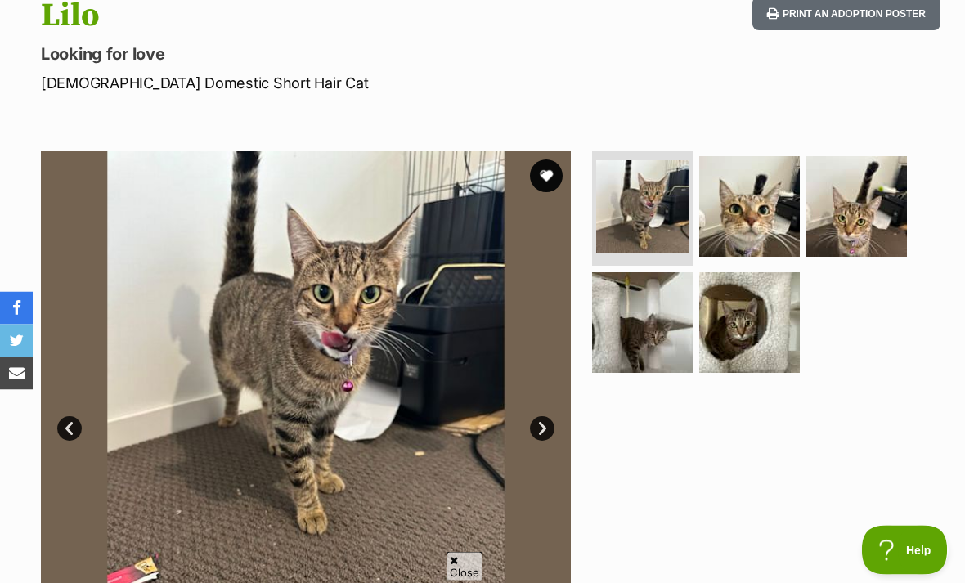
scroll to position [189, 0]
click at [767, 196] on img at bounding box center [749, 206] width 101 height 101
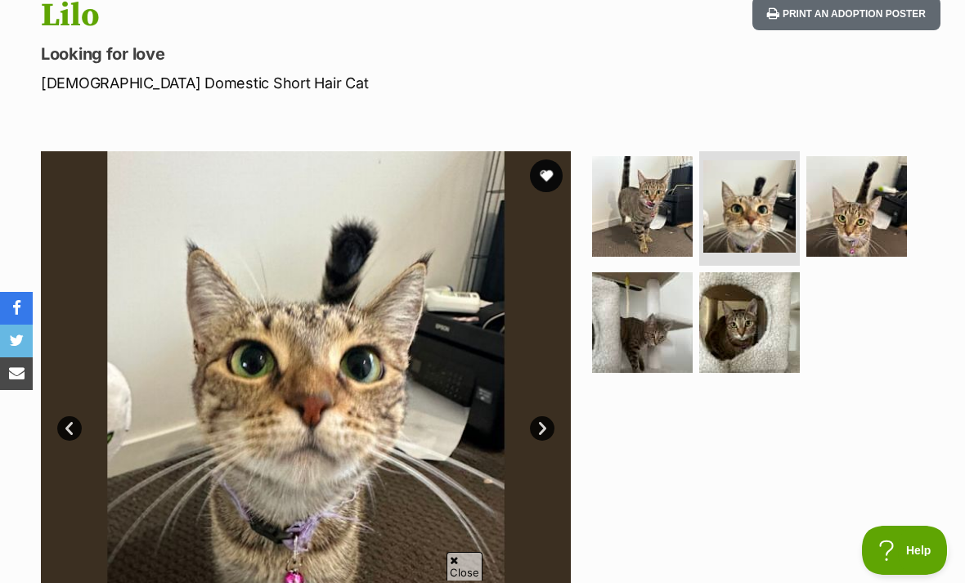
scroll to position [0, 0]
click at [843, 226] on img at bounding box center [857, 206] width 101 height 101
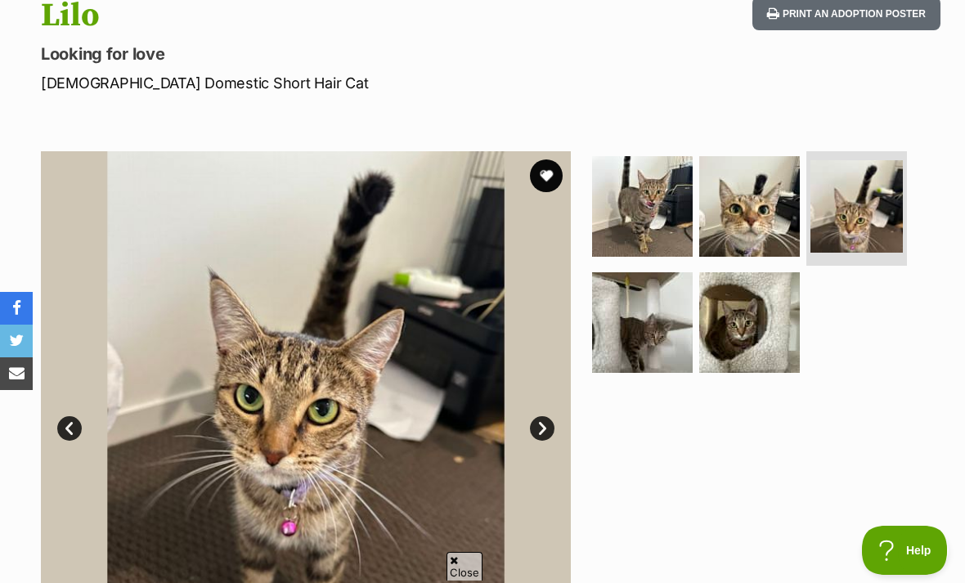
click at [666, 324] on img at bounding box center [642, 322] width 101 height 101
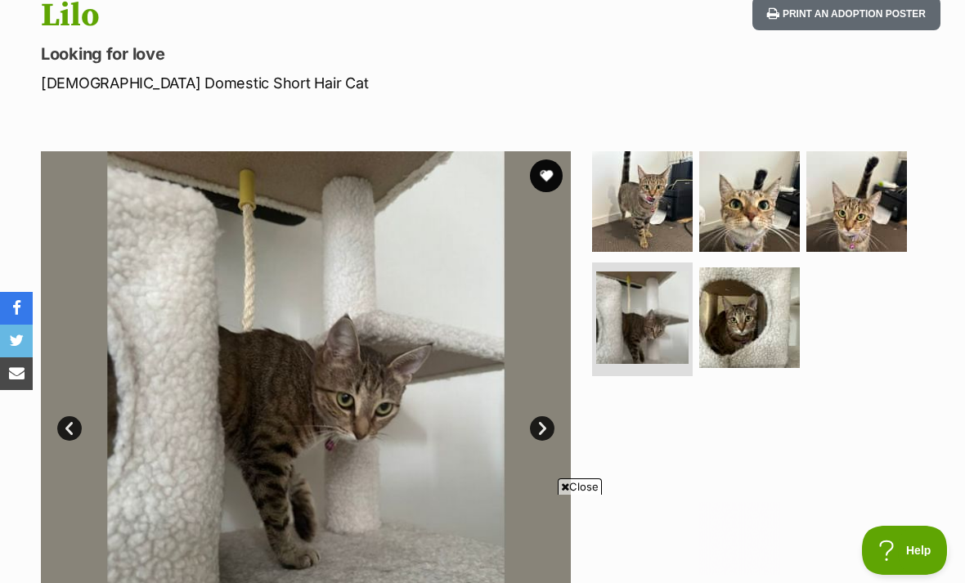
click at [762, 314] on img at bounding box center [749, 318] width 101 height 101
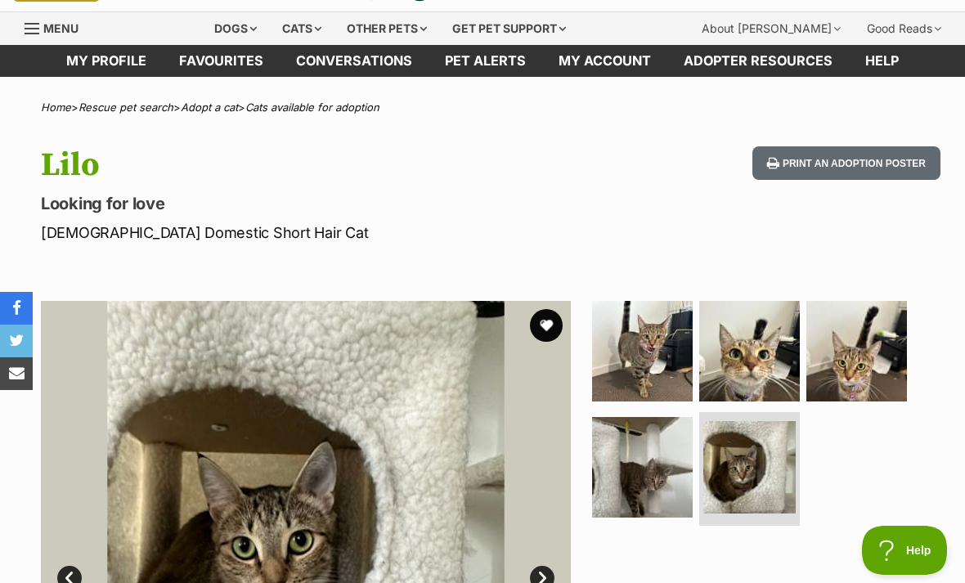
click at [671, 323] on img at bounding box center [642, 351] width 101 height 101
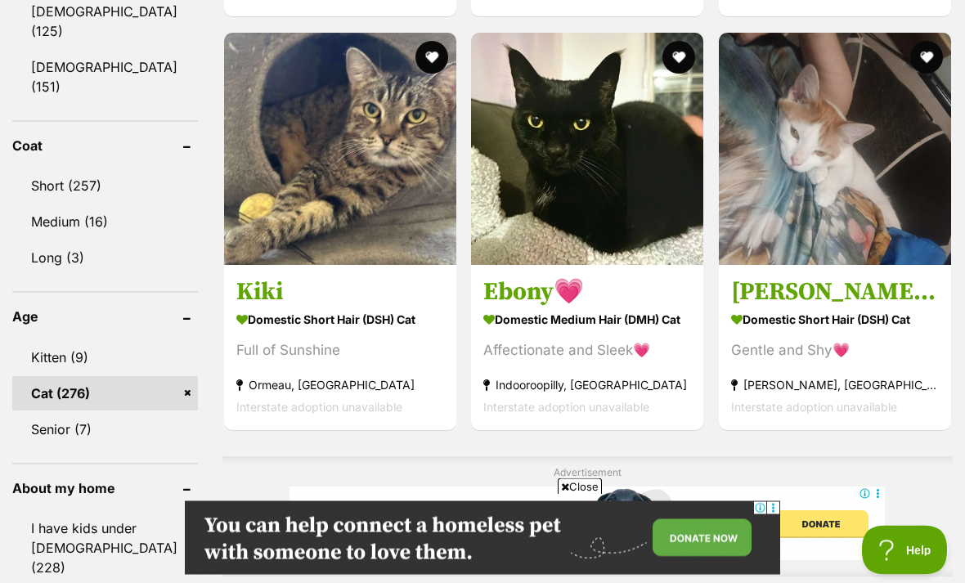
scroll to position [1108, 0]
click at [276, 184] on img at bounding box center [340, 149] width 232 height 232
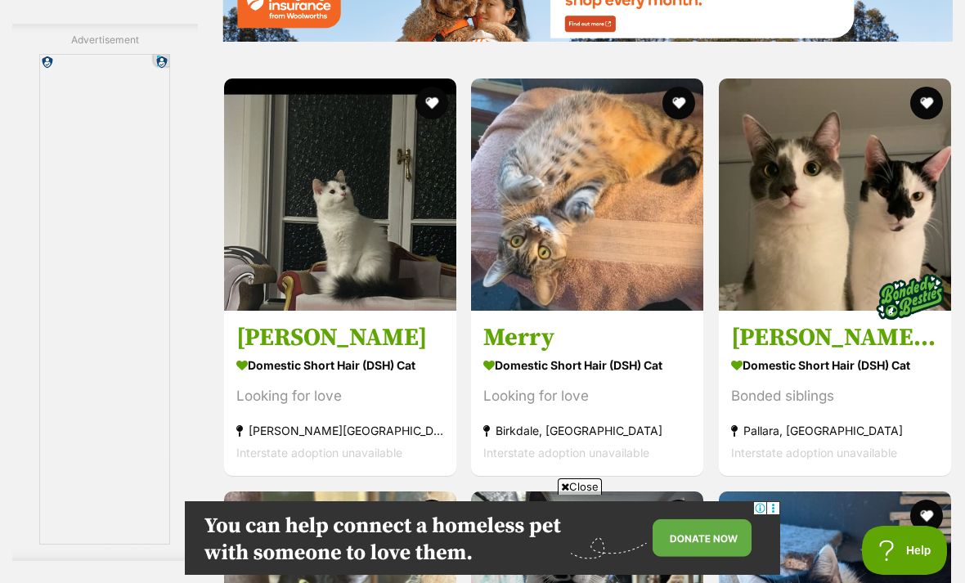
scroll to position [0, 0]
click at [594, 276] on img at bounding box center [587, 195] width 232 height 232
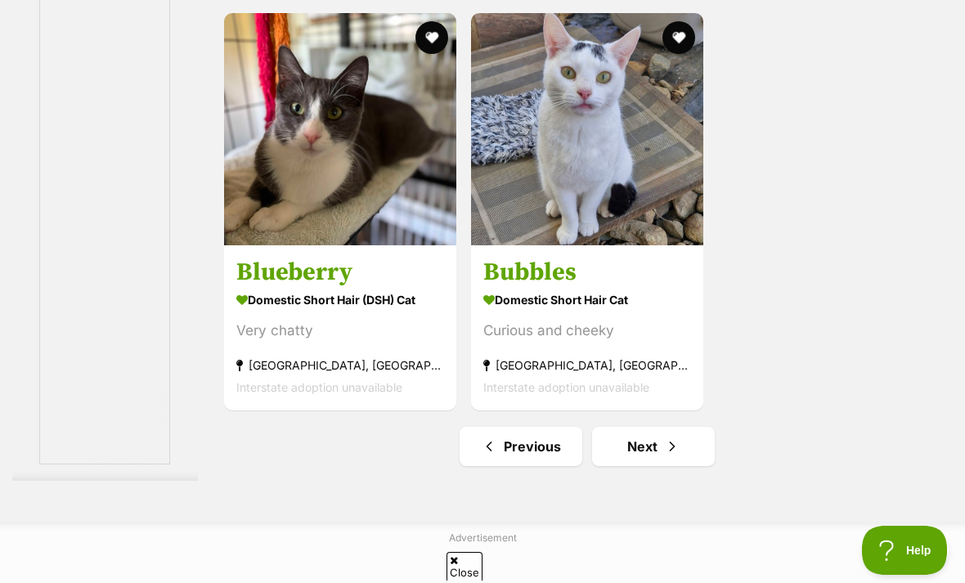
click at [682, 466] on link "Next" at bounding box center [653, 446] width 123 height 39
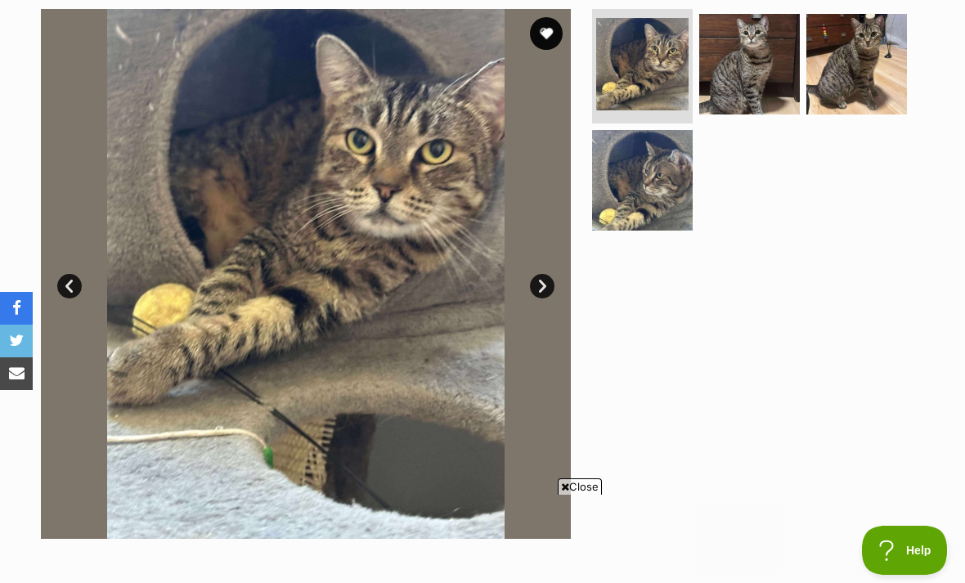
click at [753, 74] on img at bounding box center [749, 64] width 101 height 101
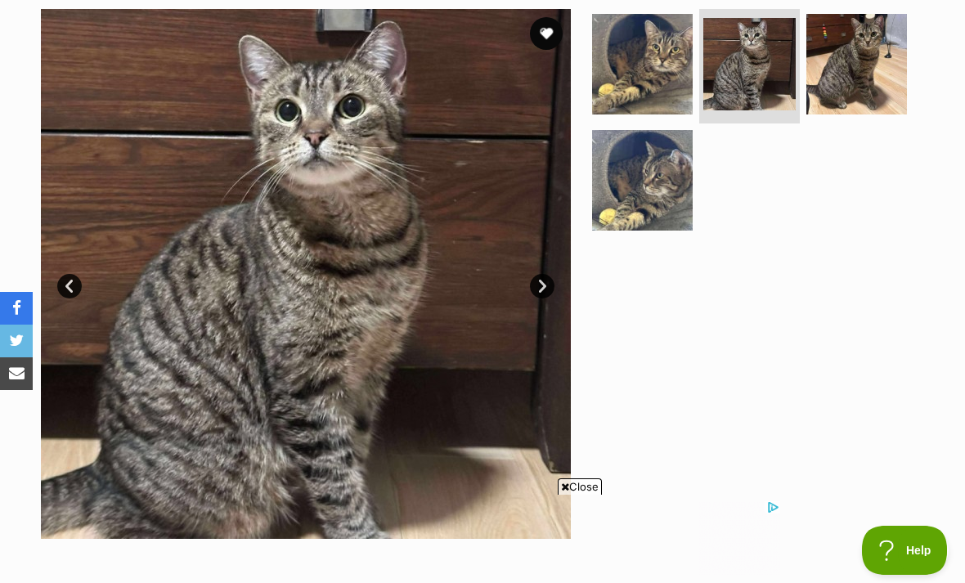
click at [861, 82] on img at bounding box center [857, 64] width 101 height 101
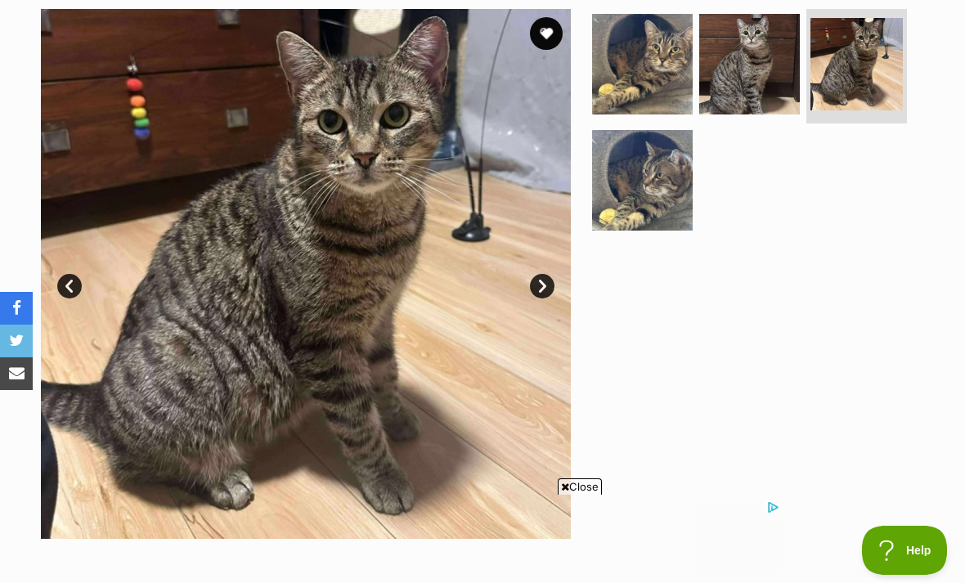
click at [663, 194] on img at bounding box center [642, 180] width 101 height 101
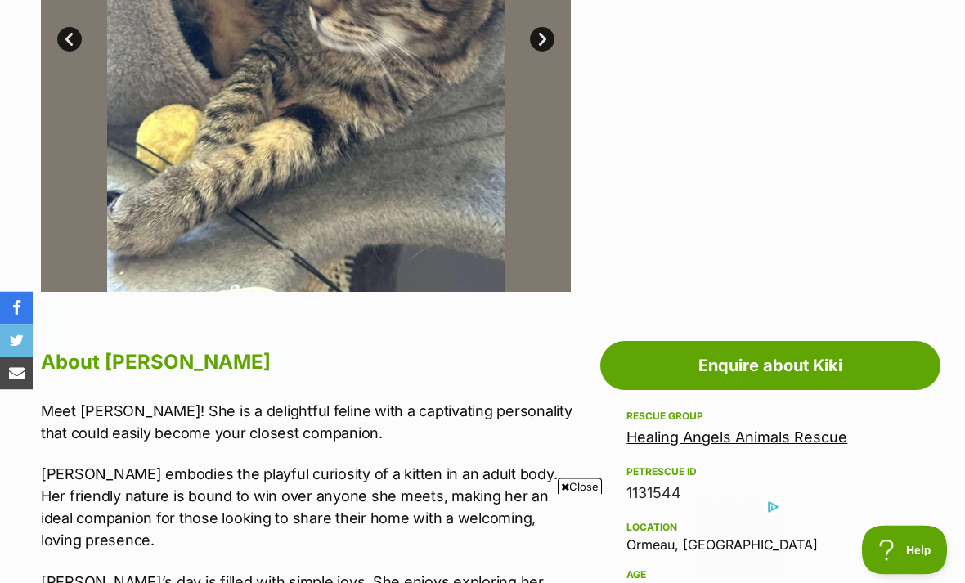
scroll to position [554, 0]
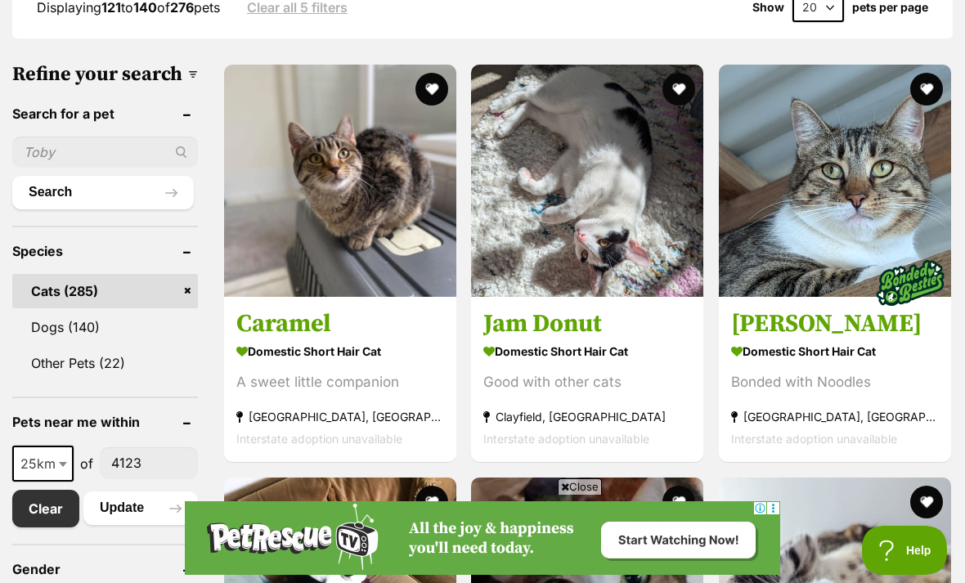
click at [280, 258] on img at bounding box center [340, 181] width 232 height 232
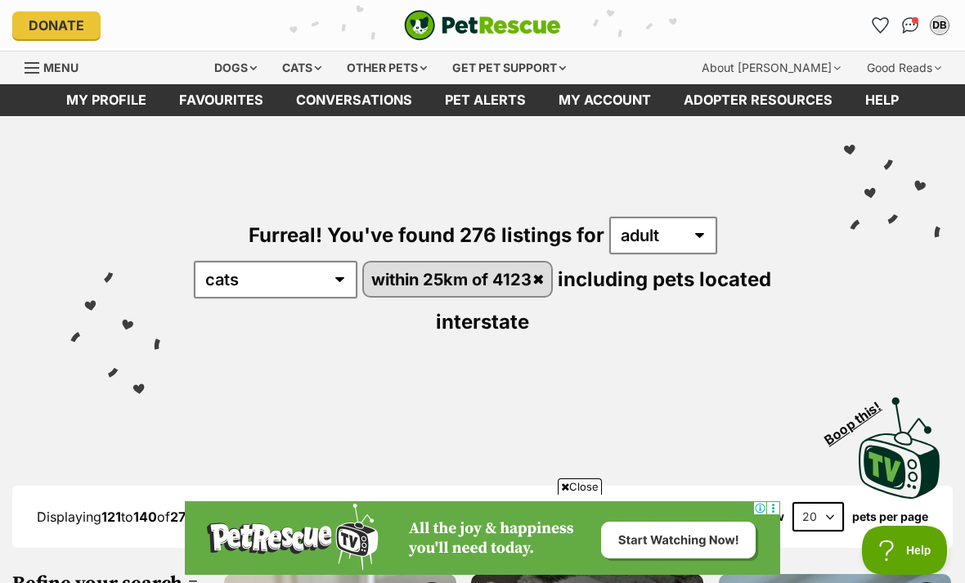
scroll to position [562, 0]
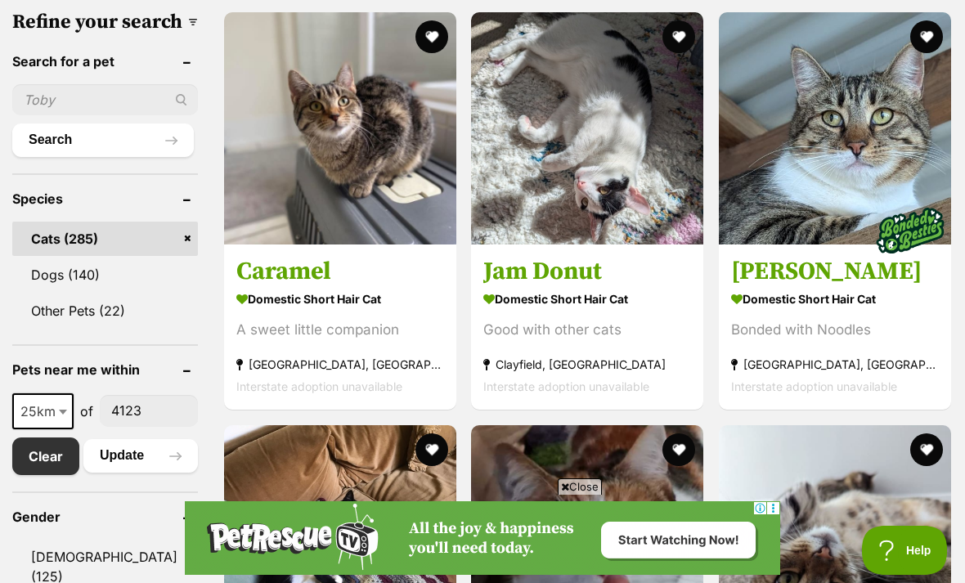
click at [783, 145] on img at bounding box center [835, 128] width 232 height 232
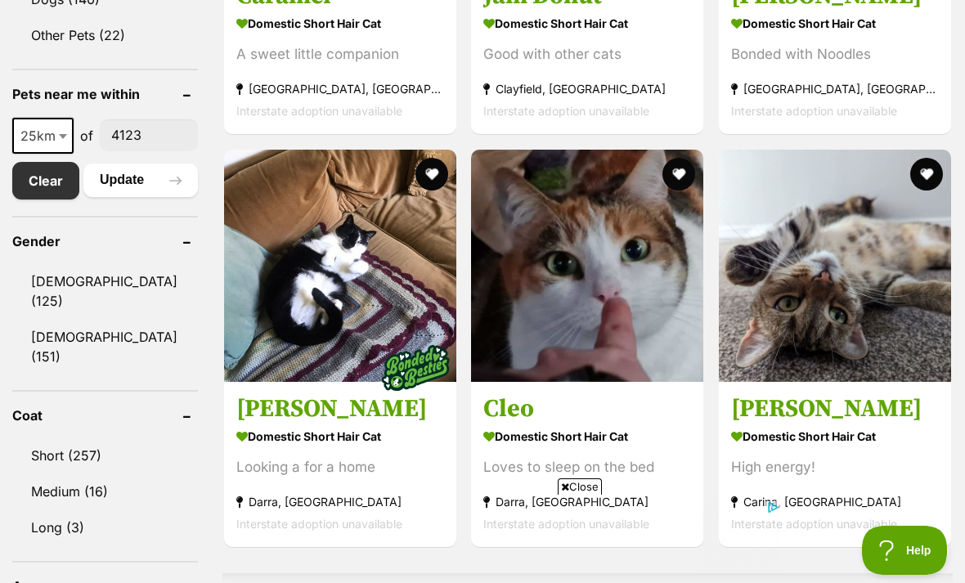
scroll to position [0, 0]
click at [848, 295] on img at bounding box center [835, 266] width 232 height 232
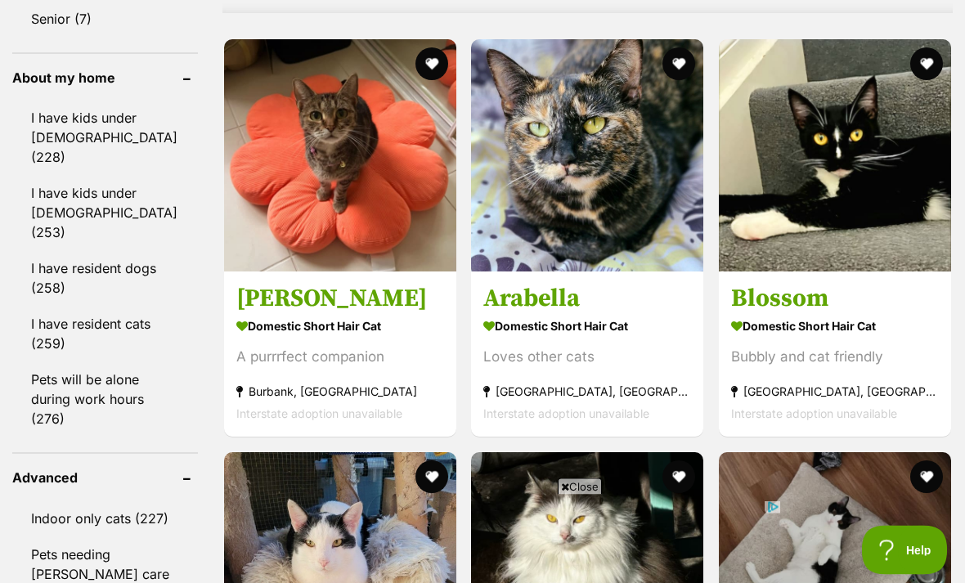
scroll to position [1518, 0]
click at [268, 201] on img at bounding box center [340, 155] width 232 height 232
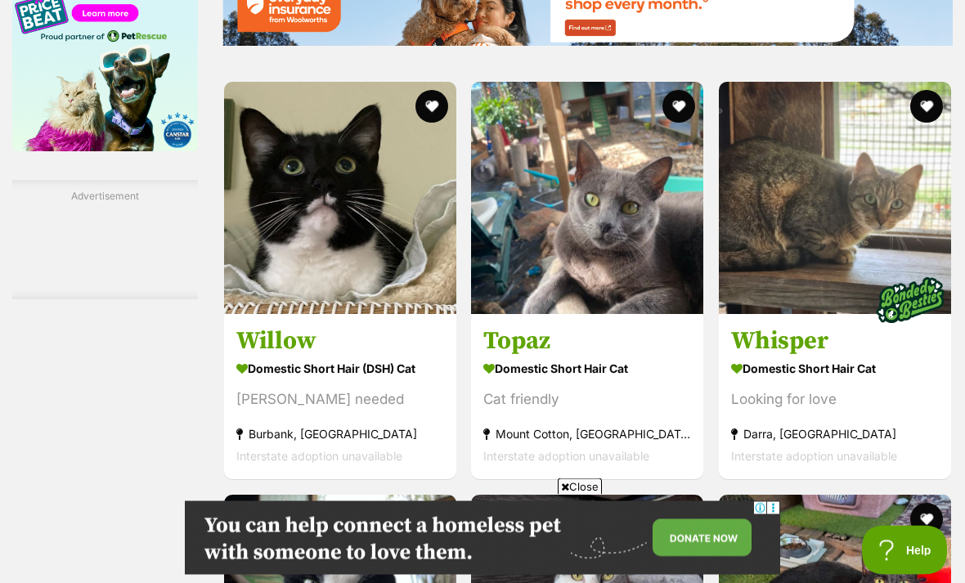
scroll to position [2454, 0]
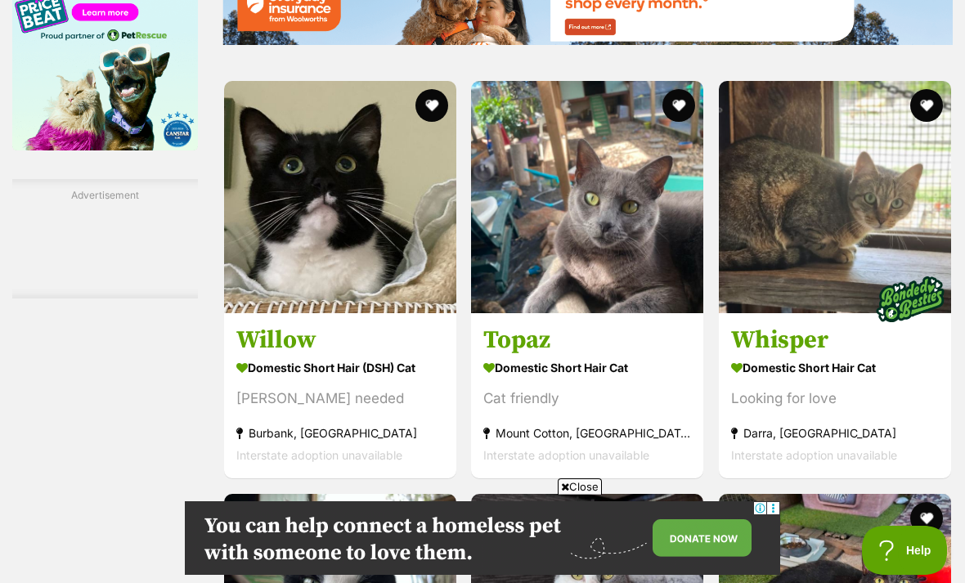
click at [801, 268] on img at bounding box center [835, 197] width 232 height 232
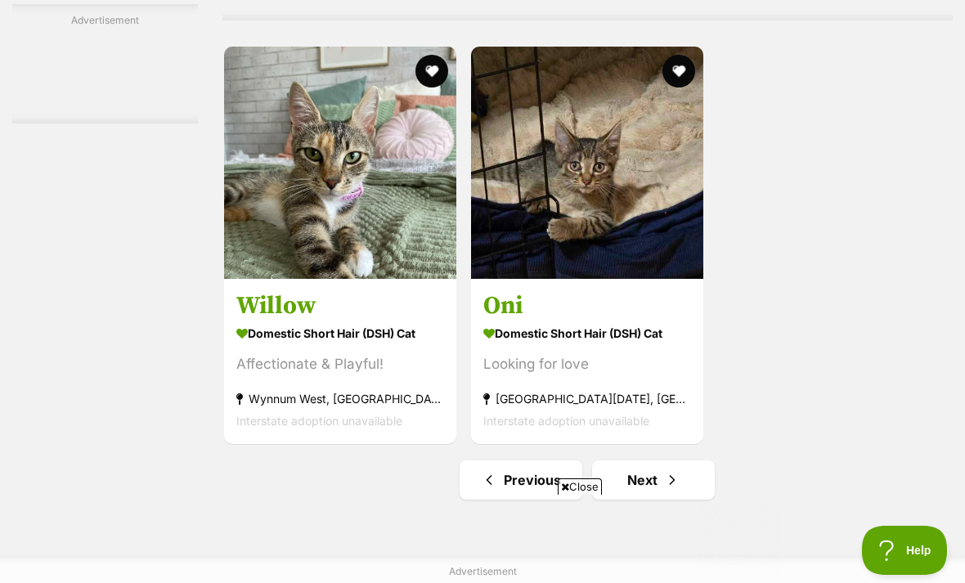
scroll to position [0, 0]
click at [261, 279] on img at bounding box center [340, 163] width 232 height 232
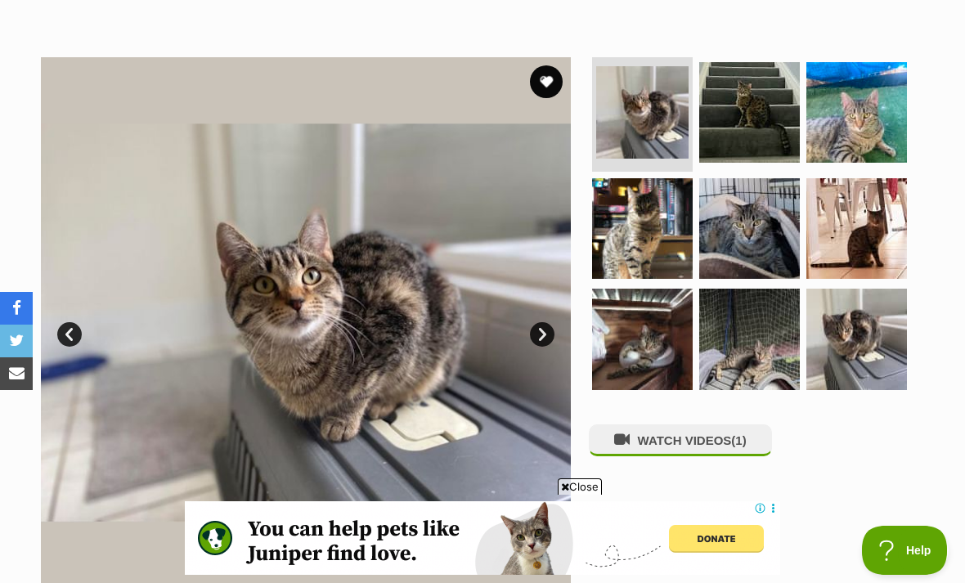
click at [765, 133] on img at bounding box center [749, 112] width 101 height 101
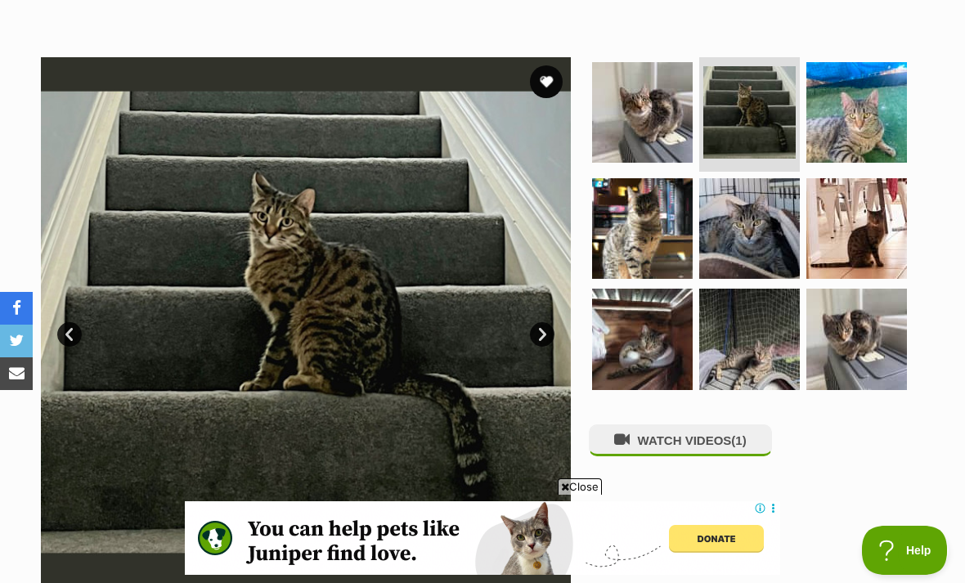
click at [852, 104] on img at bounding box center [857, 112] width 101 height 101
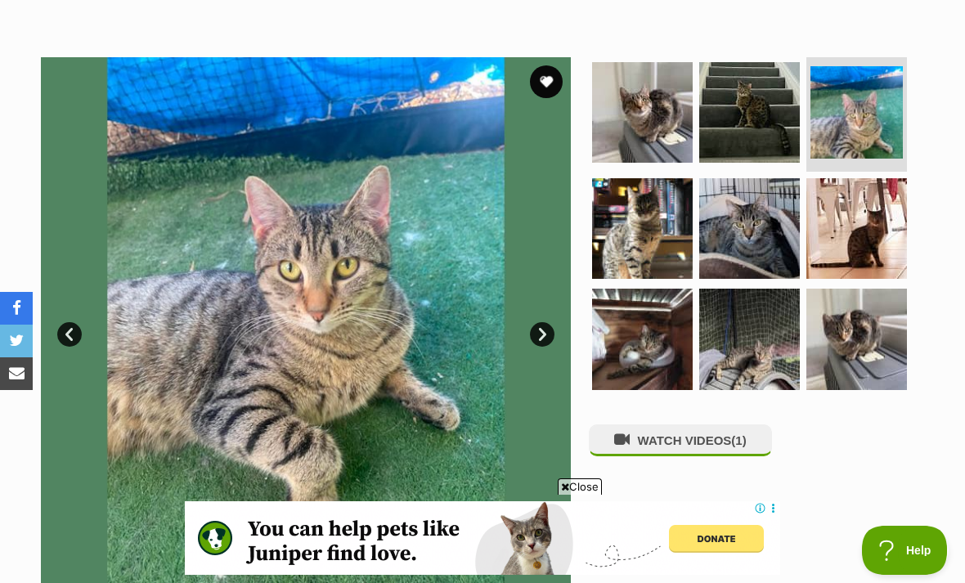
click at [668, 245] on img at bounding box center [642, 228] width 101 height 101
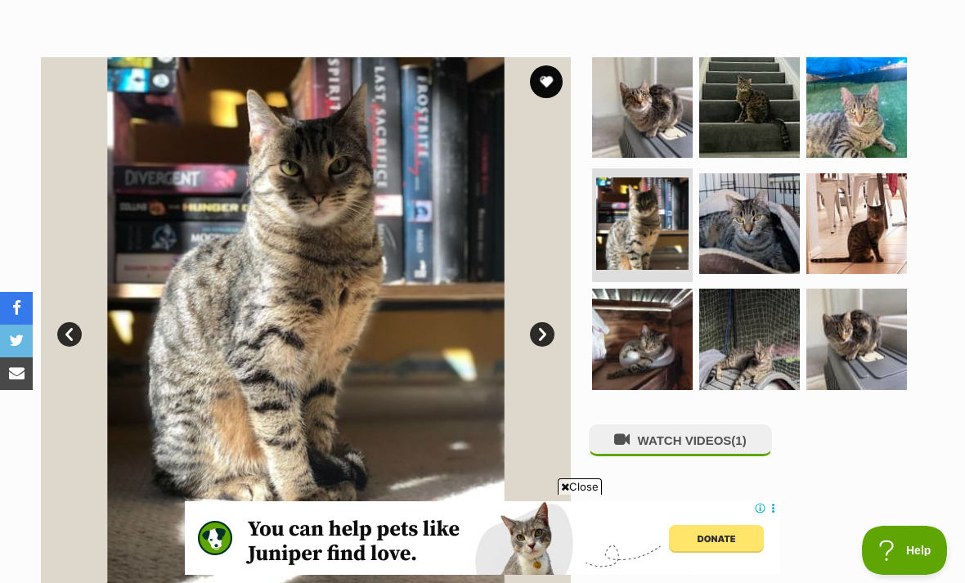
click at [758, 223] on img at bounding box center [749, 223] width 101 height 101
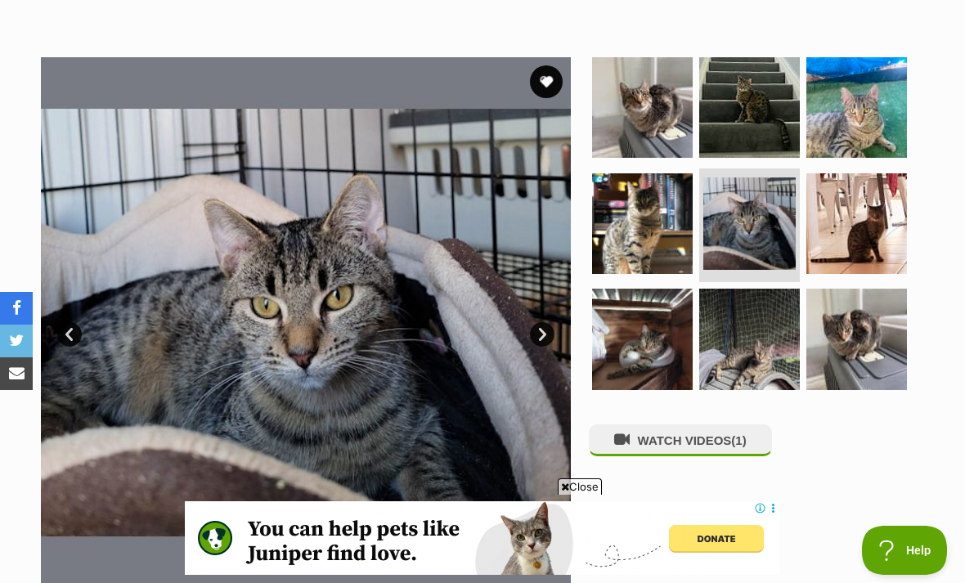
click at [842, 214] on img at bounding box center [857, 223] width 101 height 101
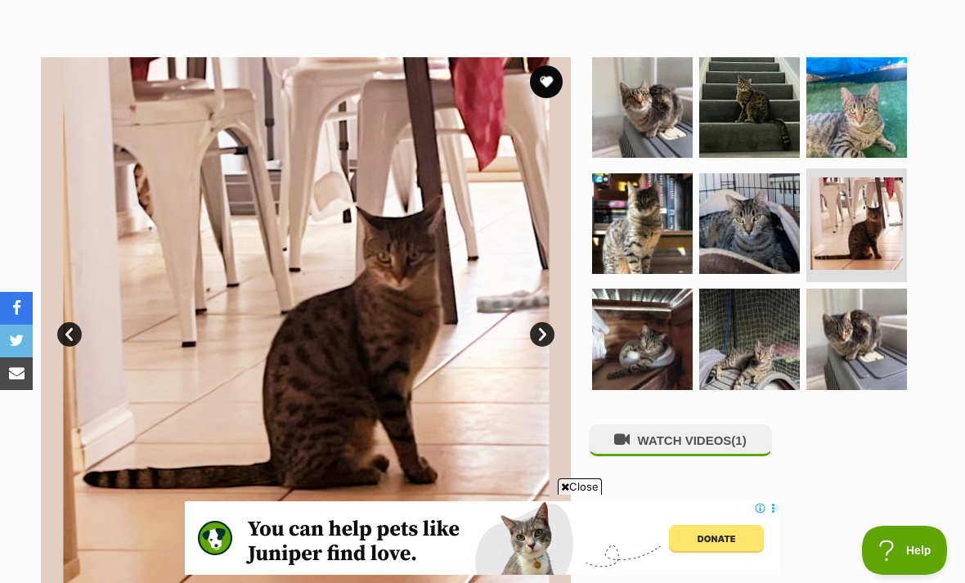
click at [671, 316] on img at bounding box center [642, 339] width 101 height 101
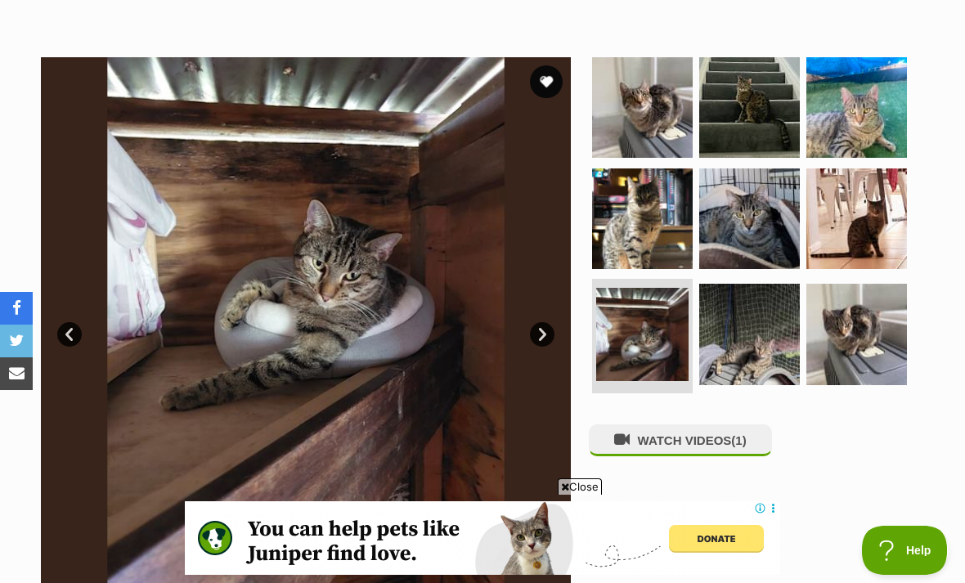
click at [750, 330] on img at bounding box center [749, 334] width 101 height 101
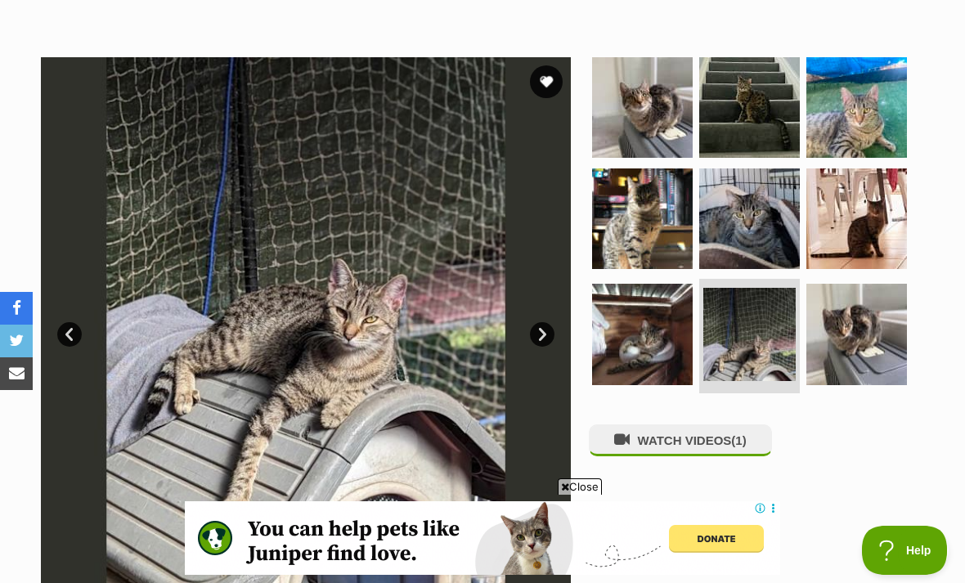
click at [848, 328] on img at bounding box center [857, 334] width 101 height 101
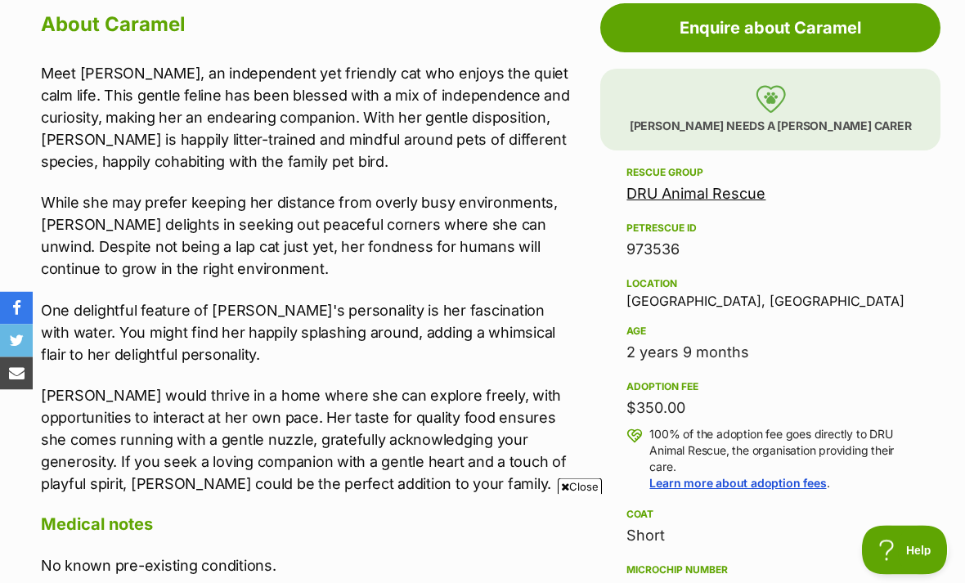
scroll to position [916, 0]
click at [580, 495] on span "Close" at bounding box center [580, 487] width 44 height 16
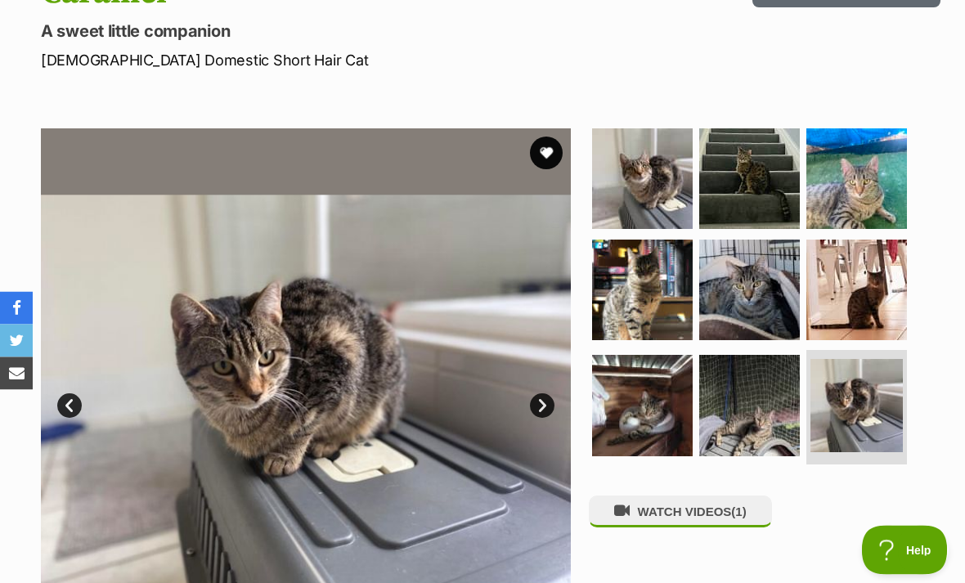
scroll to position [212, 0]
click at [734, 279] on img at bounding box center [749, 290] width 101 height 101
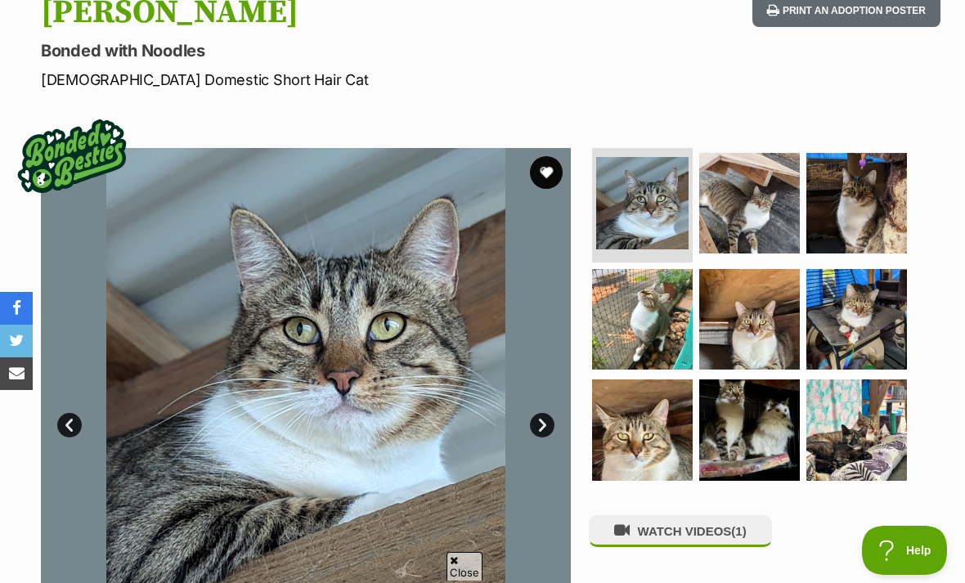
click at [724, 196] on img at bounding box center [749, 203] width 101 height 101
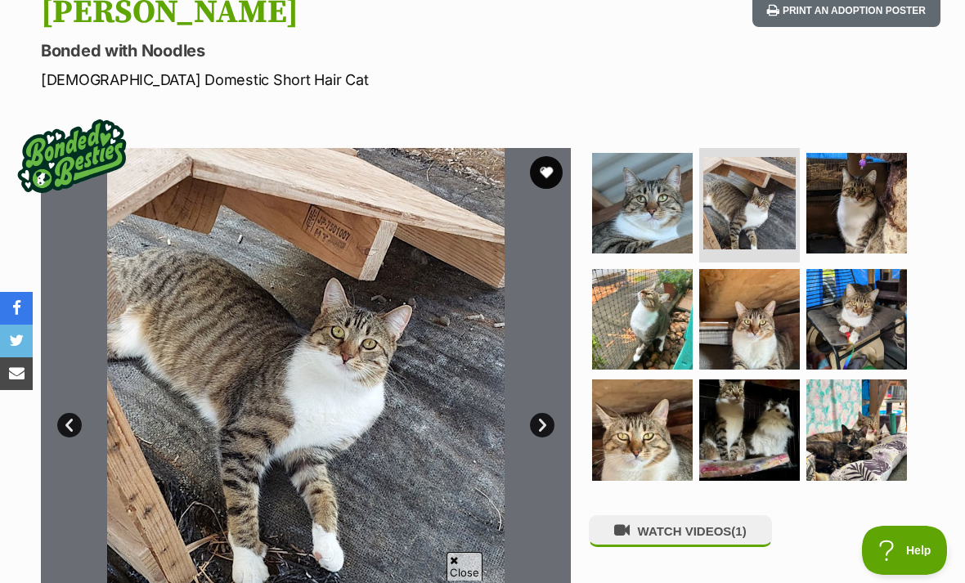
click at [884, 201] on img at bounding box center [857, 203] width 101 height 101
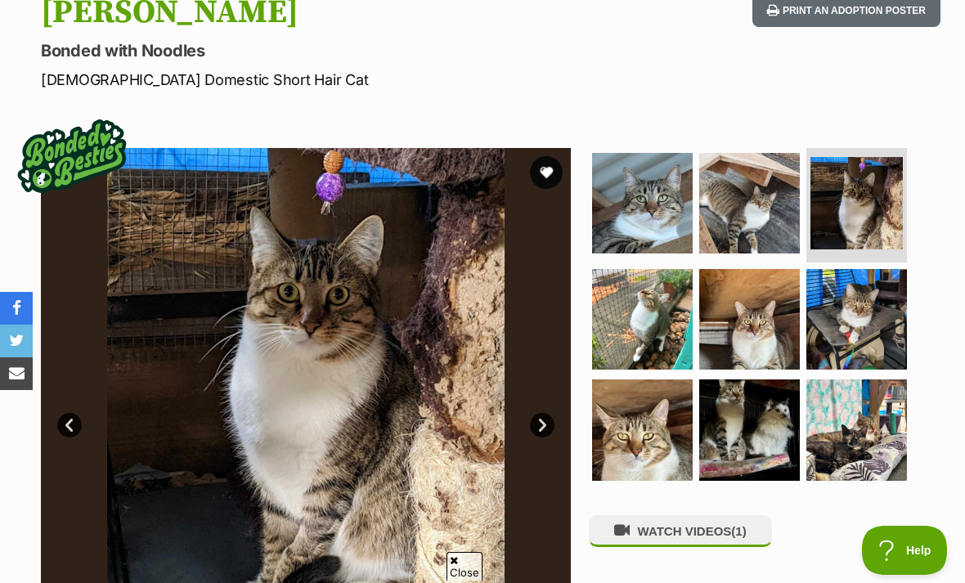
click at [659, 323] on img at bounding box center [642, 319] width 101 height 101
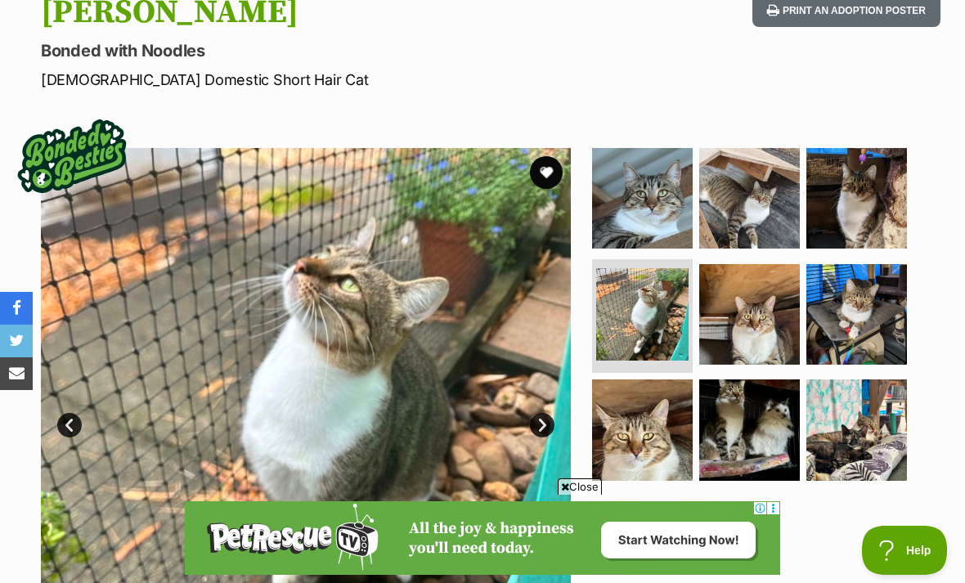
click at [754, 314] on img at bounding box center [749, 314] width 101 height 101
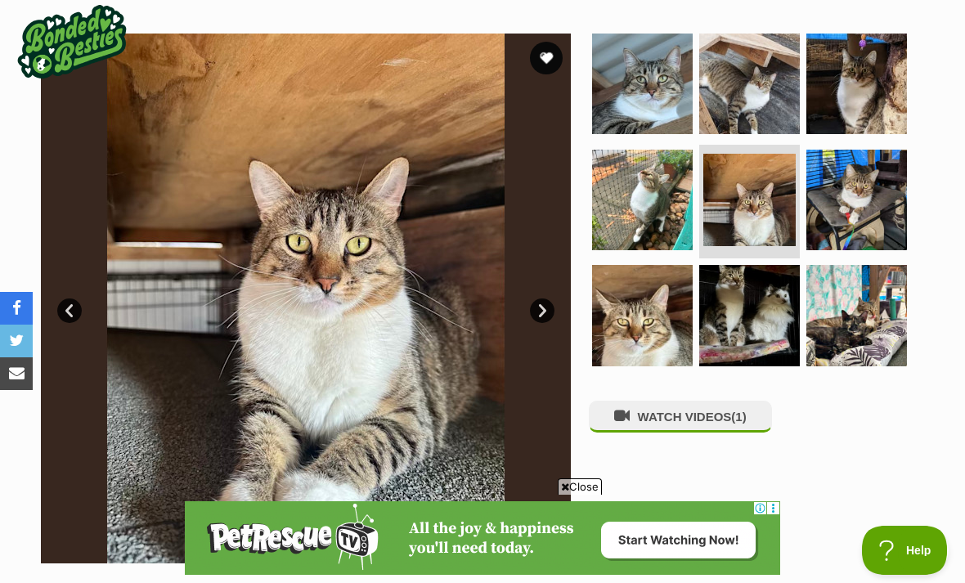
scroll to position [315, 0]
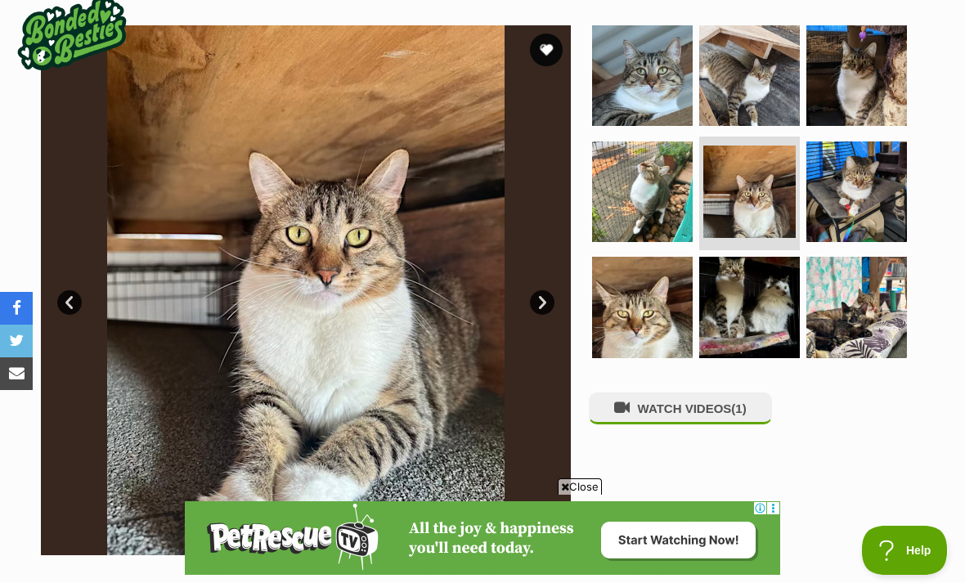
click at [848, 219] on img at bounding box center [857, 192] width 101 height 101
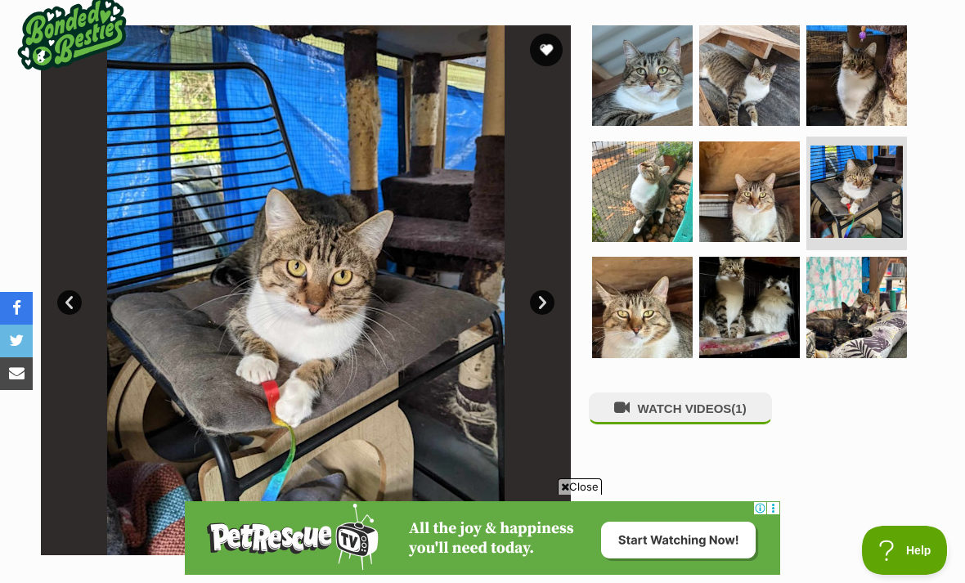
click at [683, 317] on img at bounding box center [642, 307] width 101 height 101
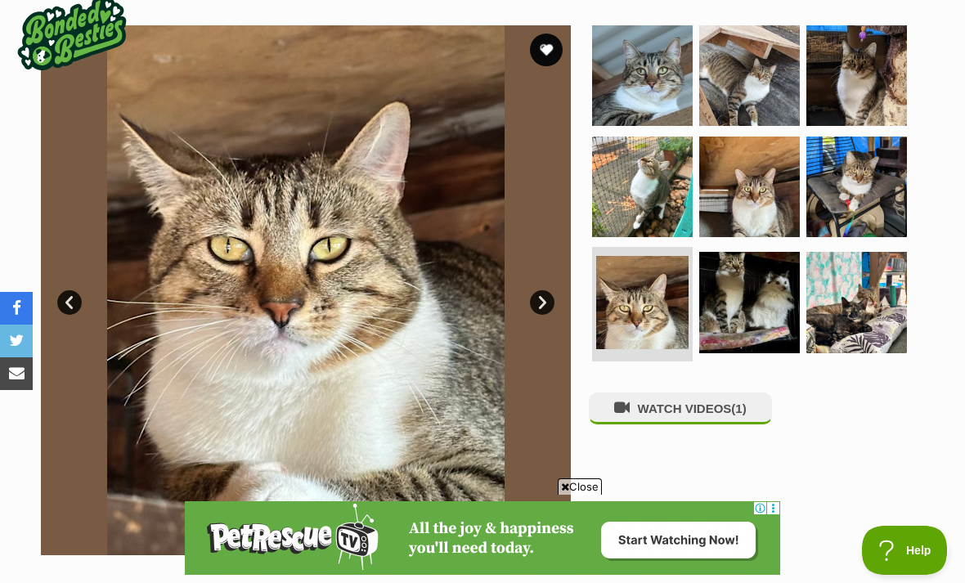
click at [751, 309] on img at bounding box center [749, 302] width 101 height 101
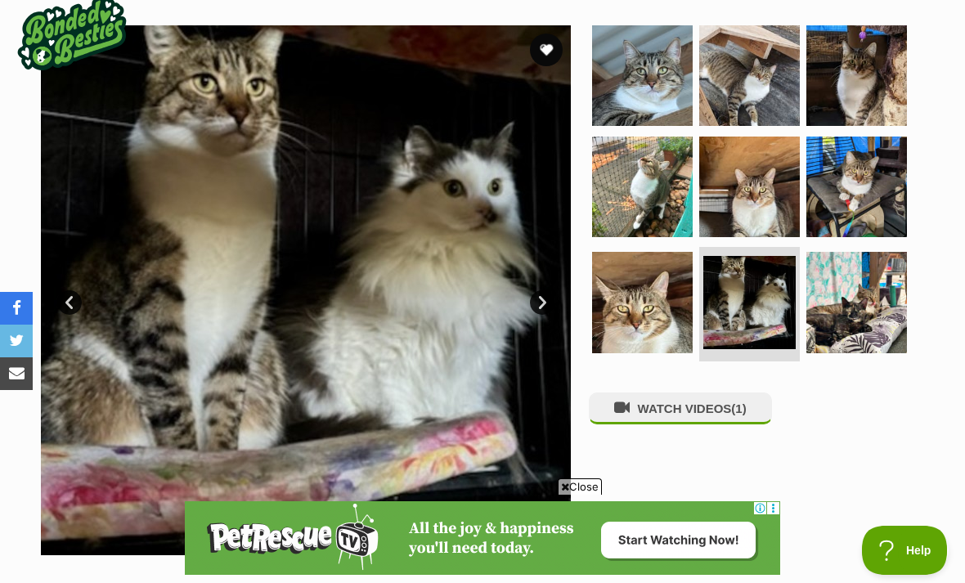
click at [849, 293] on img at bounding box center [857, 302] width 101 height 101
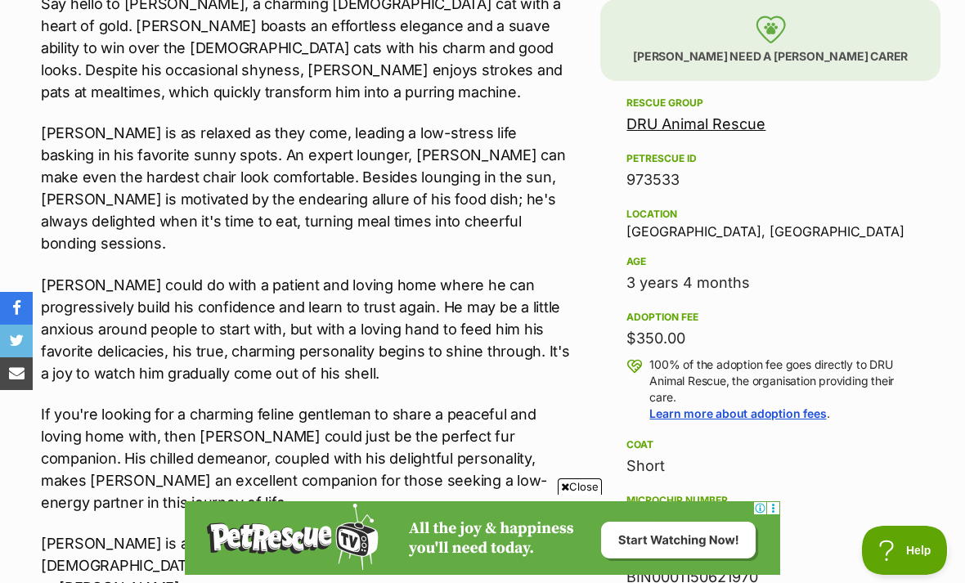
scroll to position [984, 0]
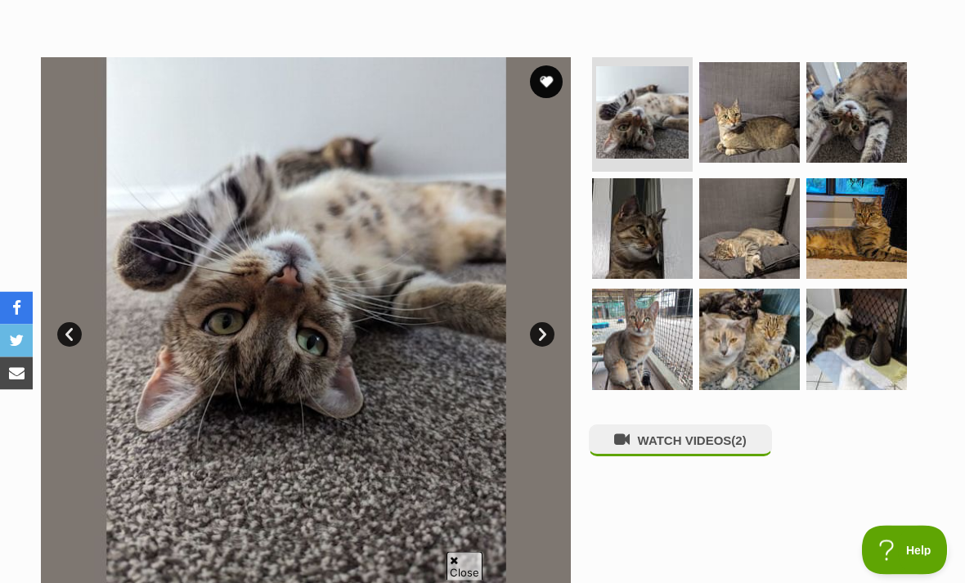
scroll to position [283, 0]
click at [662, 231] on img at bounding box center [642, 228] width 101 height 101
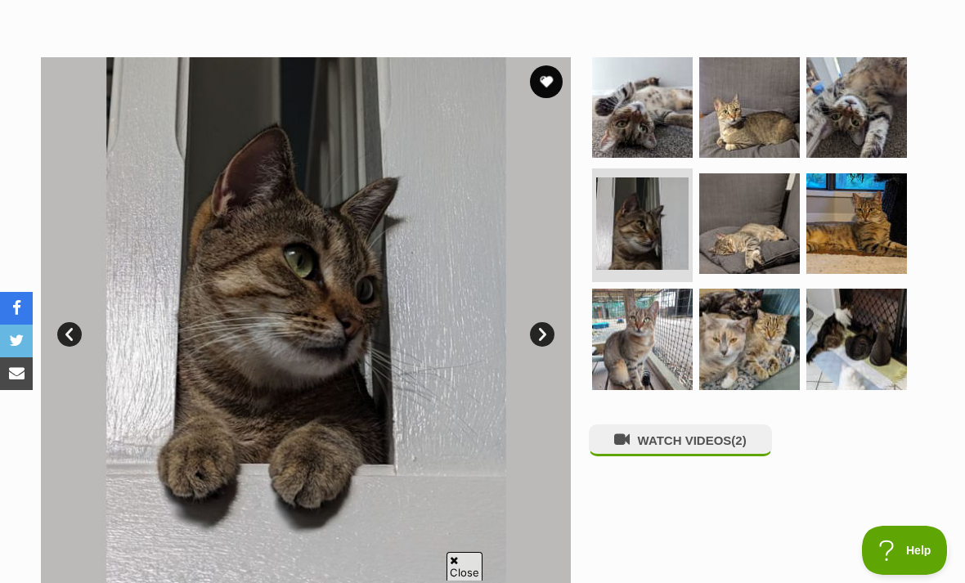
click at [752, 231] on img at bounding box center [749, 223] width 101 height 101
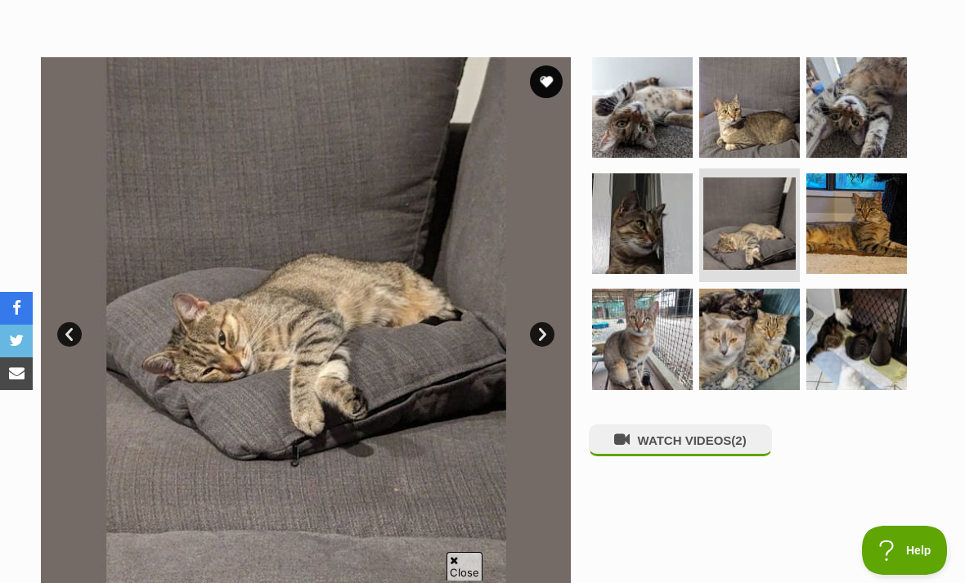
scroll to position [0, 0]
click at [749, 130] on img at bounding box center [749, 107] width 101 height 101
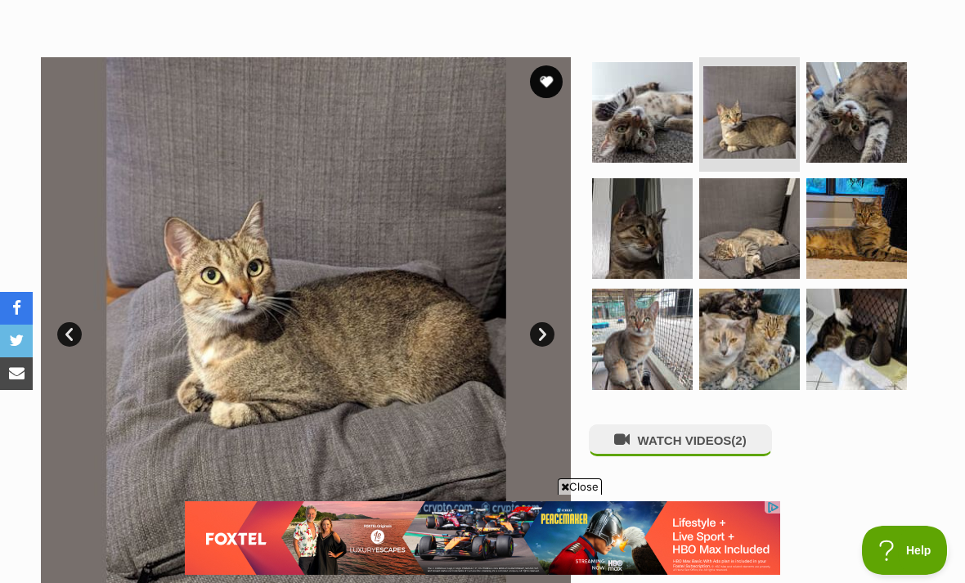
click at [852, 107] on img at bounding box center [857, 112] width 101 height 101
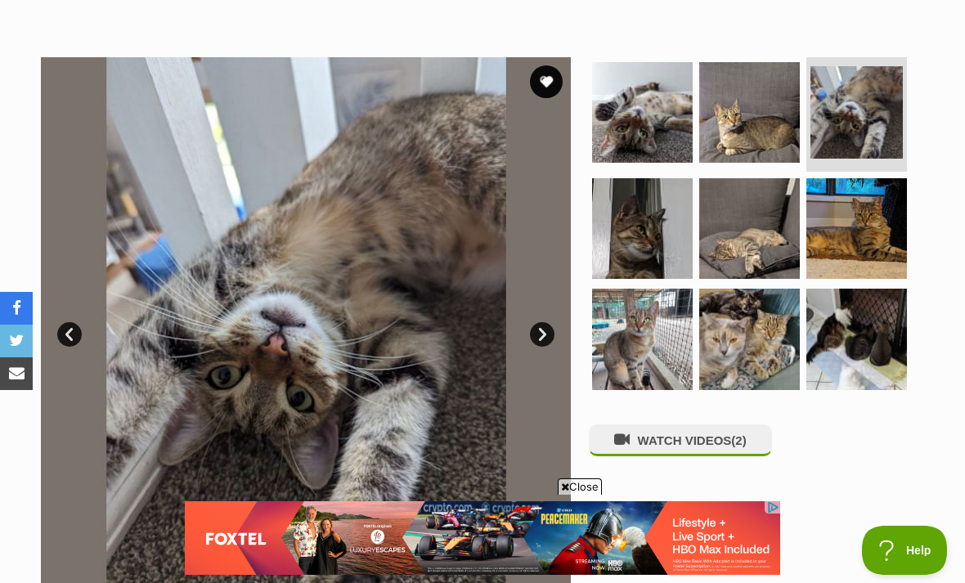
click at [855, 179] on img at bounding box center [857, 228] width 101 height 101
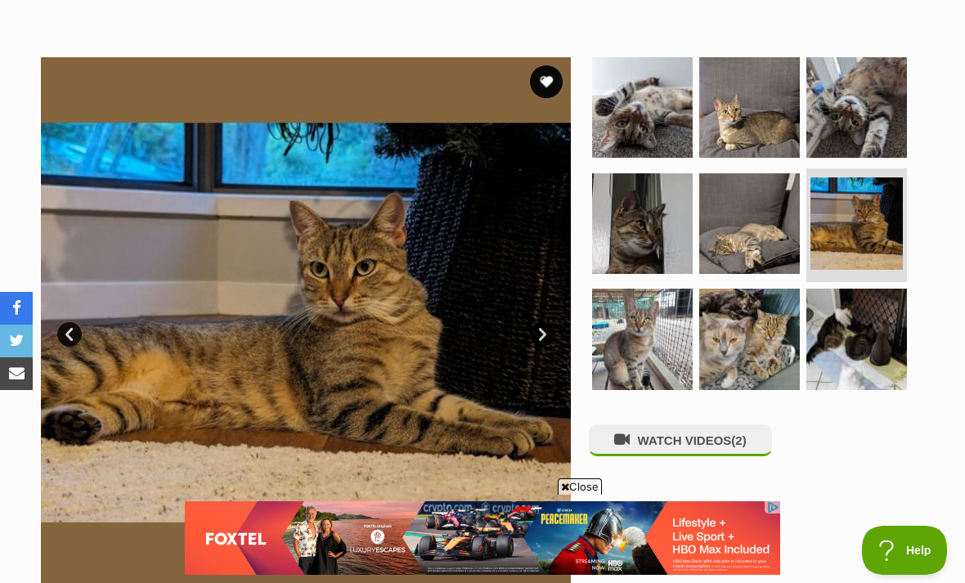
click at [854, 312] on img at bounding box center [857, 339] width 101 height 101
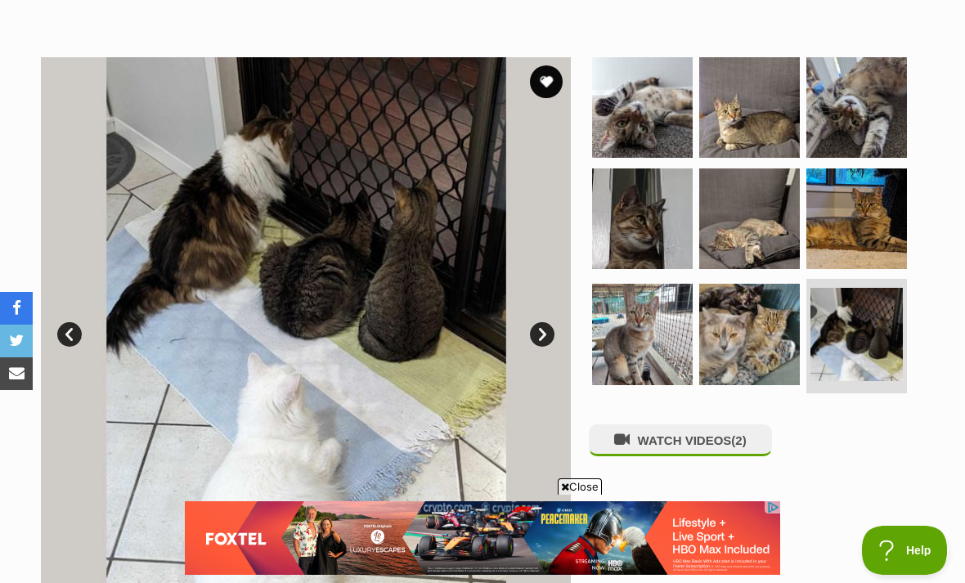
click at [762, 337] on img at bounding box center [749, 334] width 101 height 101
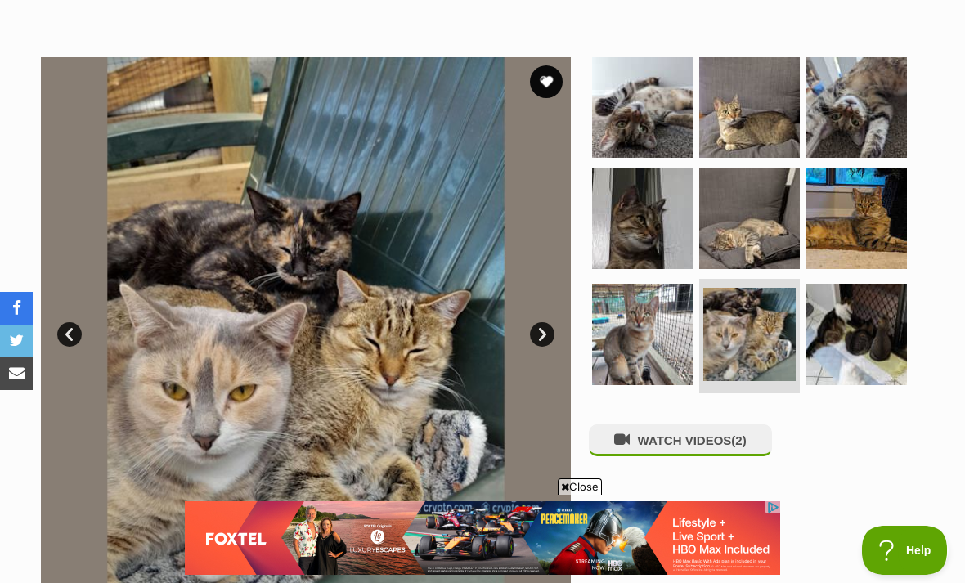
click at [654, 345] on img at bounding box center [642, 334] width 101 height 101
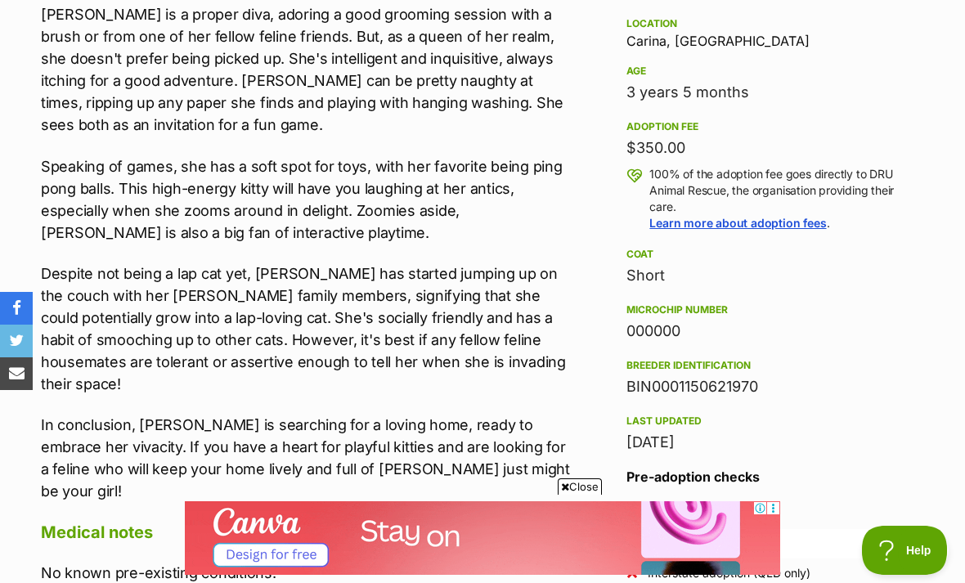
scroll to position [1080, 0]
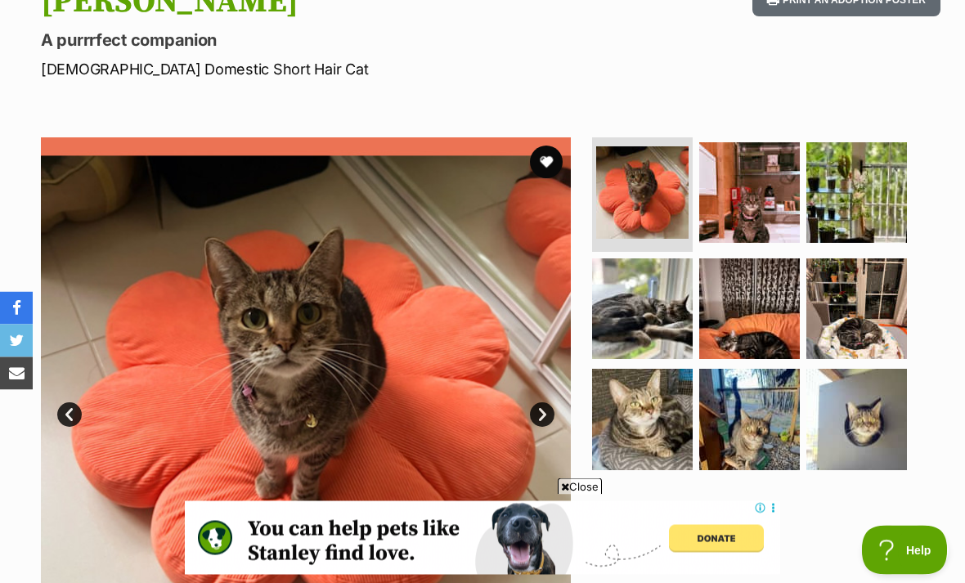
scroll to position [203, 0]
click at [763, 182] on img at bounding box center [749, 192] width 101 height 101
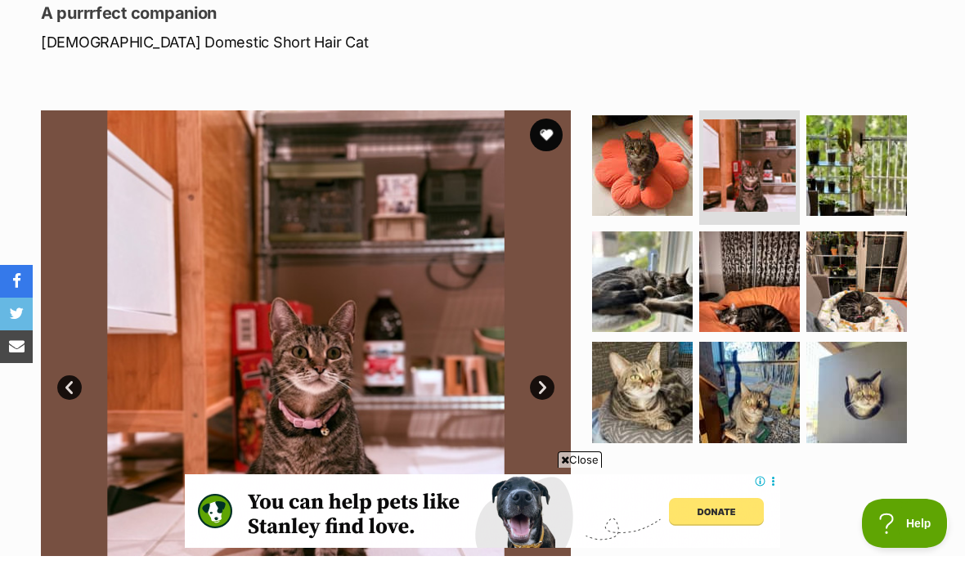
scroll to position [226, 0]
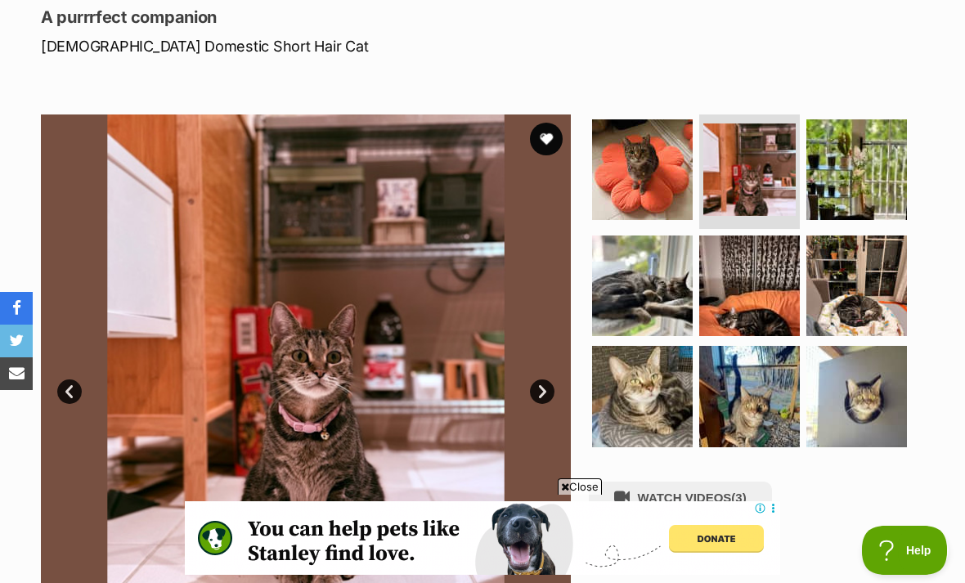
click at [861, 190] on img at bounding box center [857, 169] width 101 height 101
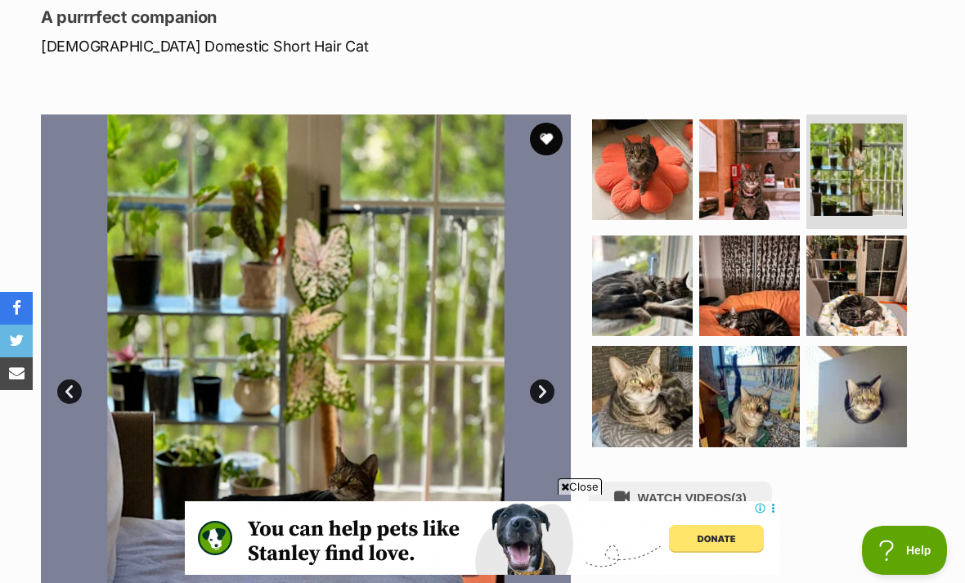
click at [679, 293] on img at bounding box center [642, 286] width 101 height 101
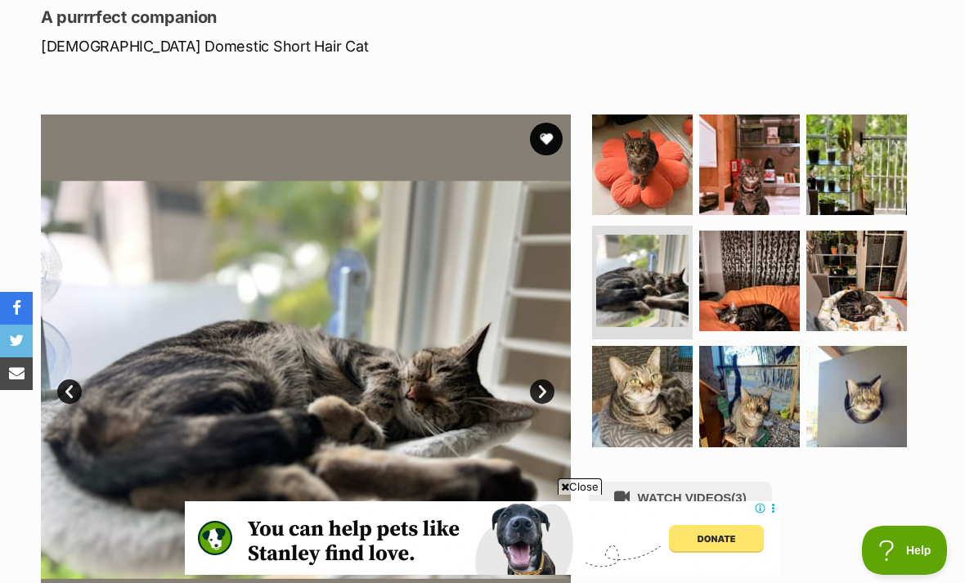
click at [762, 268] on img at bounding box center [749, 281] width 101 height 101
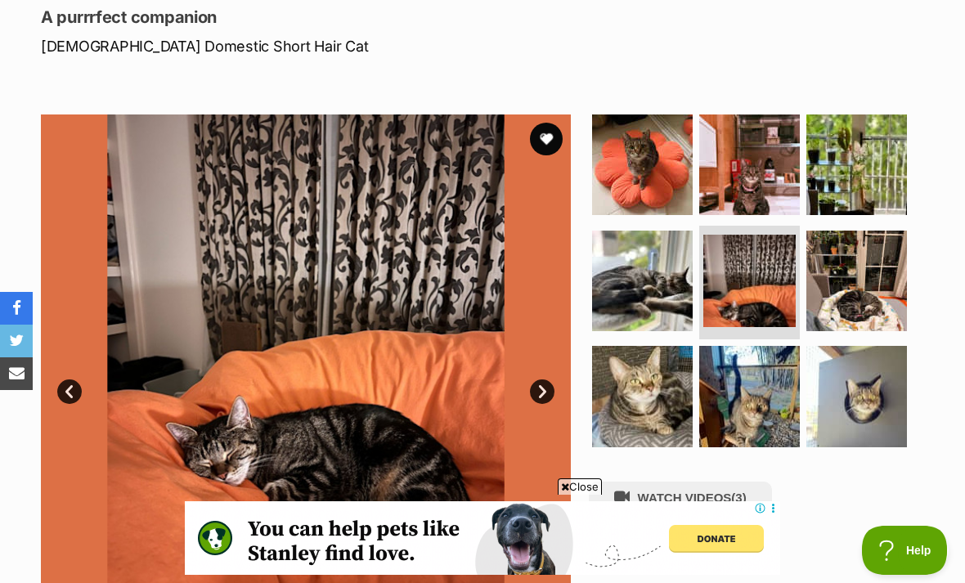
click at [855, 290] on img at bounding box center [857, 281] width 101 height 101
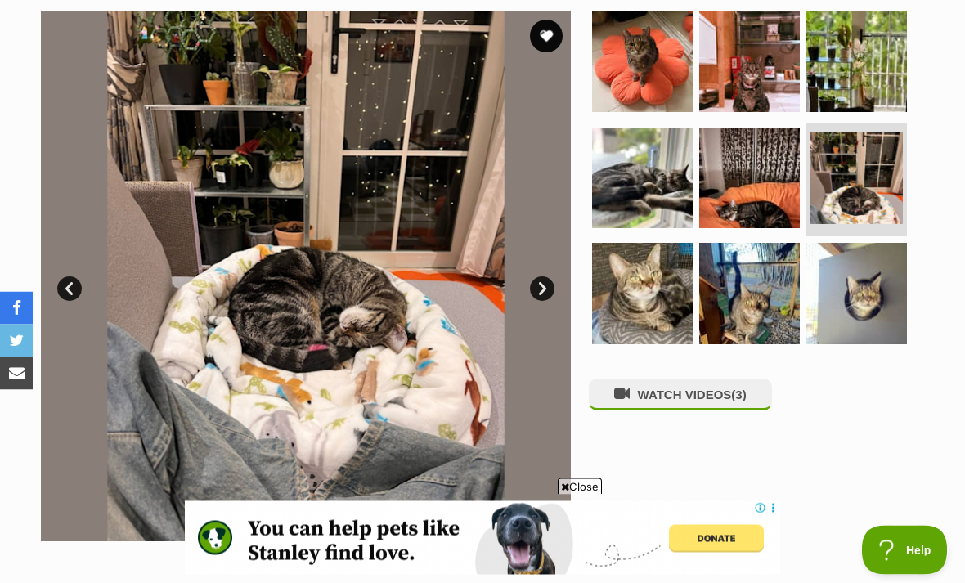
scroll to position [331, 0]
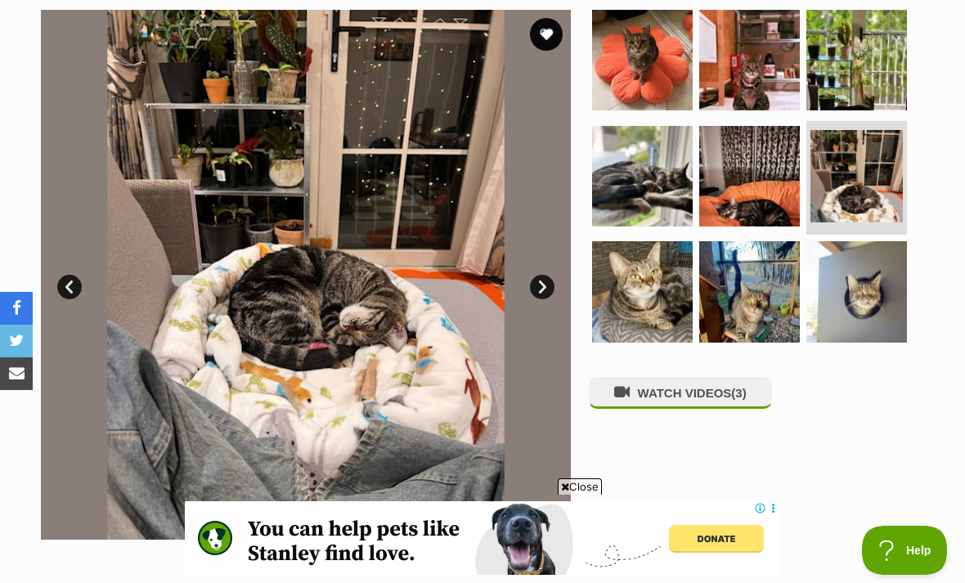
click at [666, 284] on img at bounding box center [642, 291] width 101 height 101
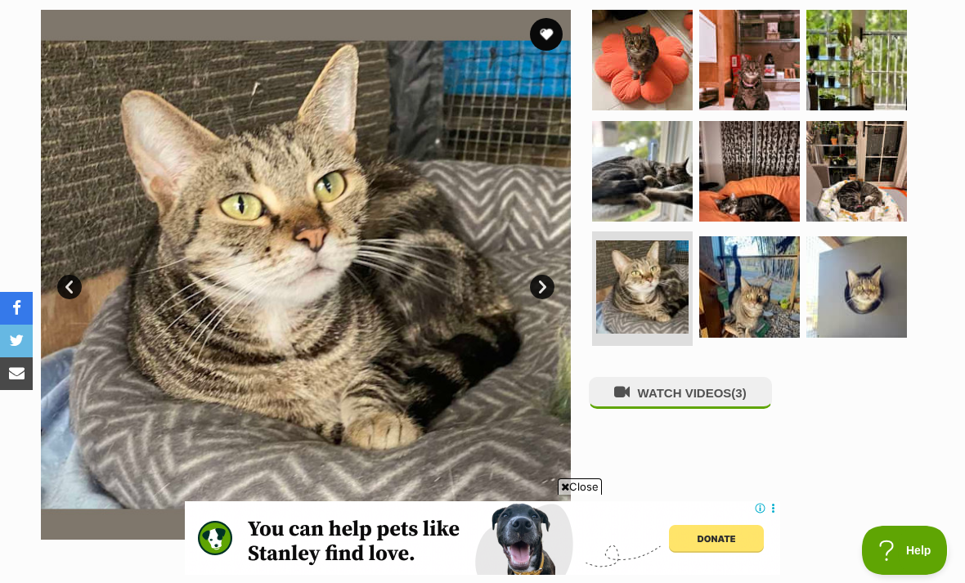
click at [767, 277] on img at bounding box center [749, 286] width 101 height 101
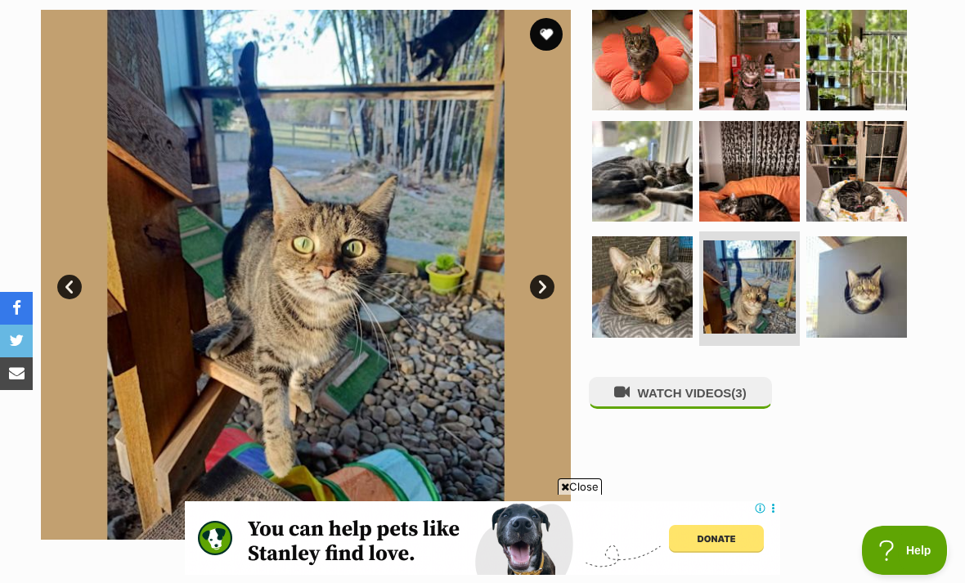
click at [845, 270] on img at bounding box center [857, 286] width 101 height 101
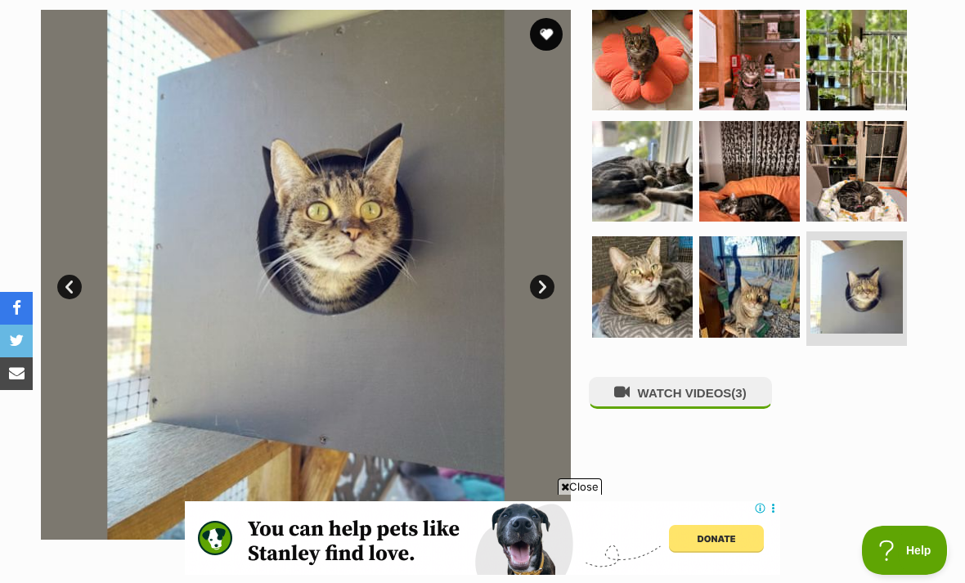
click at [768, 270] on img at bounding box center [749, 286] width 101 height 101
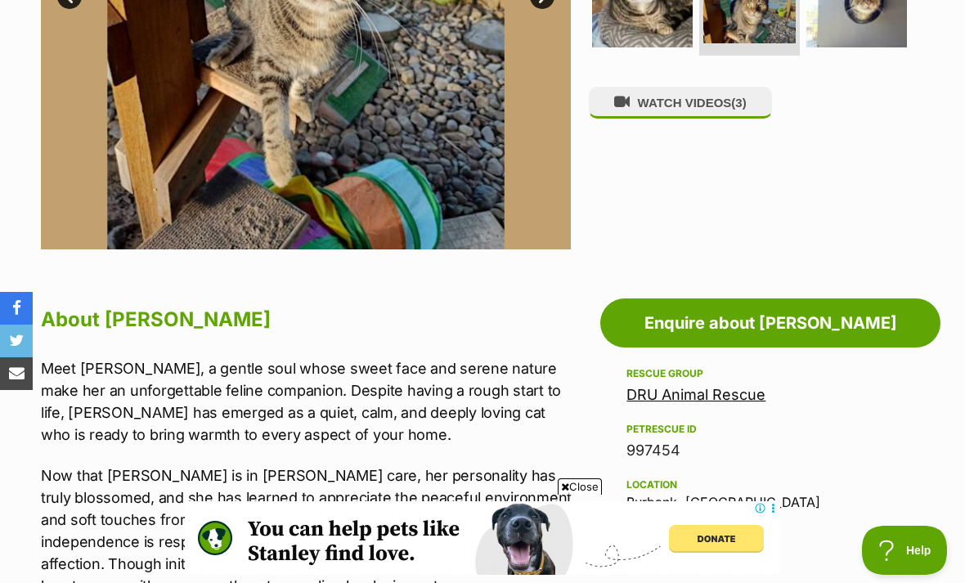
scroll to position [605, 0]
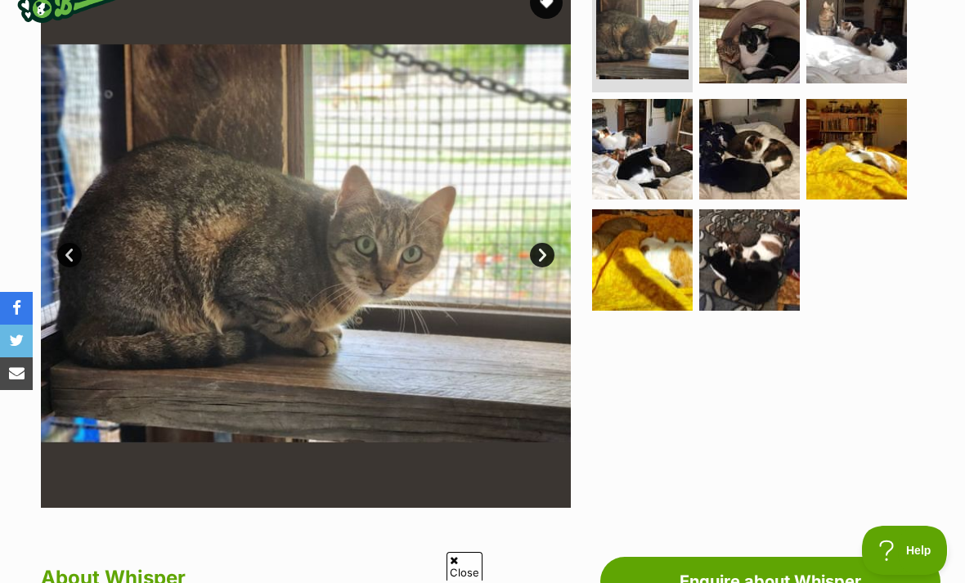
scroll to position [297, 0]
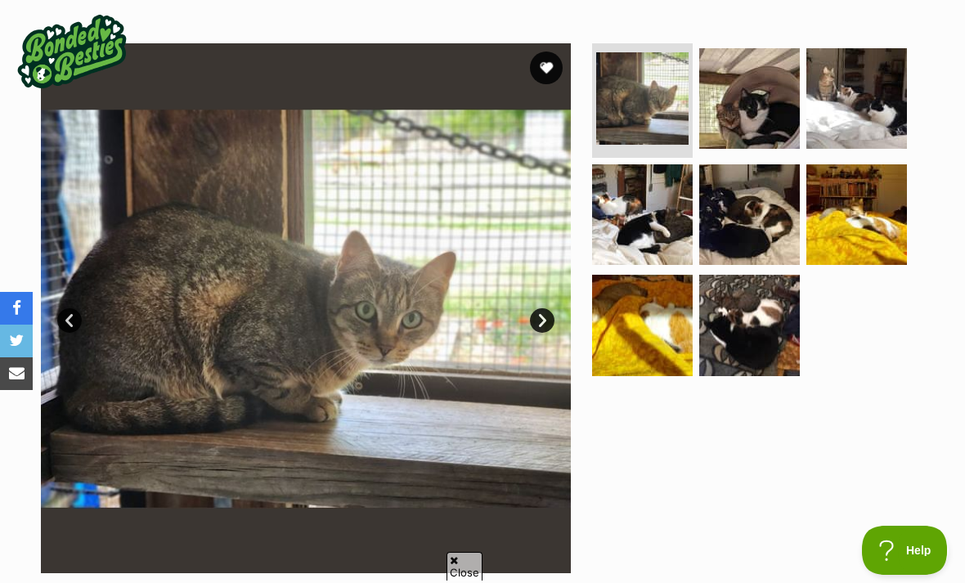
click at [776, 128] on img at bounding box center [749, 98] width 101 height 101
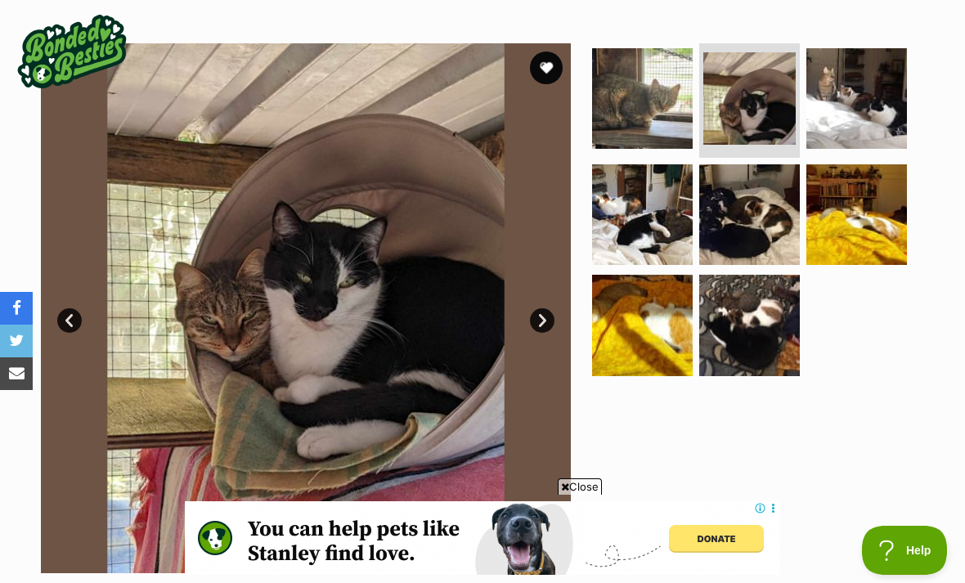
scroll to position [0, 0]
click at [845, 110] on img at bounding box center [857, 98] width 101 height 101
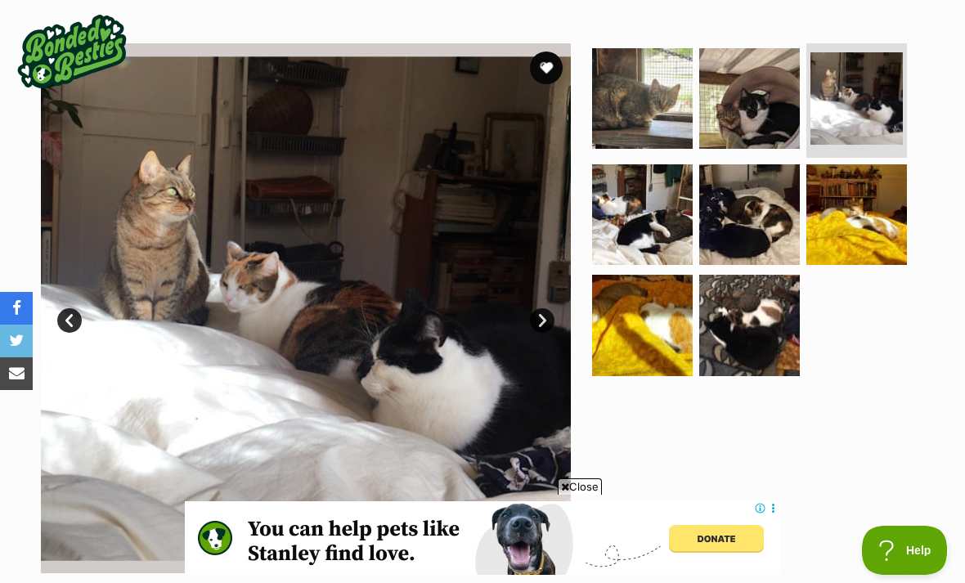
click at [639, 233] on img at bounding box center [642, 214] width 101 height 101
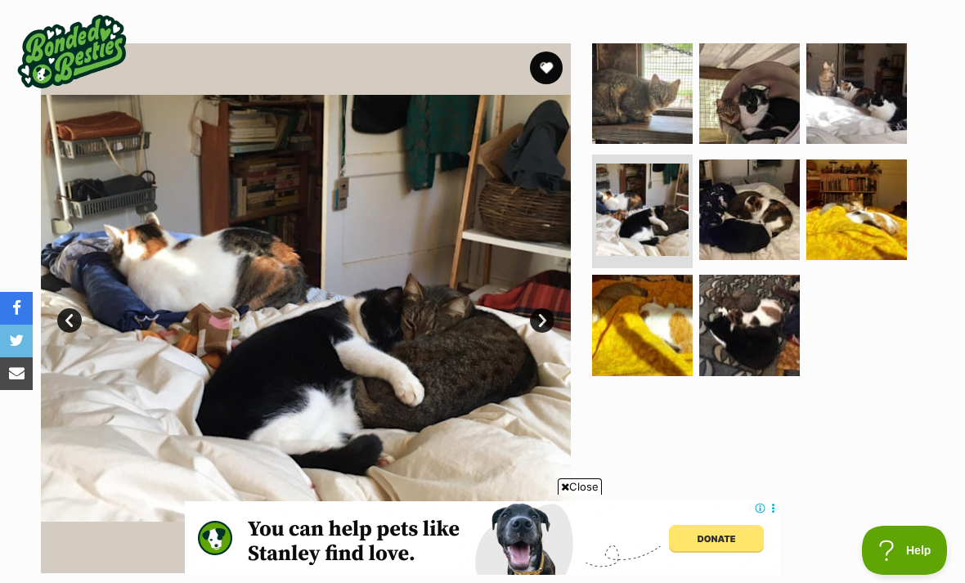
click at [740, 213] on img at bounding box center [749, 210] width 101 height 101
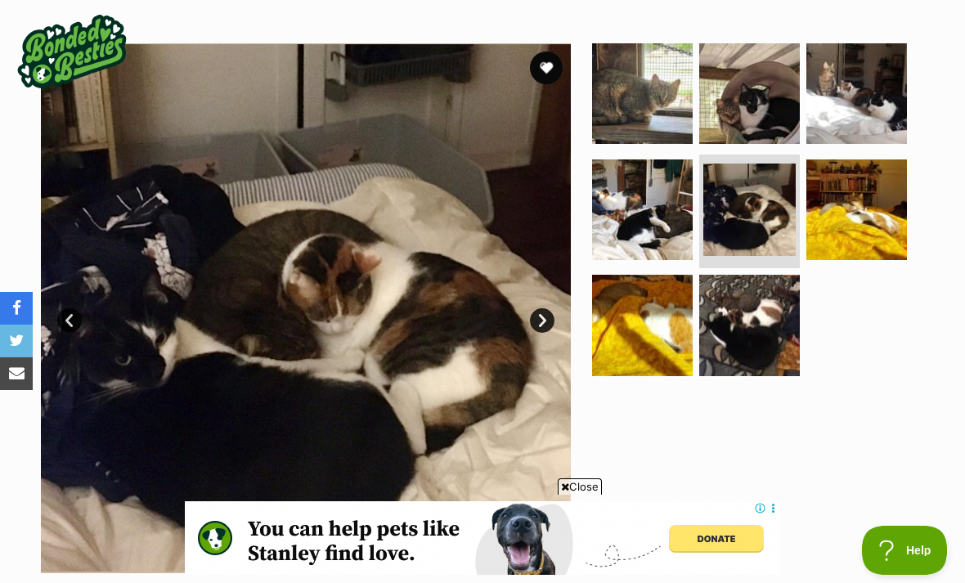
click at [842, 183] on img at bounding box center [857, 210] width 101 height 101
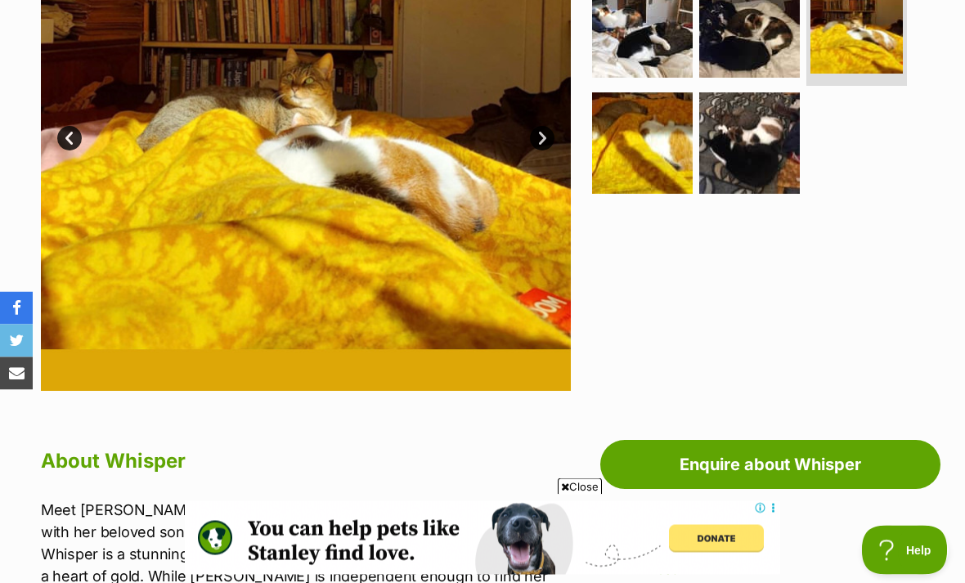
scroll to position [448, 0]
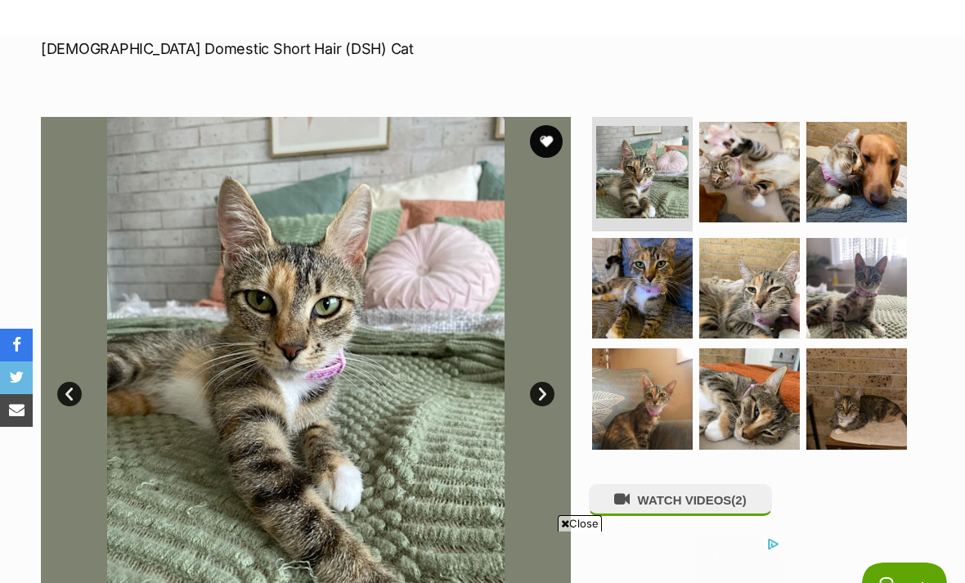
scroll to position [220, 0]
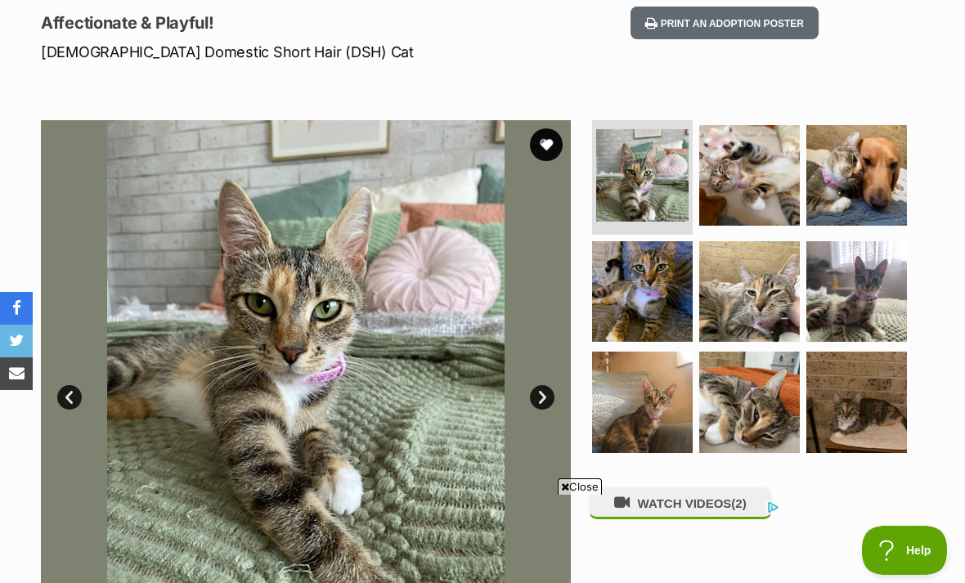
click at [688, 284] on img at bounding box center [642, 291] width 101 height 101
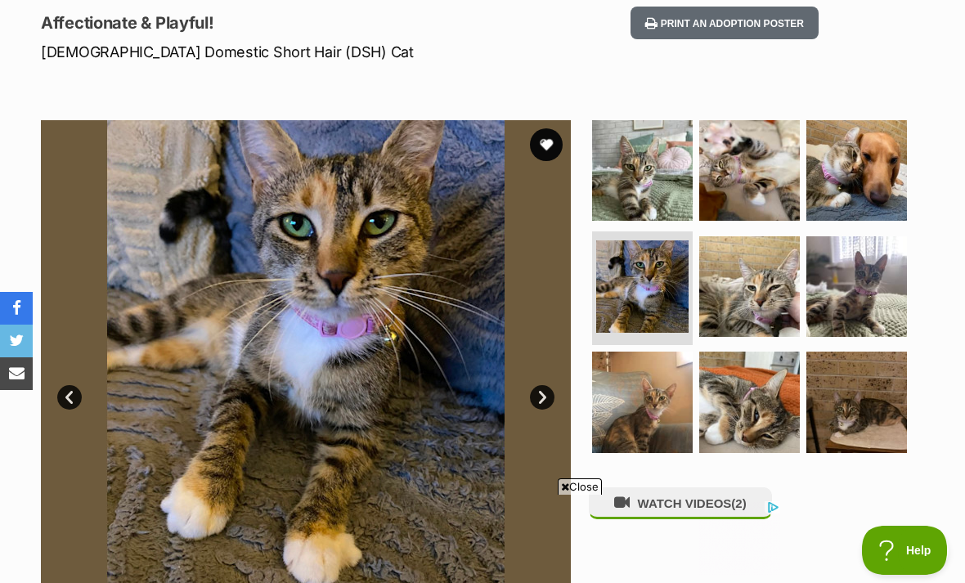
click at [767, 275] on img at bounding box center [749, 286] width 101 height 101
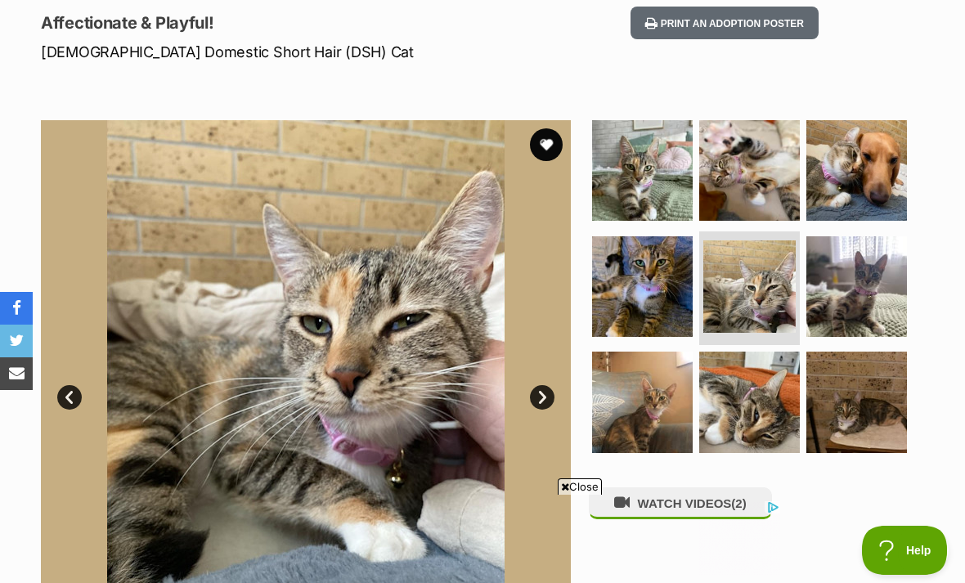
click at [858, 277] on img at bounding box center [857, 286] width 101 height 101
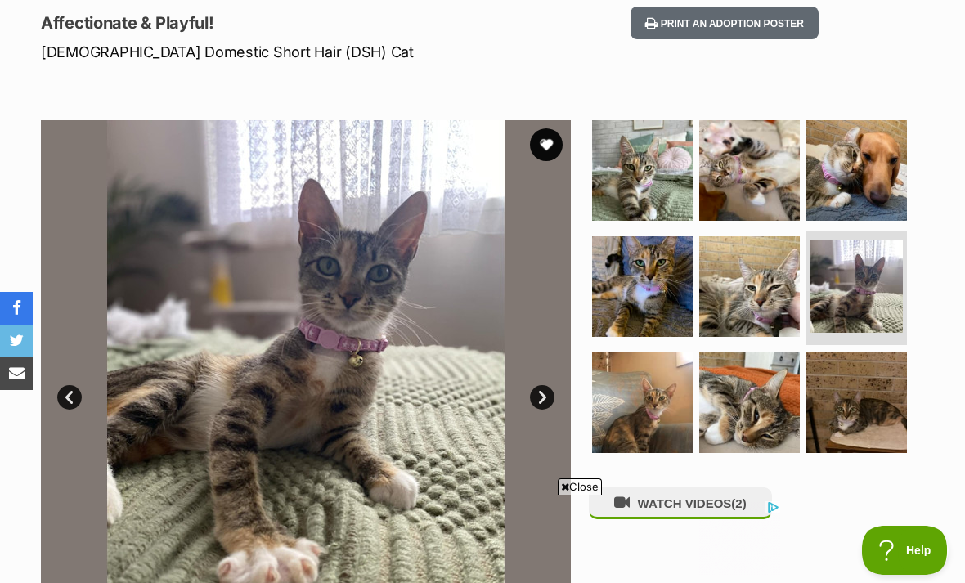
click at [655, 418] on img at bounding box center [642, 402] width 101 height 101
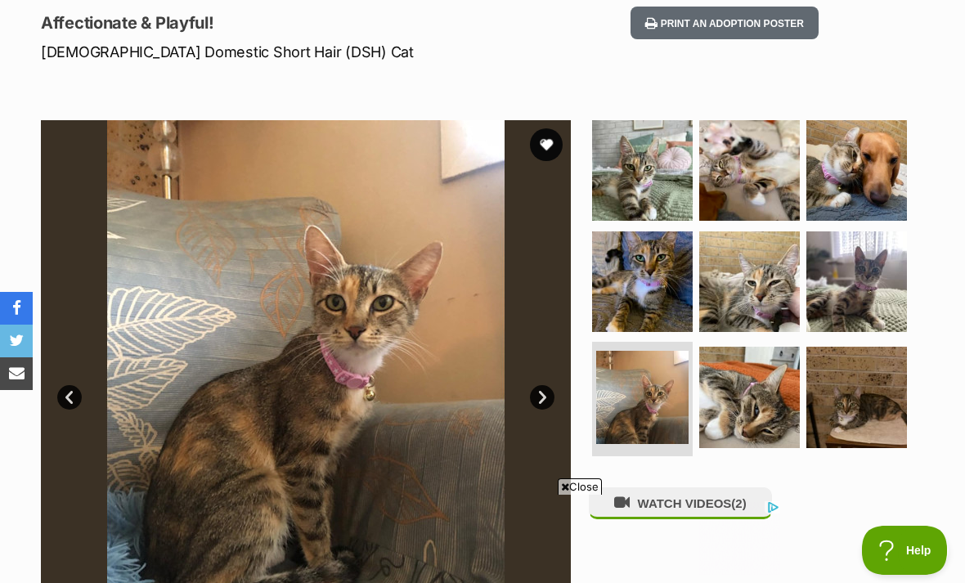
click at [749, 412] on img at bounding box center [749, 397] width 101 height 101
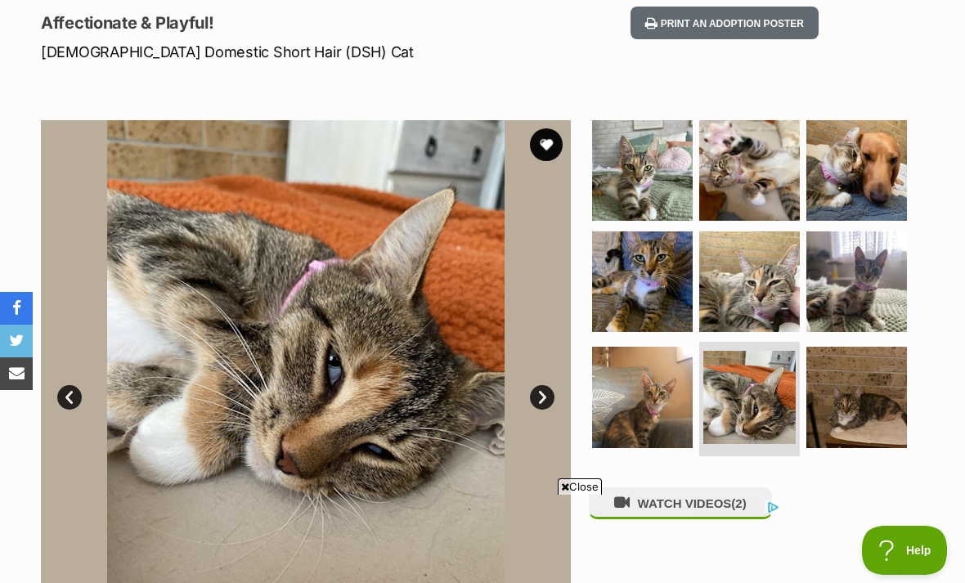
click at [847, 410] on img at bounding box center [857, 397] width 101 height 101
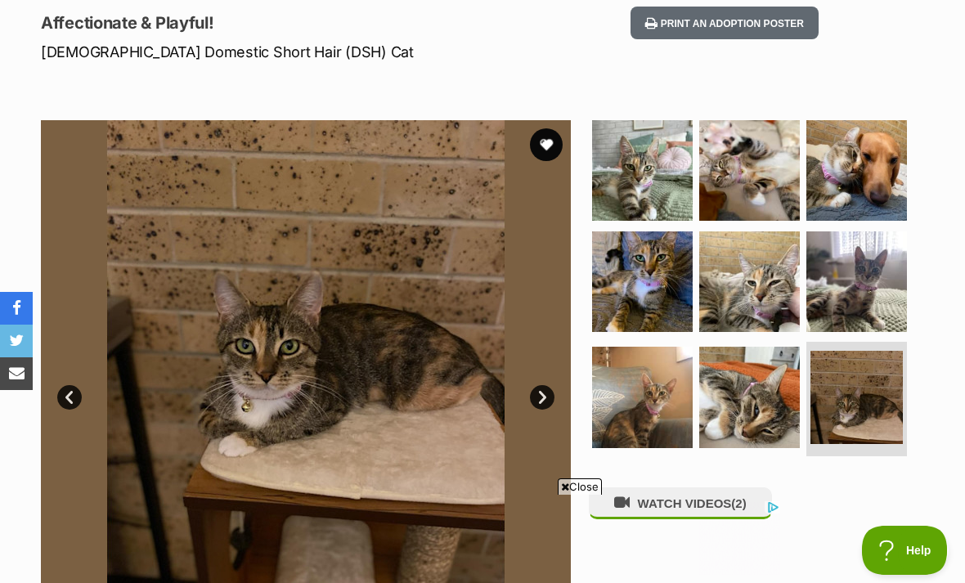
click at [771, 178] on img at bounding box center [749, 170] width 101 height 101
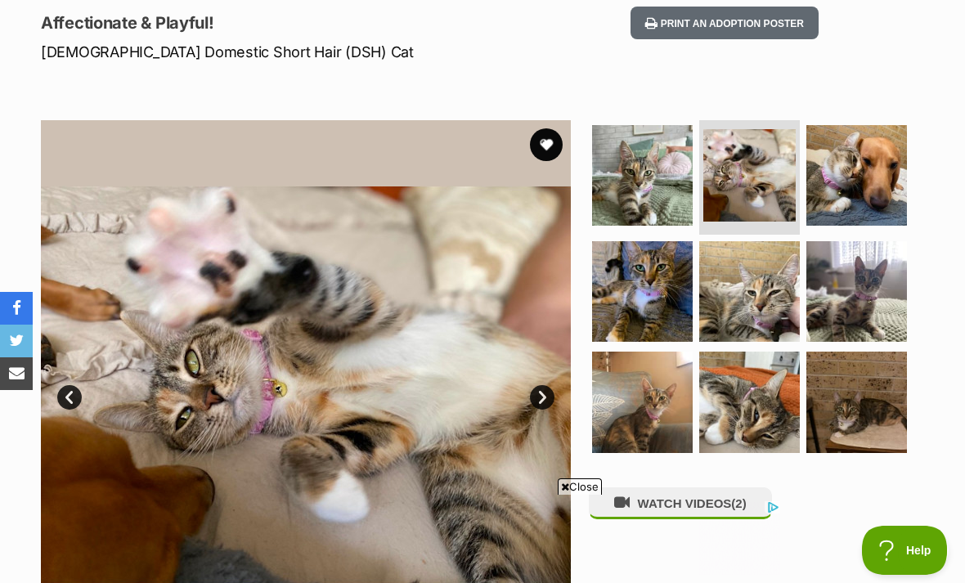
click at [867, 181] on img at bounding box center [857, 175] width 101 height 101
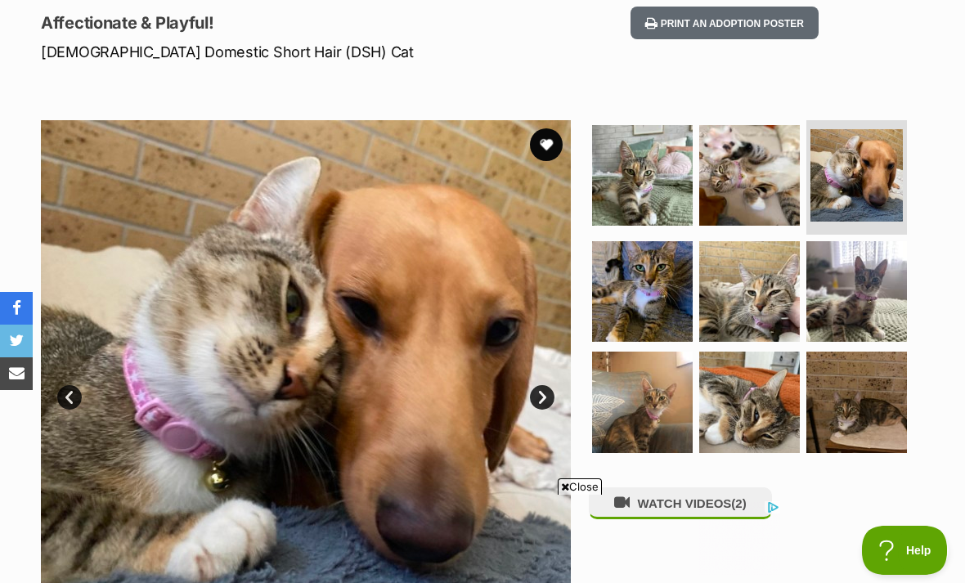
click at [725, 189] on img at bounding box center [749, 175] width 101 height 101
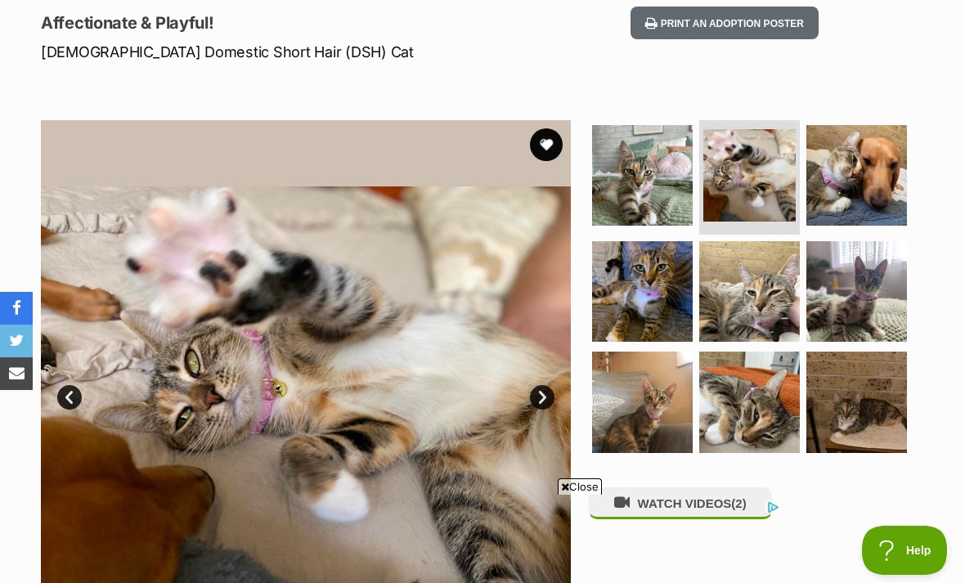
click at [670, 197] on img at bounding box center [642, 175] width 101 height 101
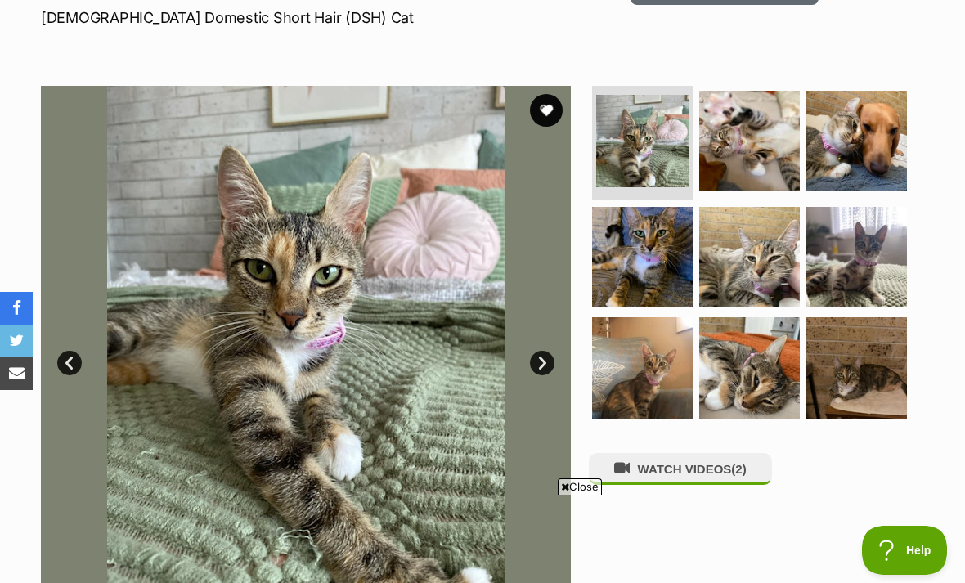
scroll to position [0, 0]
click at [774, 156] on img at bounding box center [749, 141] width 101 height 101
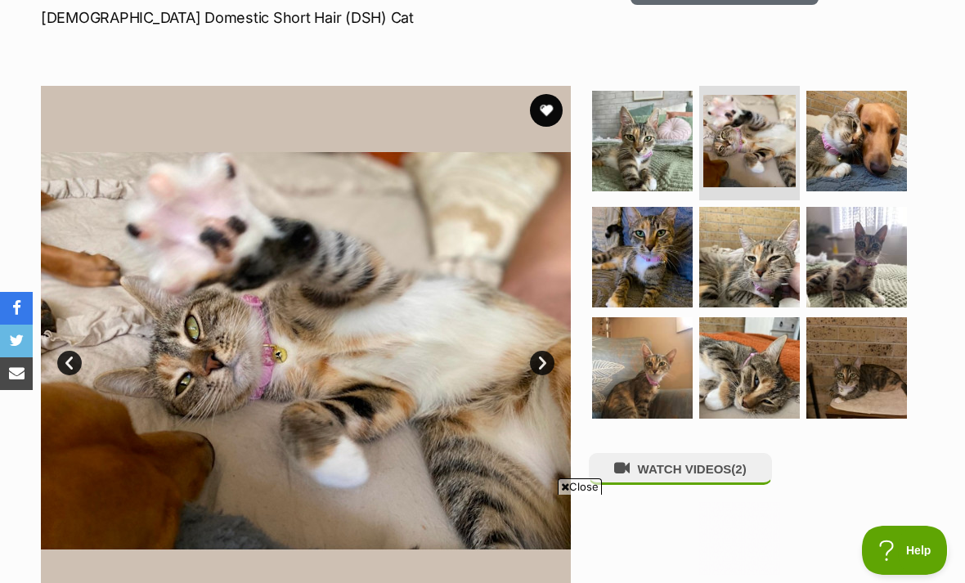
click at [774, 174] on img at bounding box center [750, 141] width 92 height 92
click at [842, 241] on img at bounding box center [857, 257] width 101 height 101
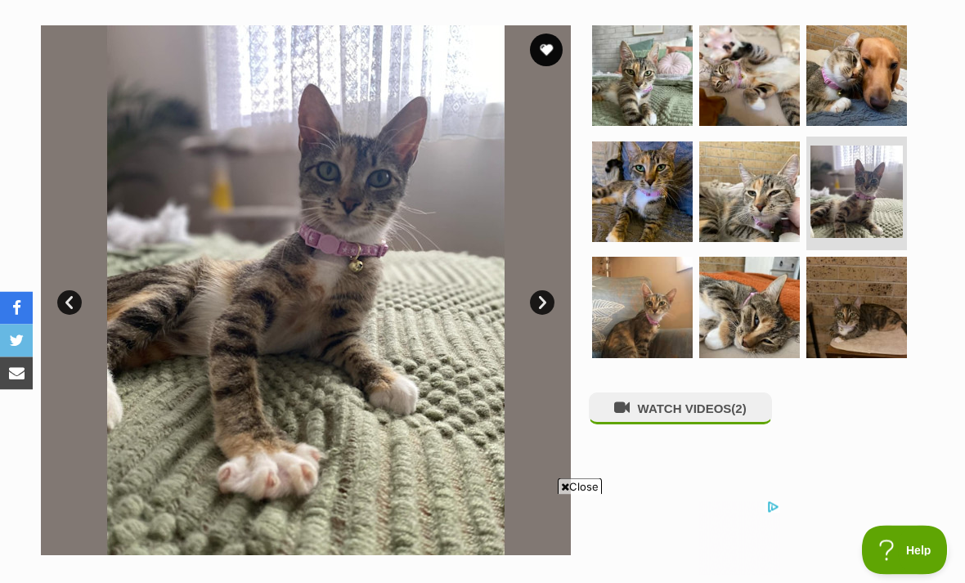
scroll to position [315, 0]
click at [678, 298] on img at bounding box center [642, 307] width 101 height 101
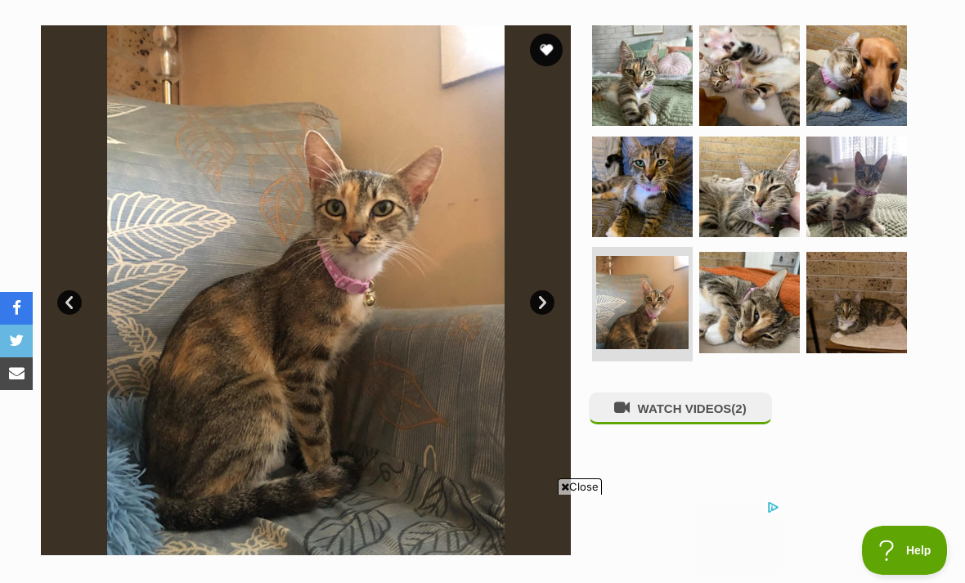
click at [764, 203] on img at bounding box center [749, 187] width 101 height 101
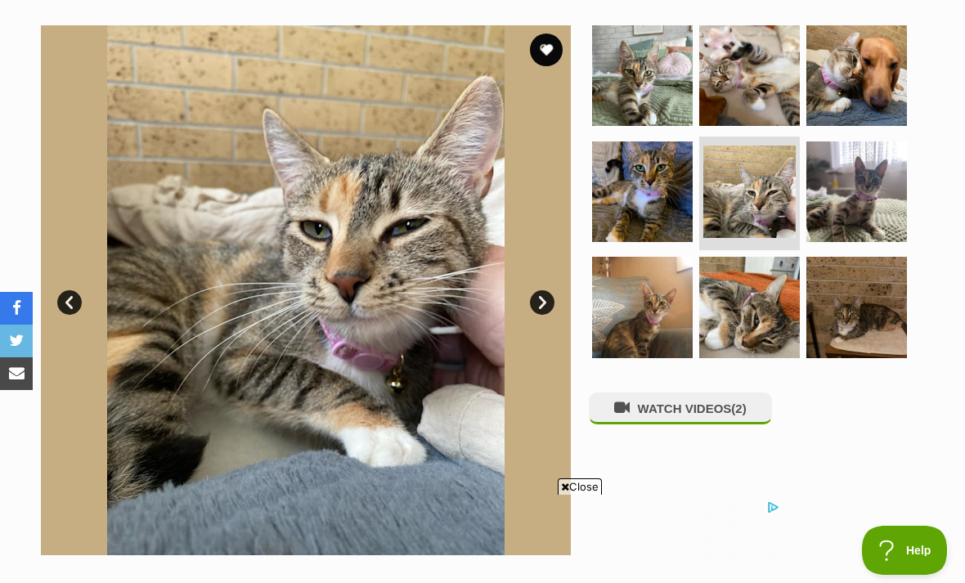
click at [863, 180] on img at bounding box center [857, 192] width 101 height 101
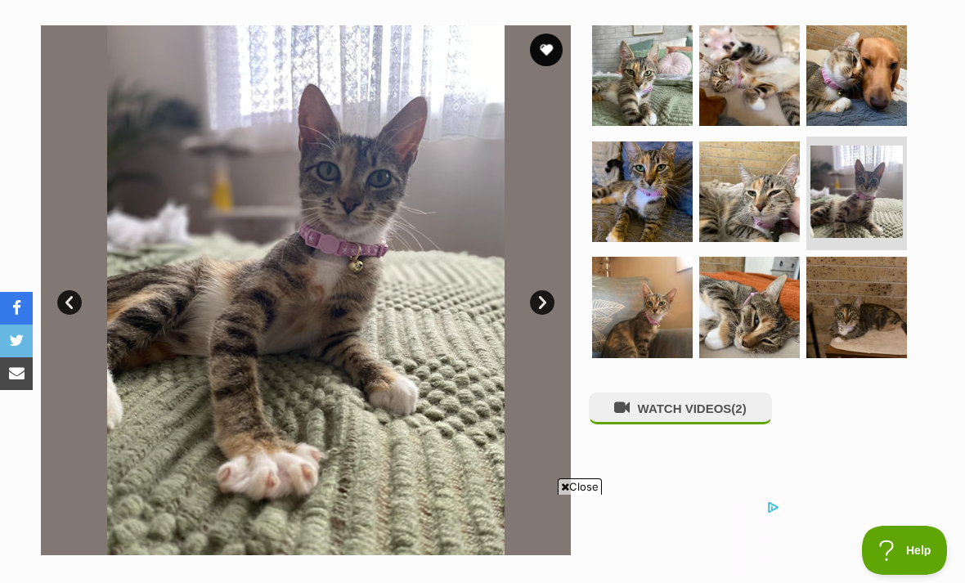
click at [676, 211] on img at bounding box center [642, 192] width 101 height 101
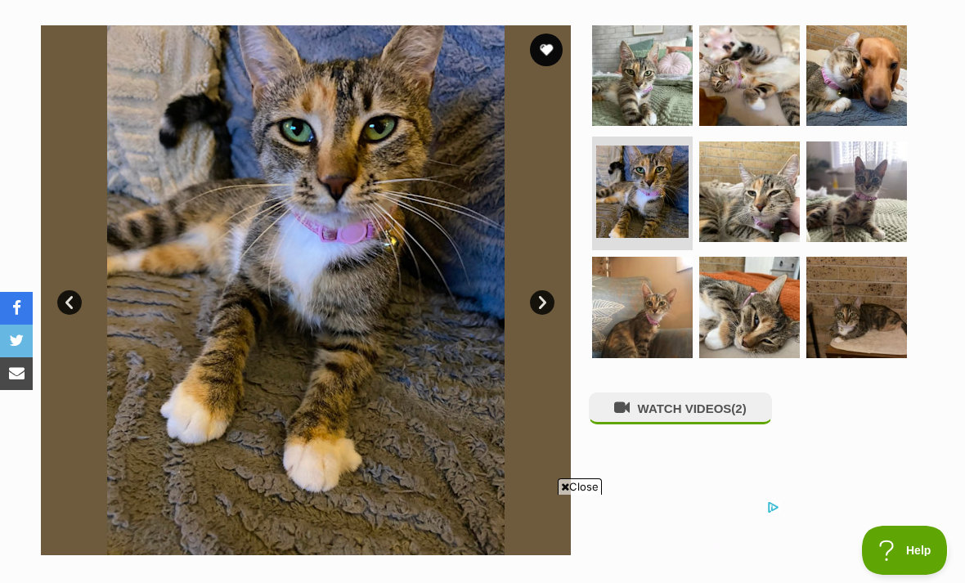
click at [772, 108] on img at bounding box center [749, 75] width 101 height 101
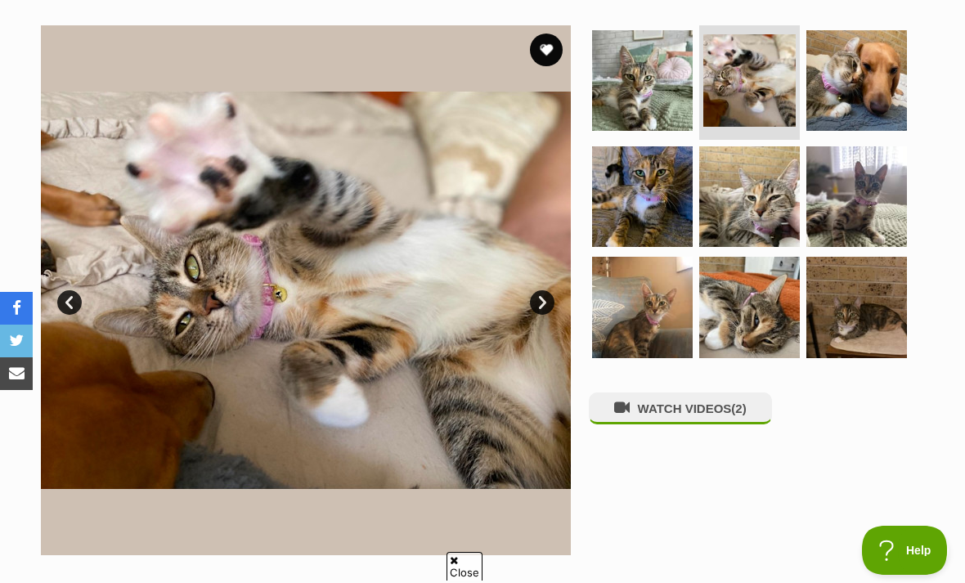
click at [854, 92] on img at bounding box center [857, 80] width 101 height 101
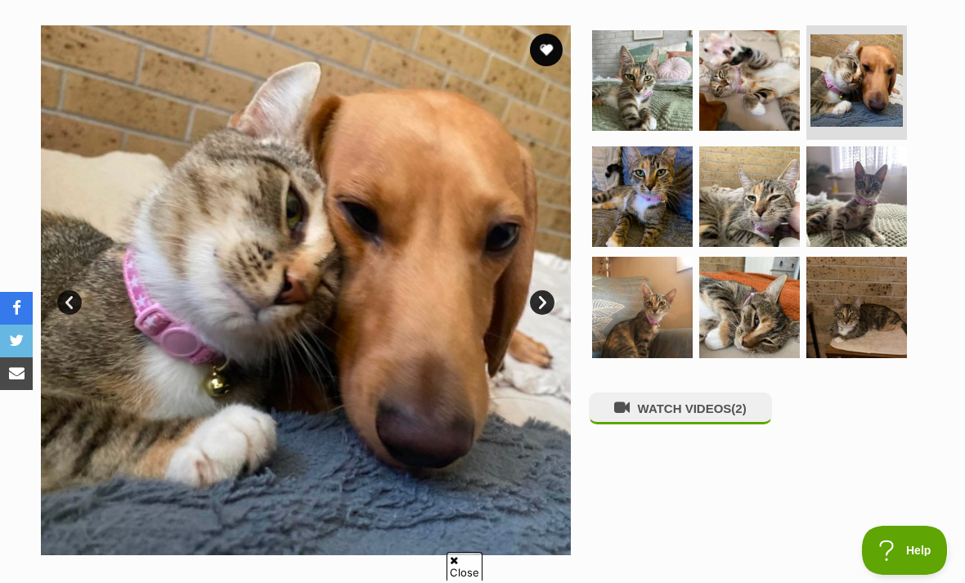
click at [770, 108] on img at bounding box center [749, 80] width 101 height 101
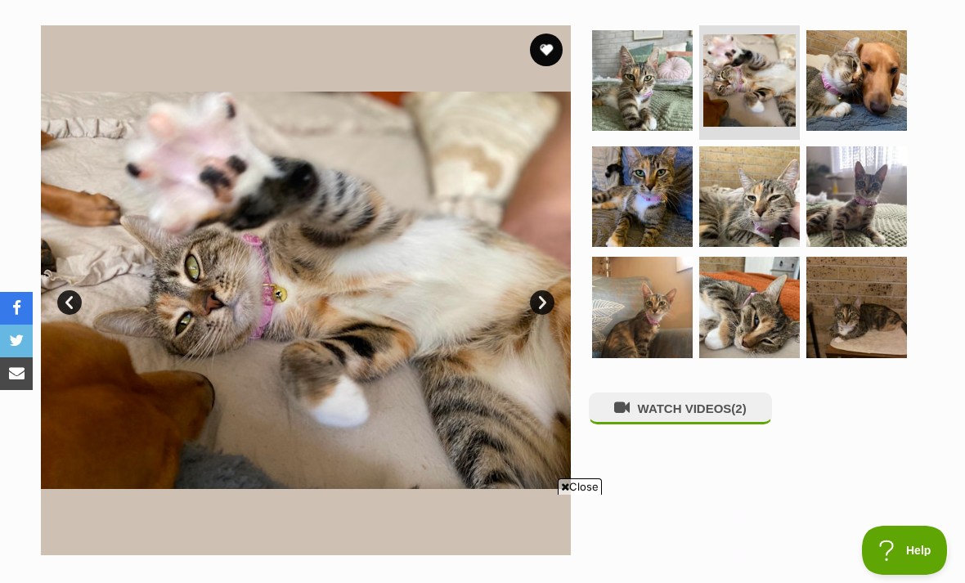
click at [866, 103] on img at bounding box center [857, 80] width 101 height 101
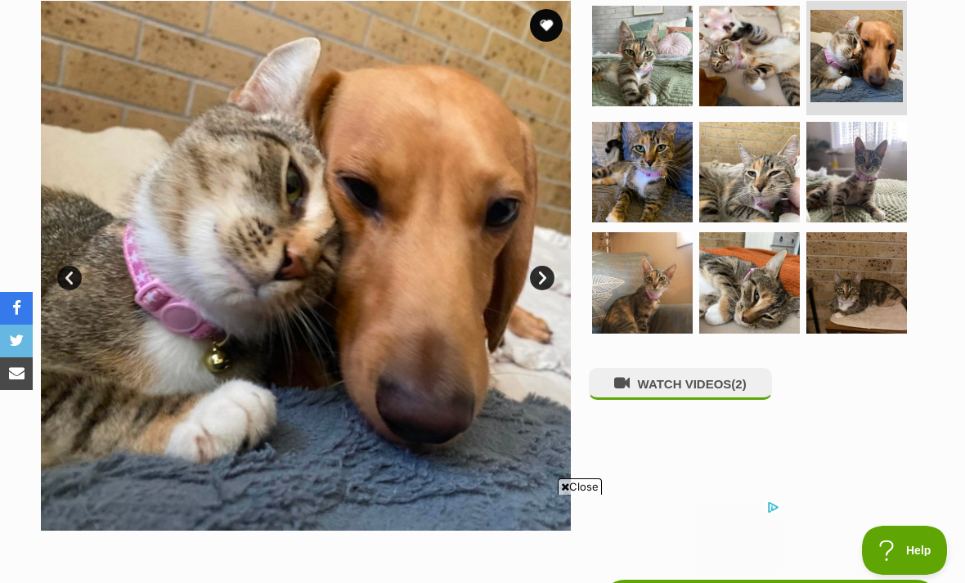
scroll to position [333, 0]
